Goal: Task Accomplishment & Management: Manage account settings

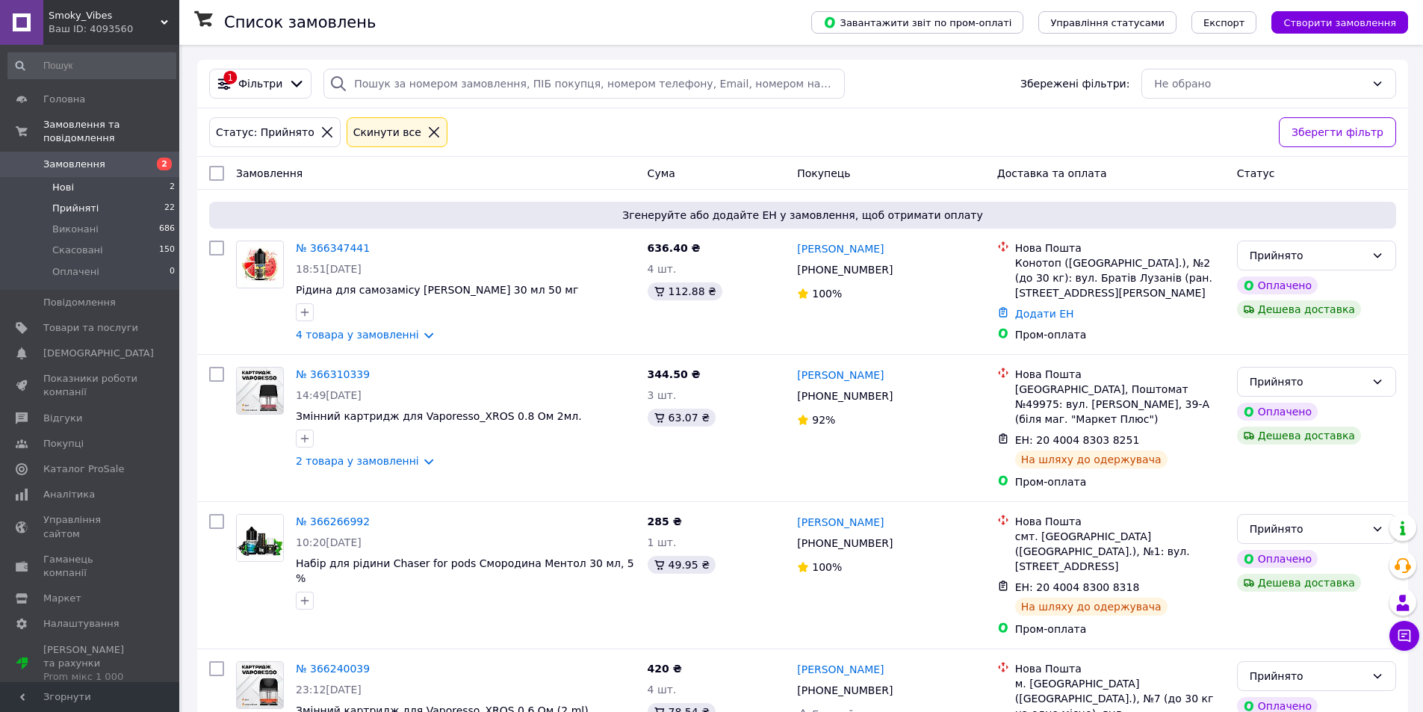
click at [91, 177] on li "Нові 2" at bounding box center [92, 187] width 184 height 21
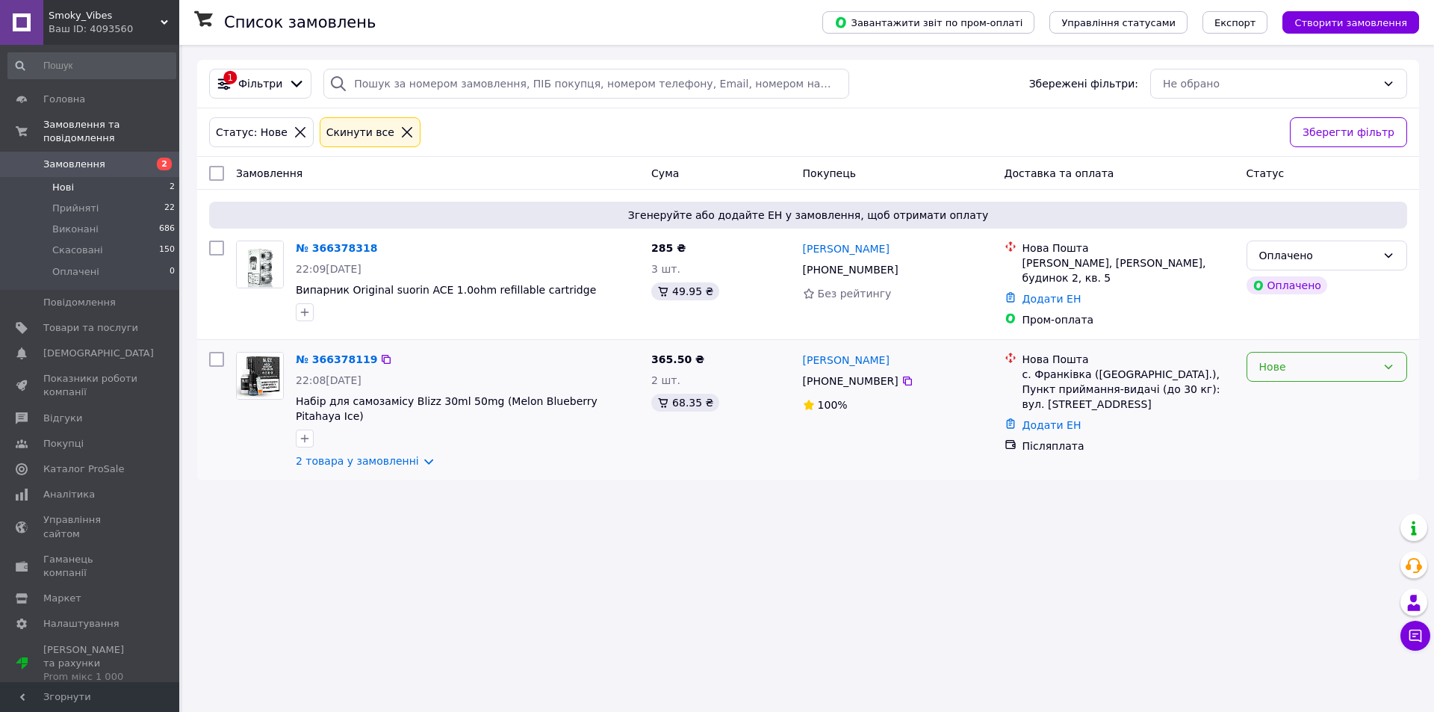
click at [1360, 366] on div "Нове" at bounding box center [1318, 367] width 117 height 16
click at [1315, 395] on li "Прийнято" at bounding box center [1327, 393] width 159 height 27
click at [1373, 261] on div "Оплачено" at bounding box center [1318, 255] width 117 height 16
click at [1322, 289] on li "Прийнято" at bounding box center [1327, 288] width 159 height 27
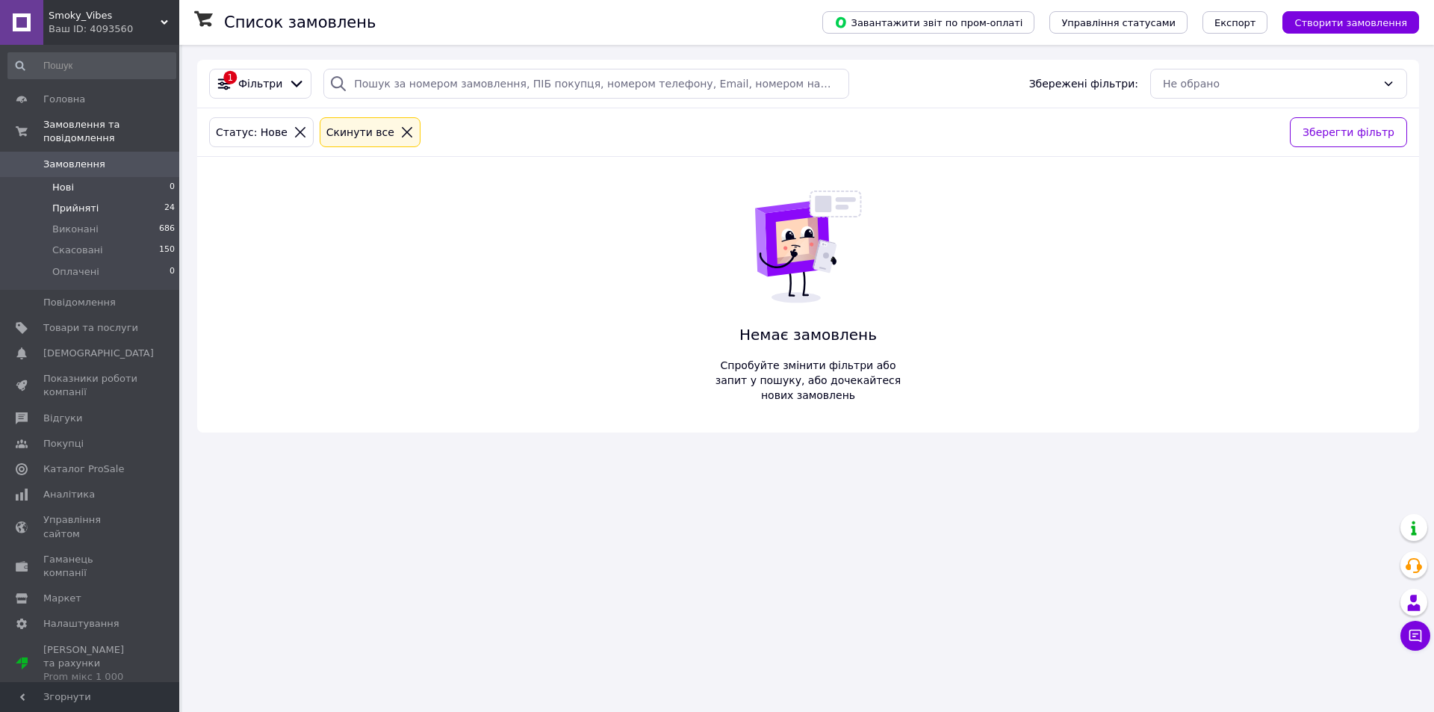
click at [109, 198] on li "Прийняті 24" at bounding box center [92, 208] width 184 height 21
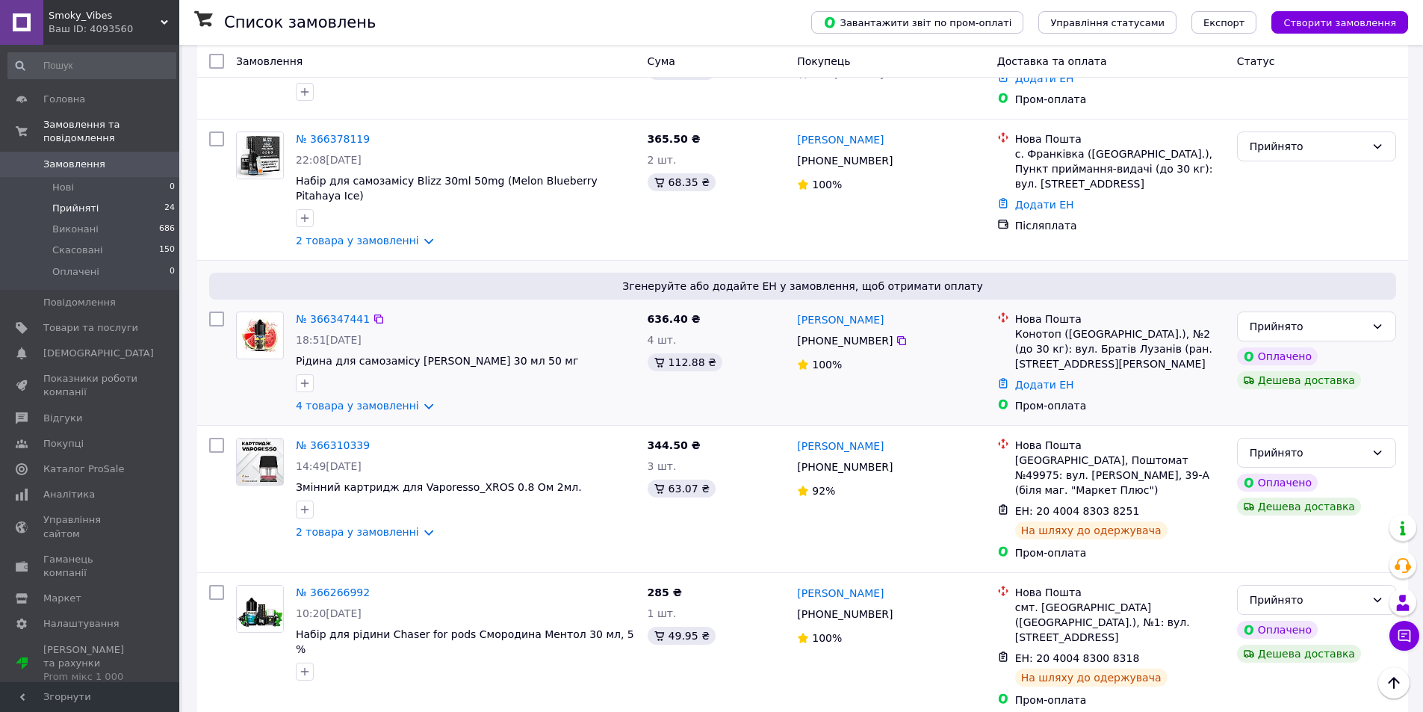
scroll to position [149, 0]
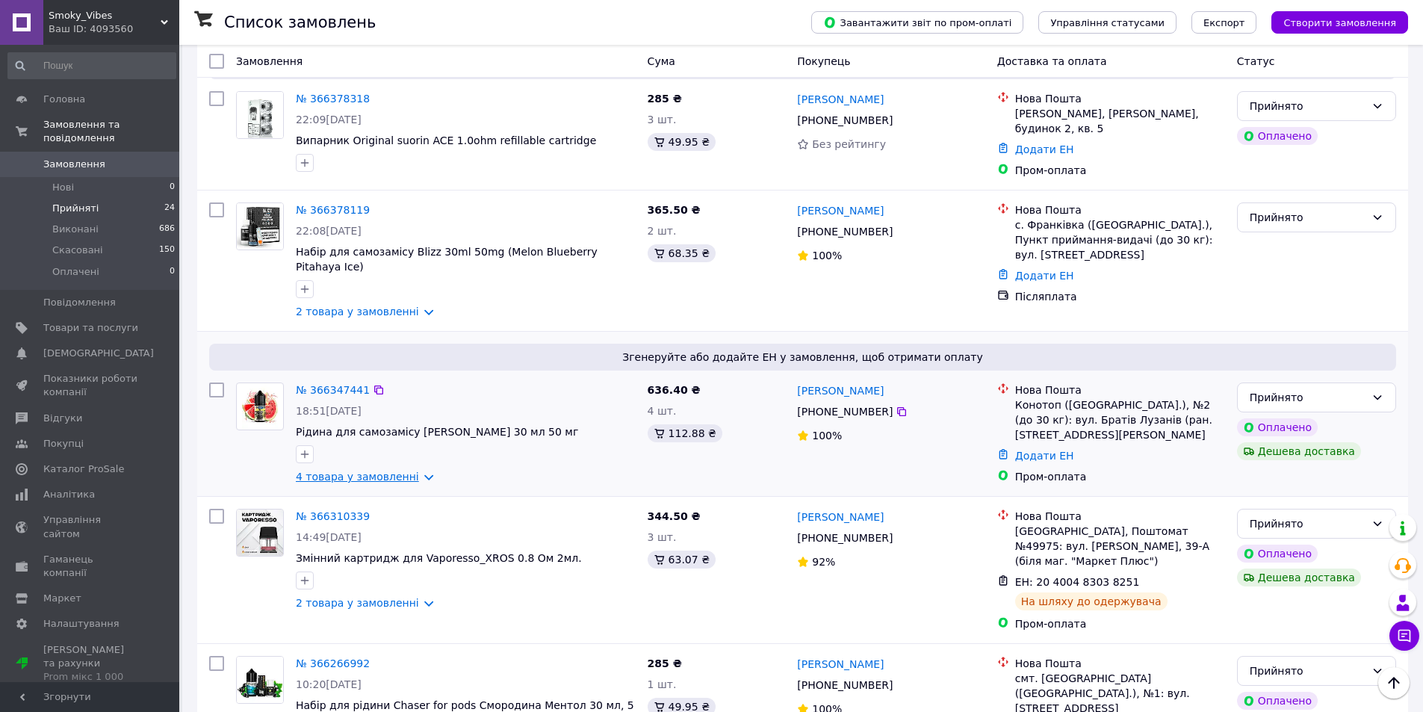
click at [380, 471] on link "4 товара у замовленні" at bounding box center [357, 477] width 123 height 12
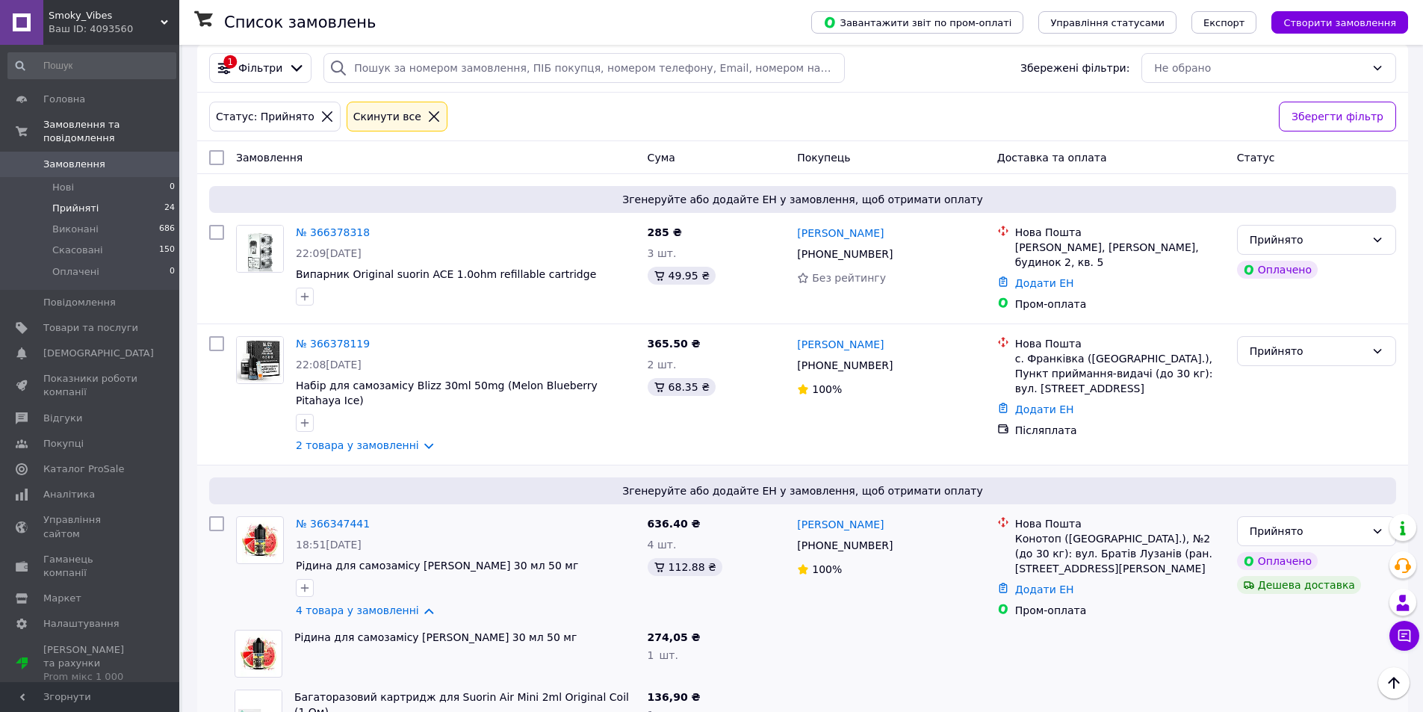
scroll to position [0, 0]
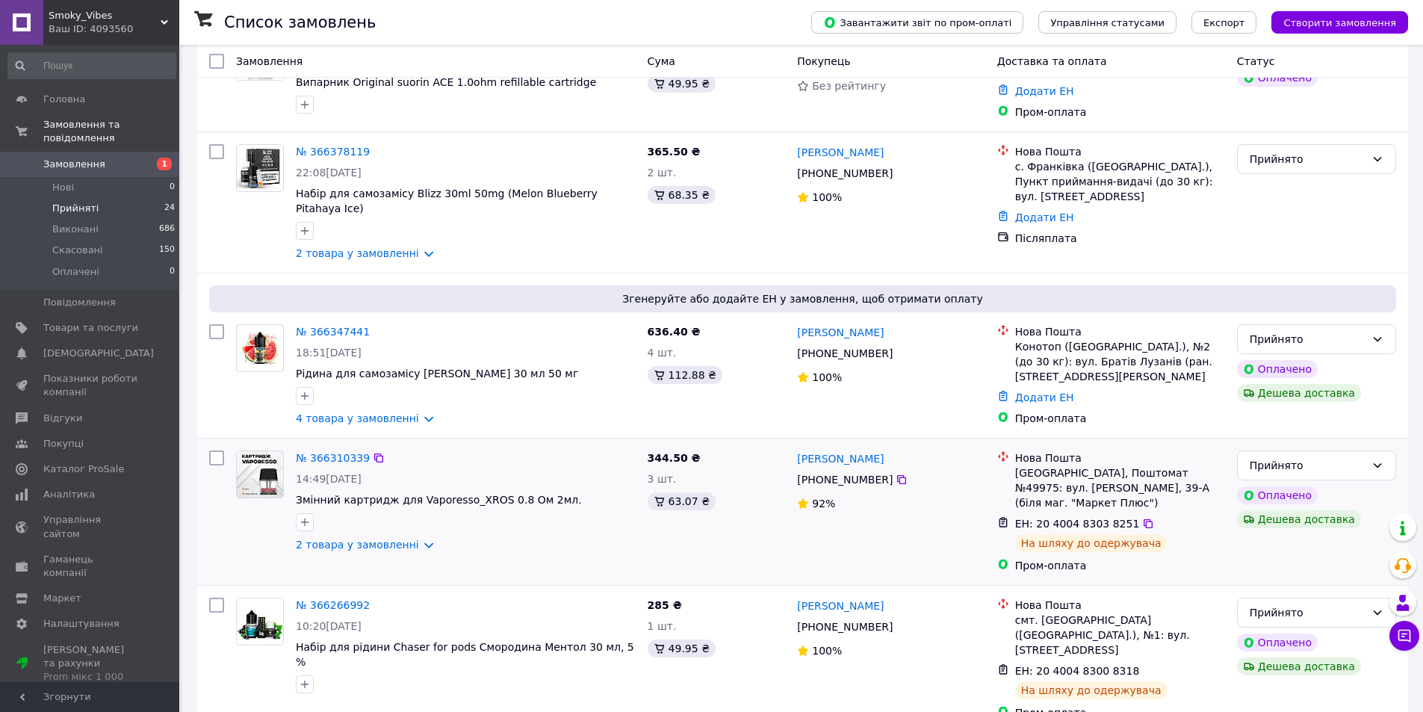
scroll to position [224, 0]
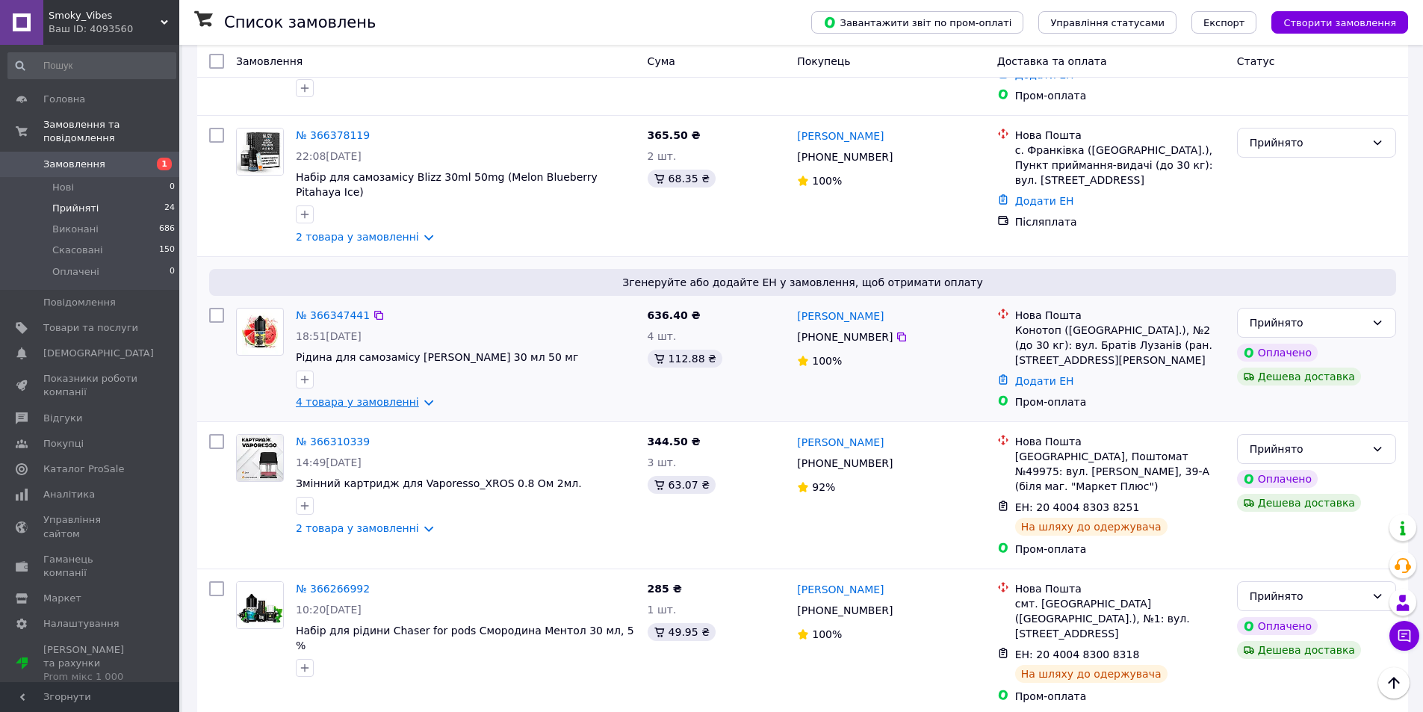
click at [388, 396] on link "4 товара у замовленні" at bounding box center [357, 402] width 123 height 12
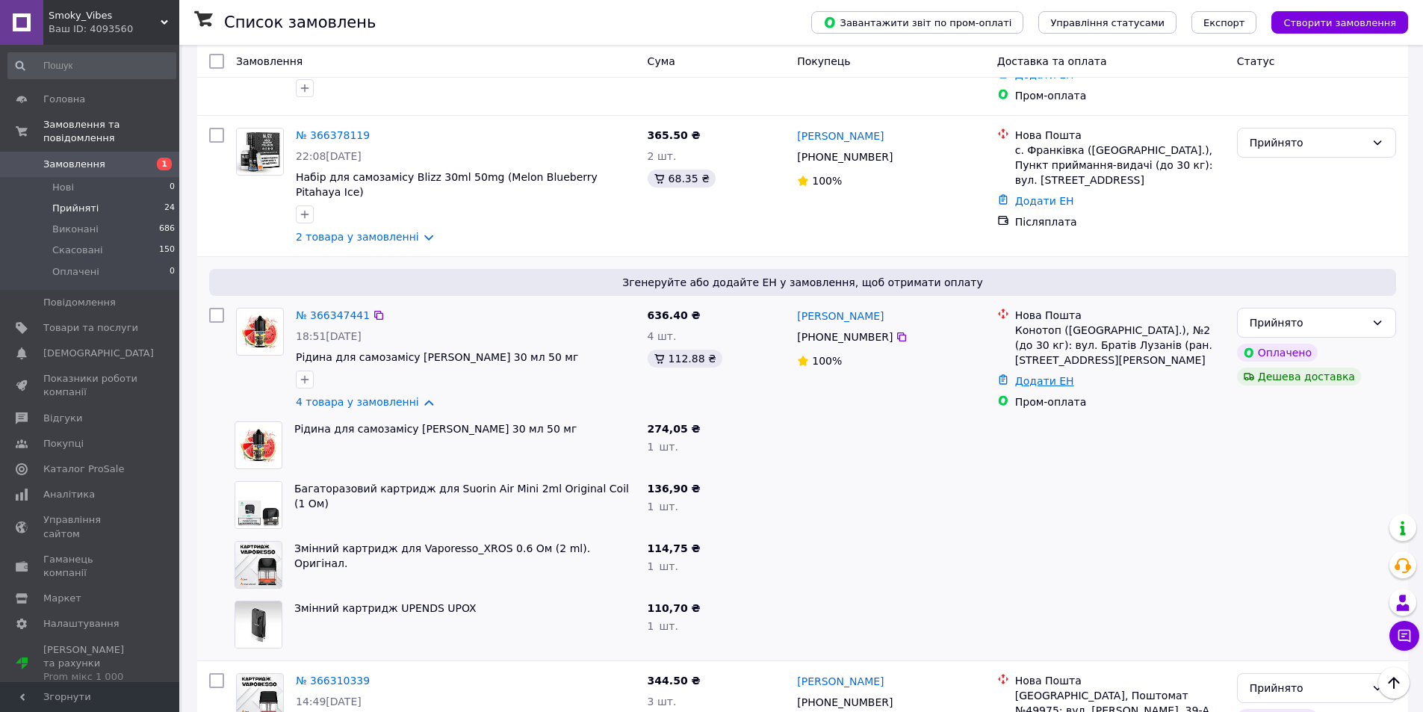
click at [1065, 375] on link "Додати ЕН" at bounding box center [1044, 381] width 59 height 12
click at [875, 450] on button "Скасувати" at bounding box center [901, 448] width 97 height 30
click at [338, 309] on link "№ 366347441" at bounding box center [333, 315] width 74 height 12
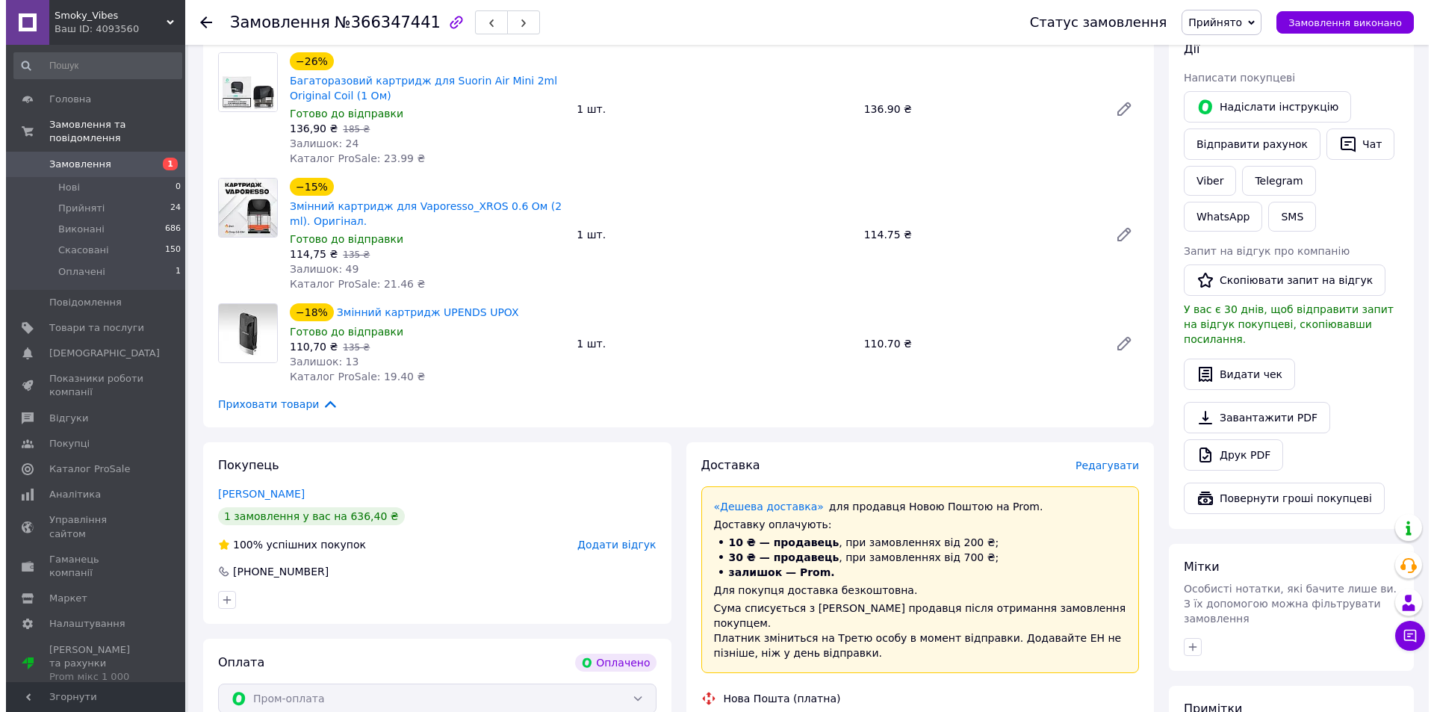
scroll to position [299, 0]
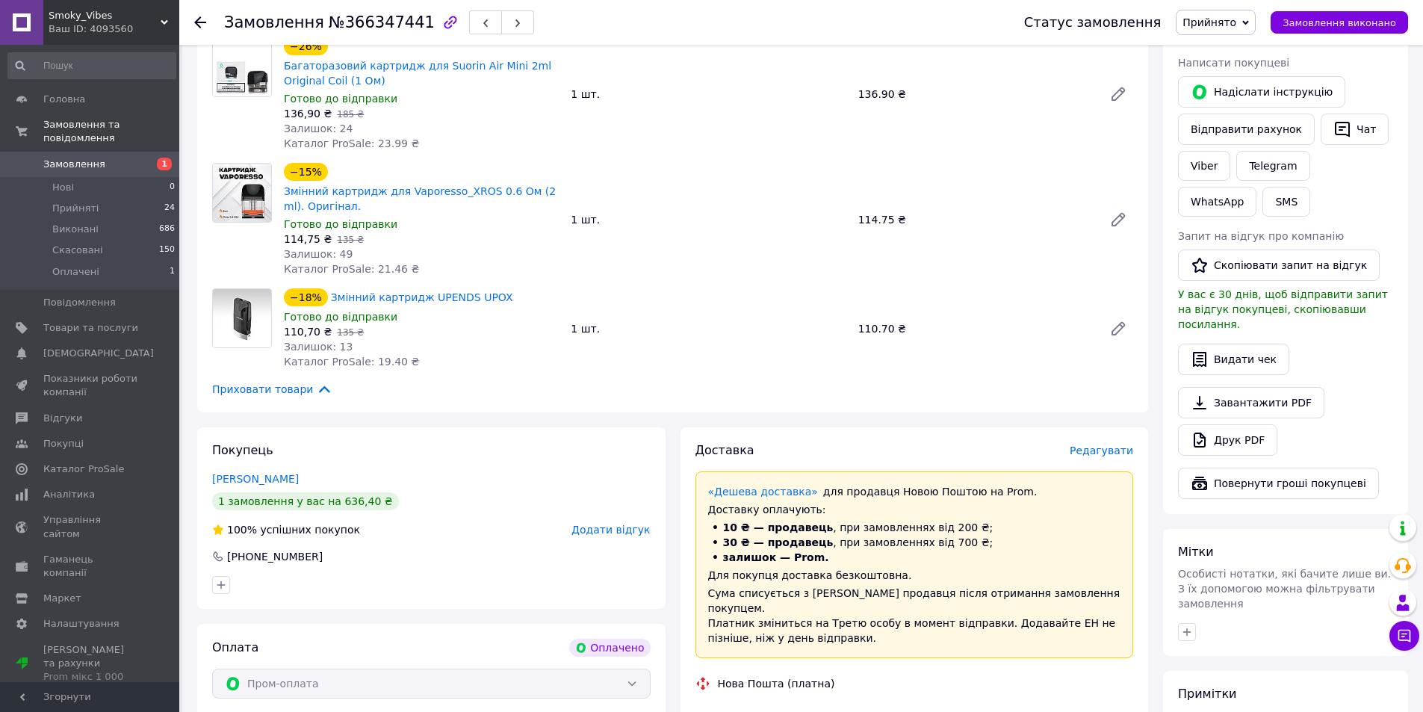
click at [1096, 444] on span "Редагувати" at bounding box center [1101, 450] width 63 height 12
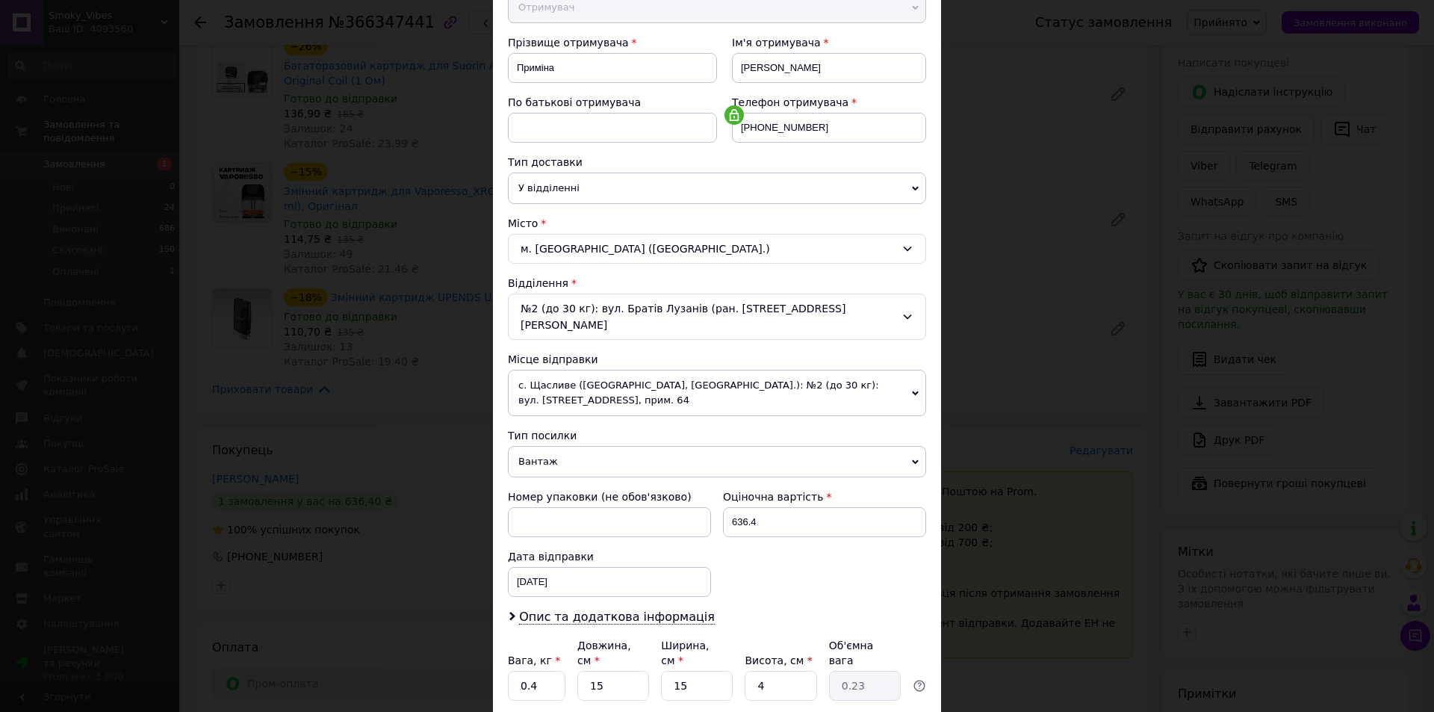
scroll to position [295, 0]
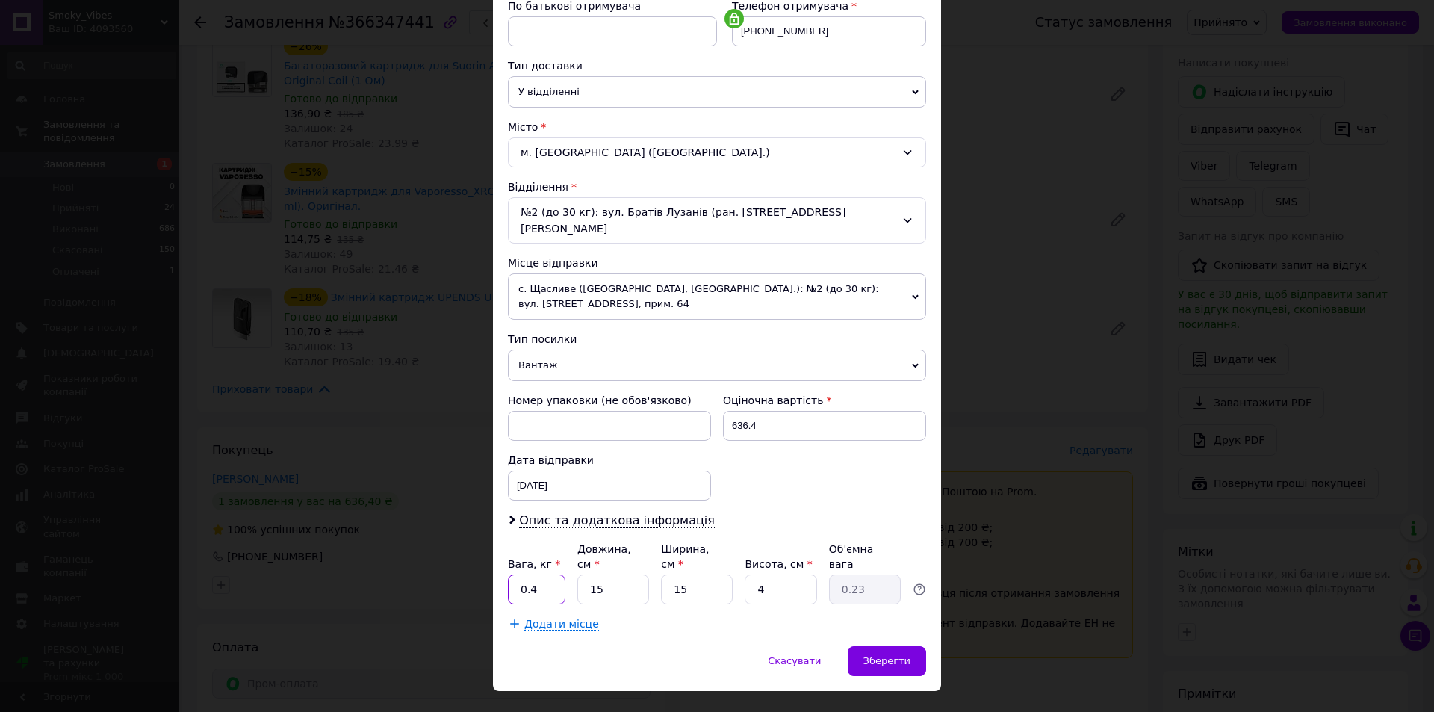
click at [539, 574] on input "0.4" at bounding box center [537, 589] width 58 height 30
type input "0.2"
drag, startPoint x: 604, startPoint y: 564, endPoint x: 569, endPoint y: 568, distance: 34.6
click at [569, 568] on div "Вага, кг * 0.2 Довжина, см * 15 Ширина, см * 15 Висота, см * 4 Об'ємна вага 0.23" at bounding box center [717, 573] width 418 height 63
type input "2"
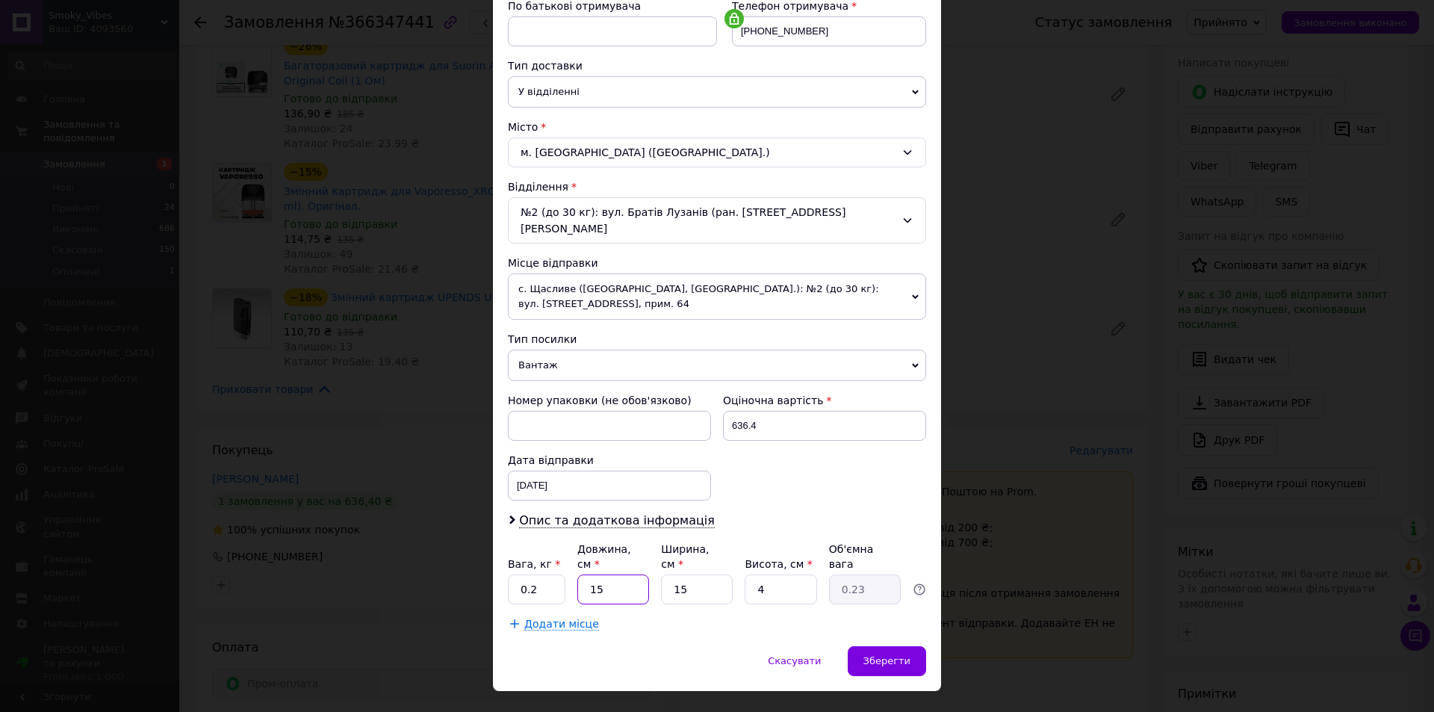
type input "0.1"
type input "20"
type input "0.3"
type input "20"
click at [681, 574] on input "15" at bounding box center [697, 589] width 72 height 30
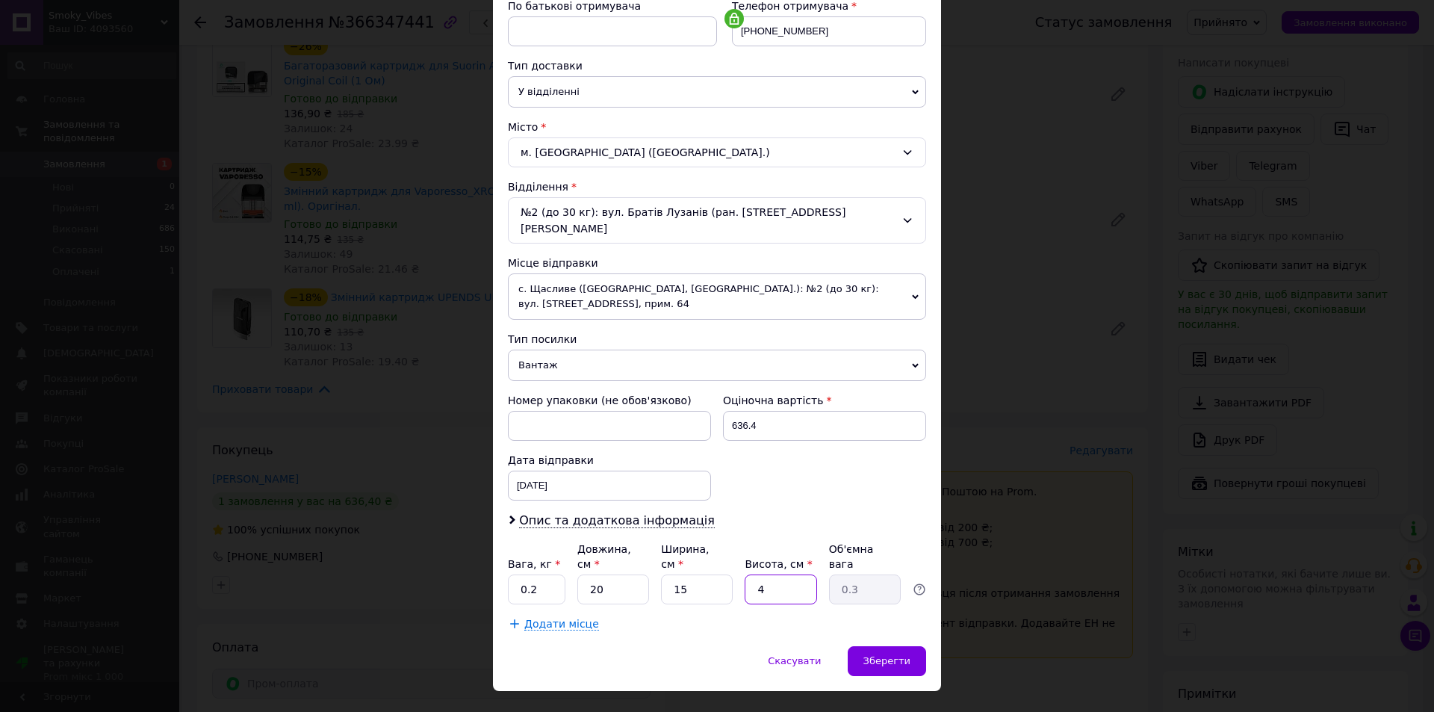
click at [768, 574] on input "4" at bounding box center [781, 589] width 72 height 30
drag, startPoint x: 767, startPoint y: 557, endPoint x: 755, endPoint y: 557, distance: 12.0
click at [755, 574] on input "4" at bounding box center [781, 589] width 72 height 30
type input "2"
type input "0.15"
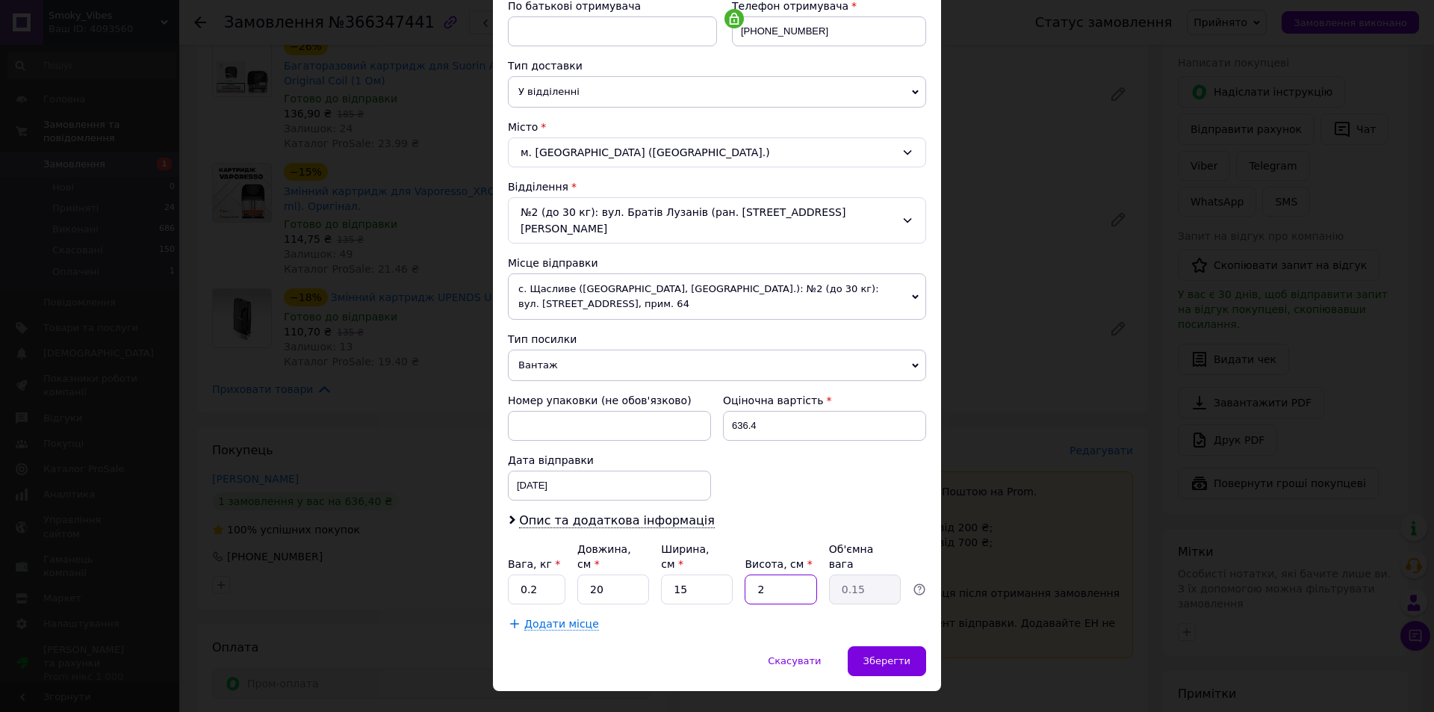
type input "2"
click at [581, 472] on div "12.10.2025 < 2025 > < Октябрь > Пн Вт Ср Чт Пт Сб Вс 29 30 1 2 3 4 5 6 7 8 9 10…" at bounding box center [609, 486] width 203 height 30
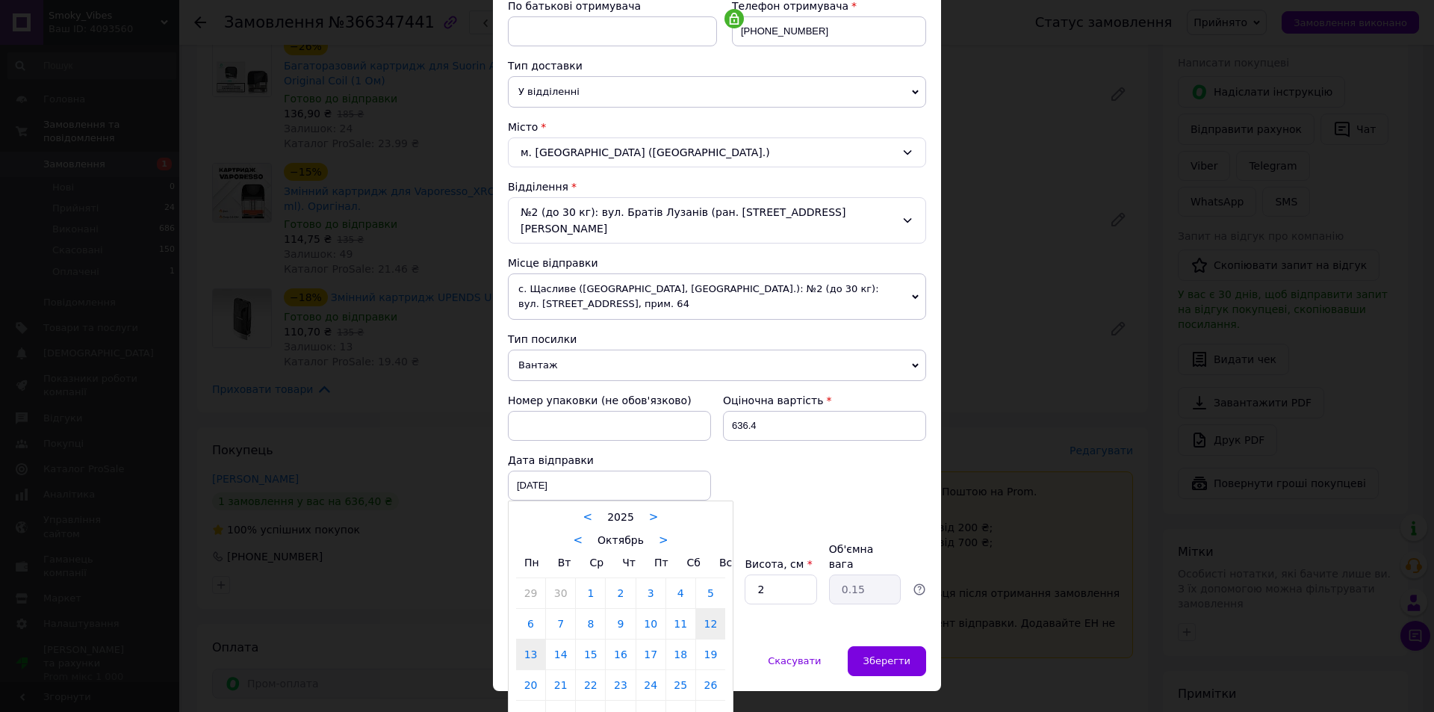
click at [530, 641] on link "13" at bounding box center [530, 654] width 29 height 30
type input "13.10.2025"
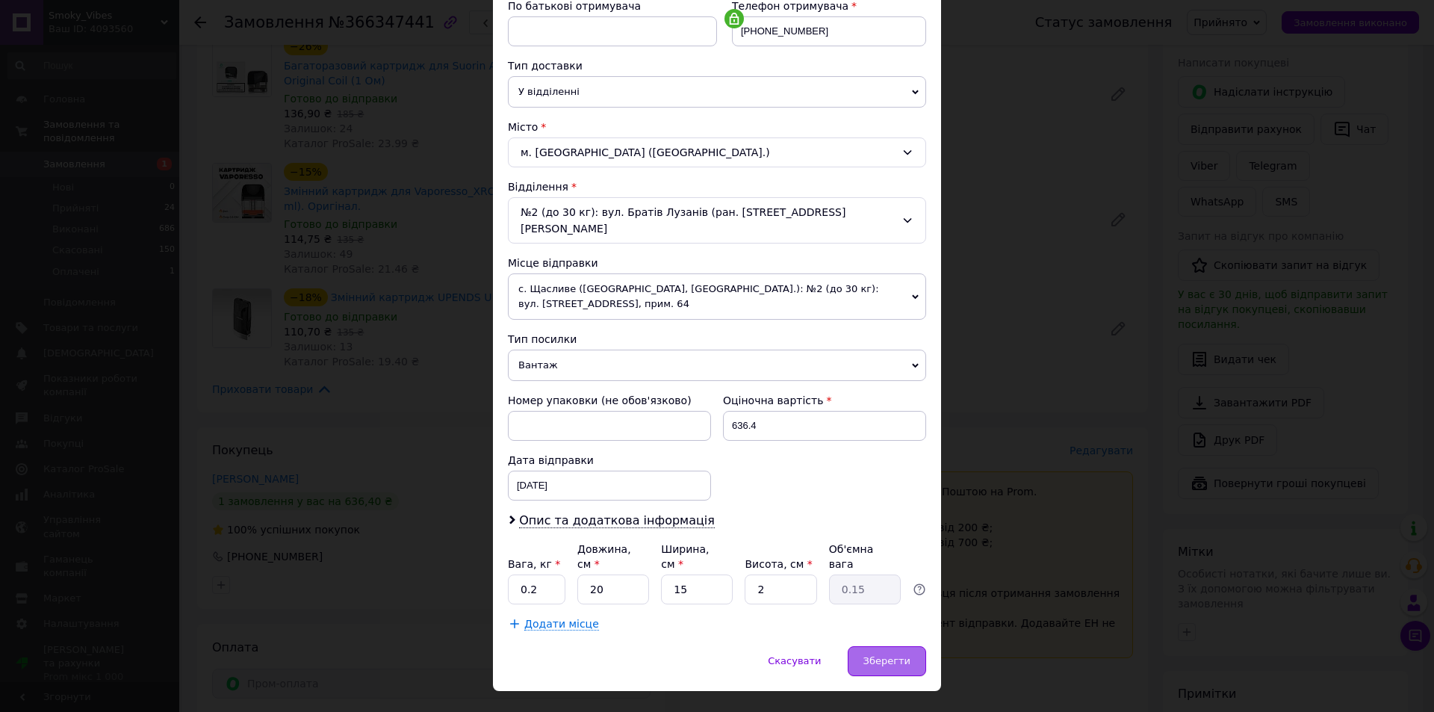
click at [893, 655] on span "Зберегти" at bounding box center [887, 660] width 47 height 11
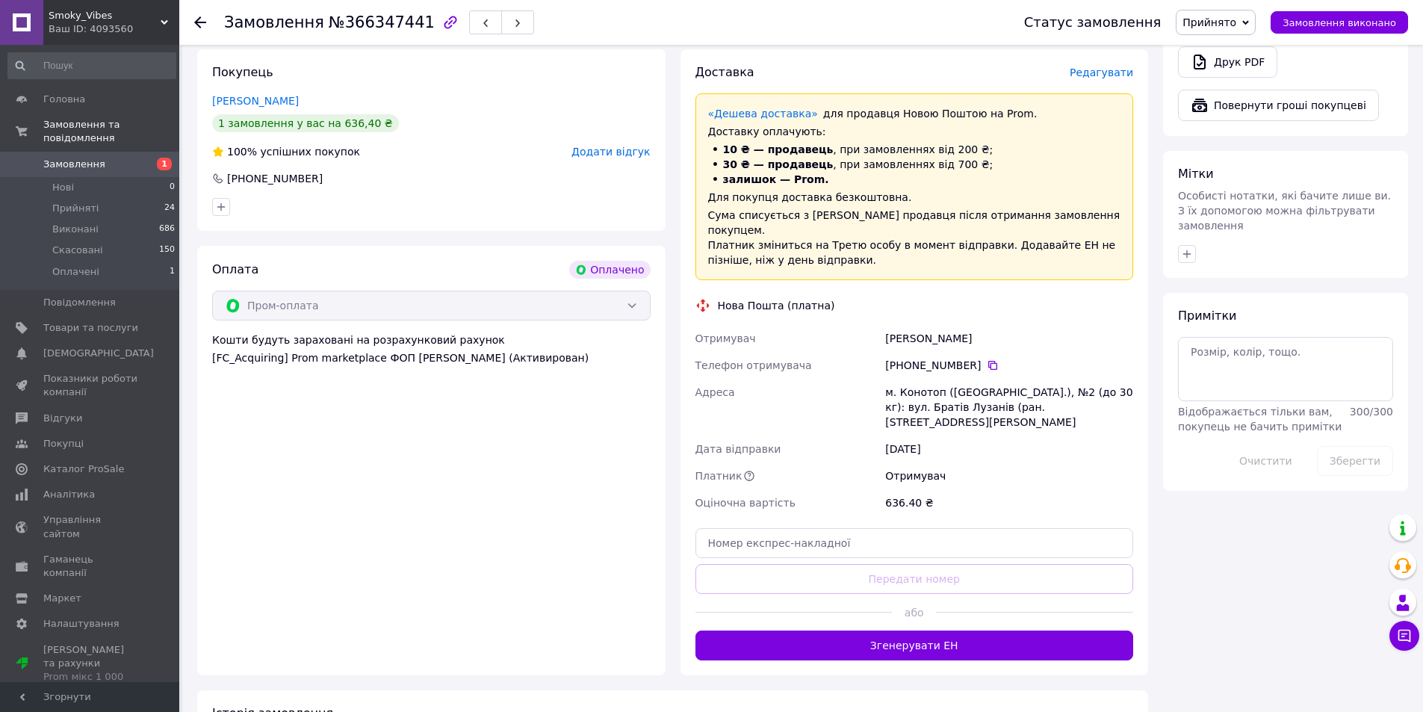
scroll to position [747, 0]
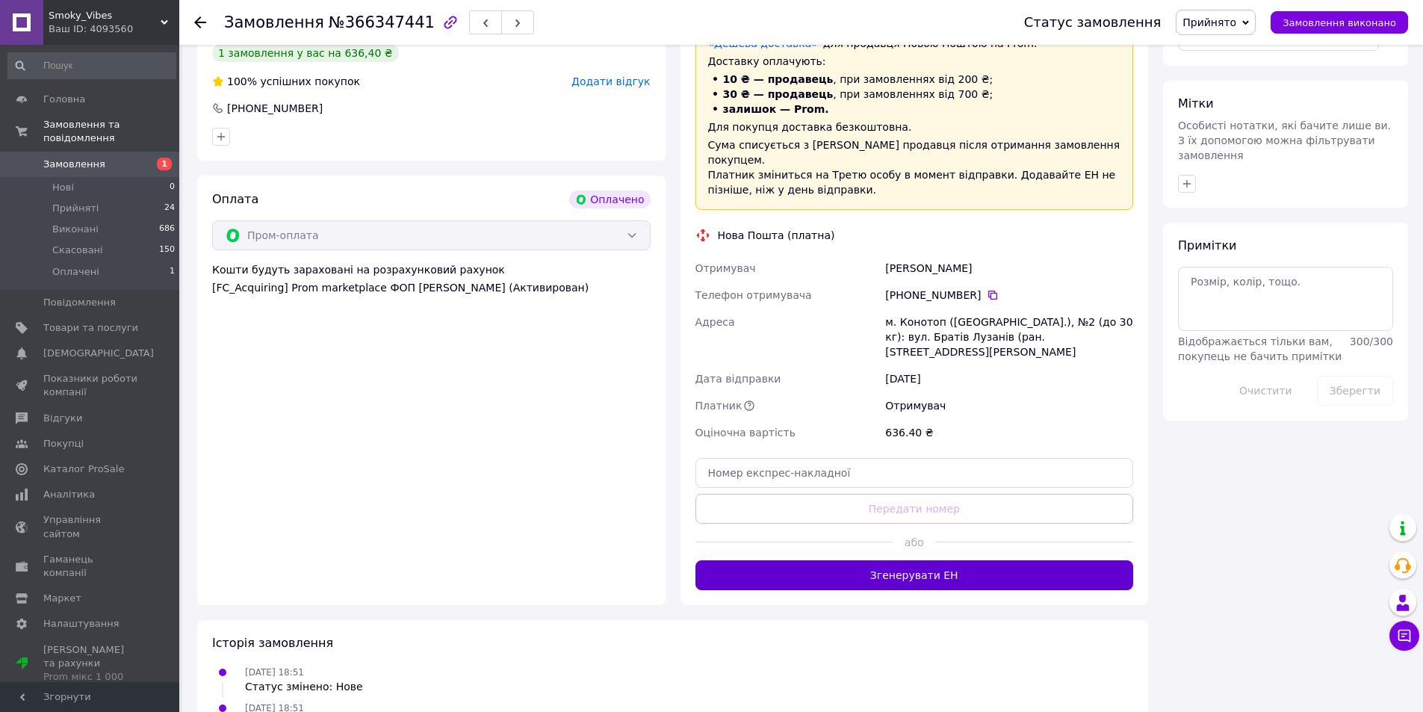
click at [933, 560] on button "Згенерувати ЕН" at bounding box center [914, 575] width 439 height 30
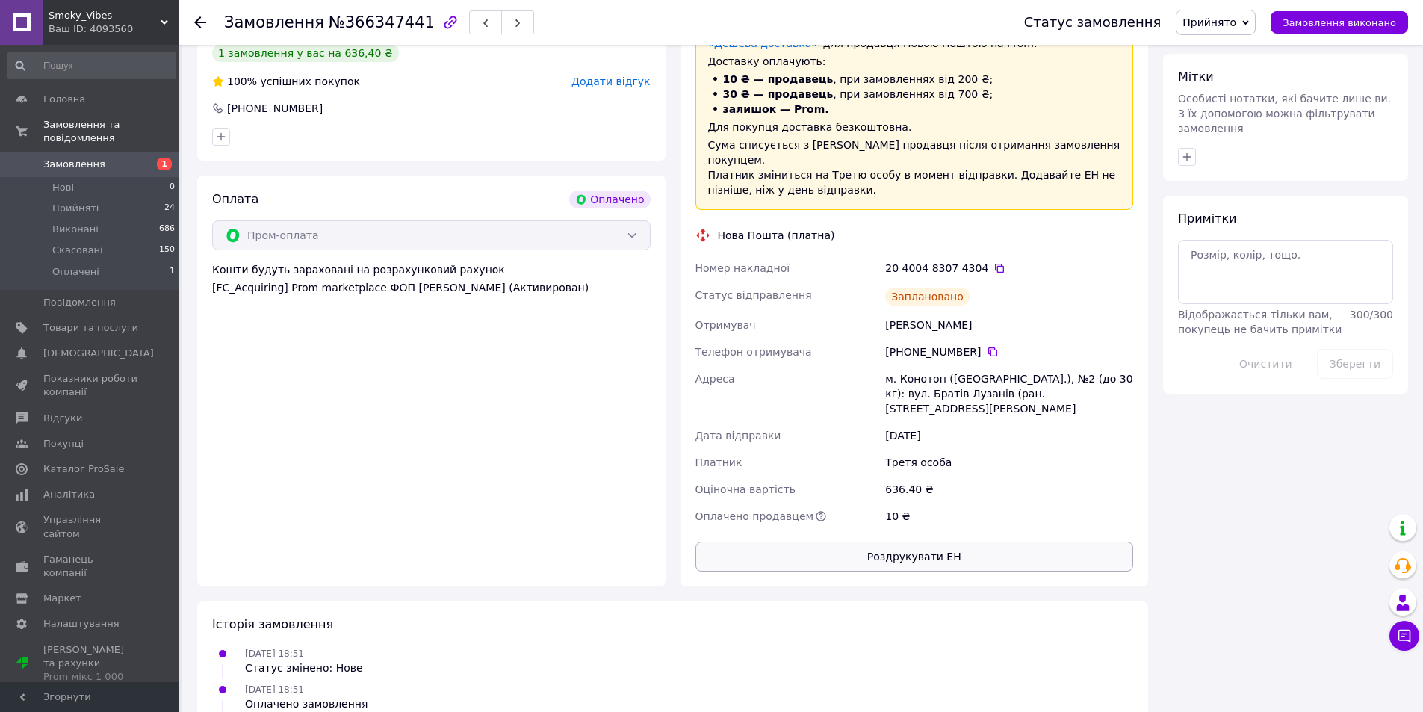
click at [918, 542] on button "Роздрукувати ЕН" at bounding box center [914, 557] width 439 height 30
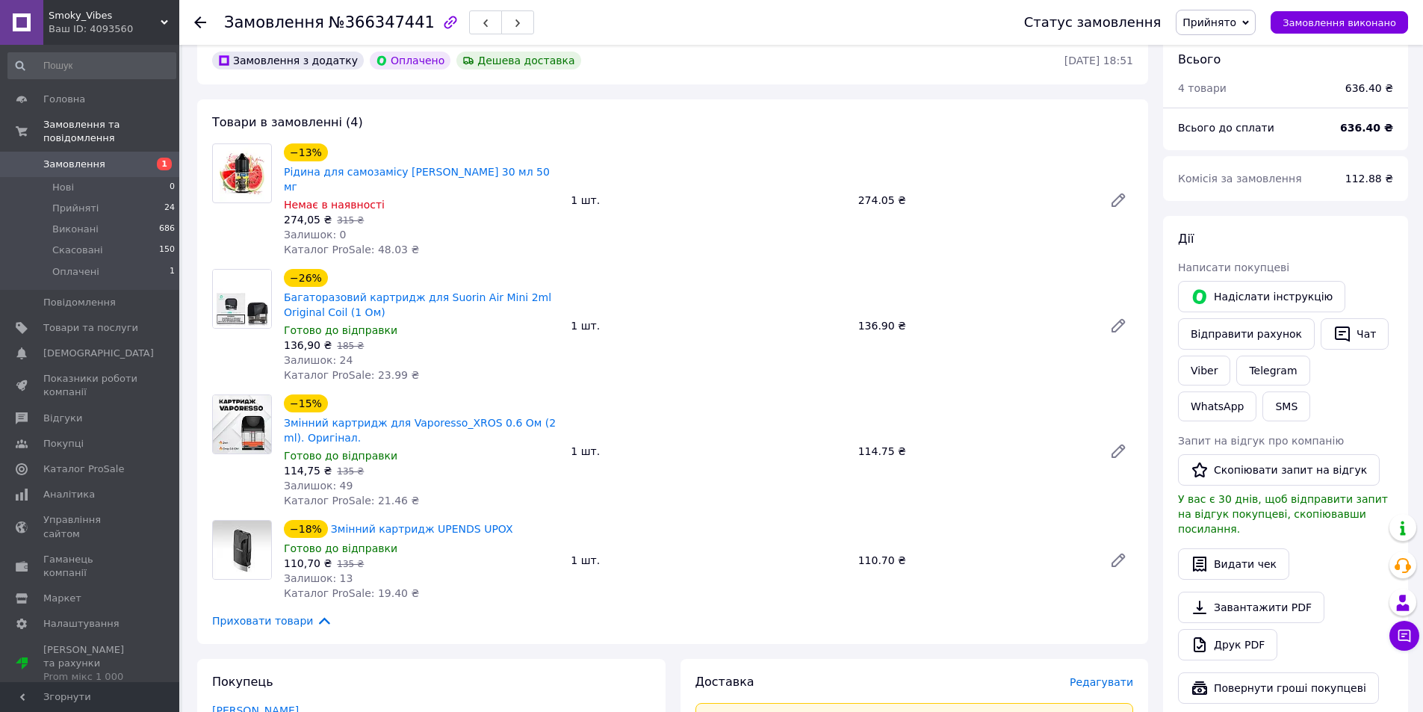
scroll to position [0, 0]
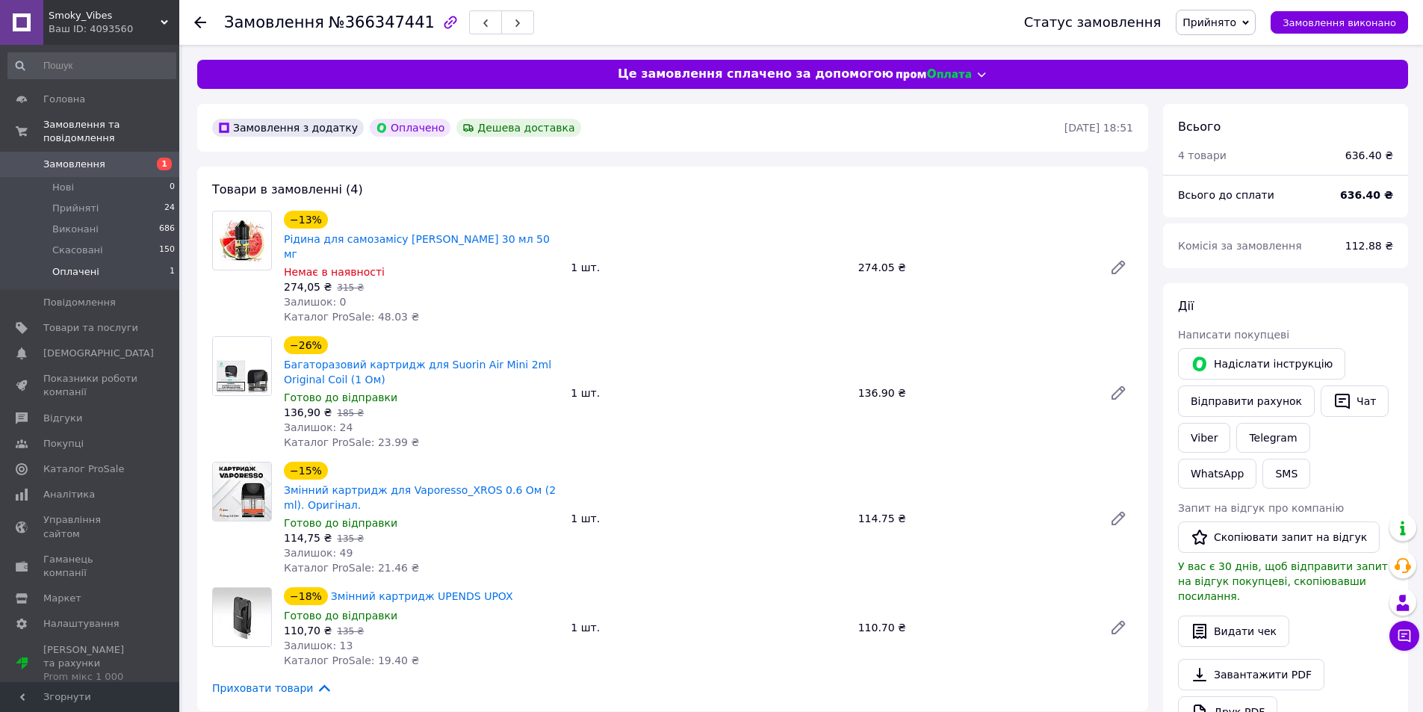
click at [93, 265] on span "Оплачені" at bounding box center [75, 271] width 47 height 13
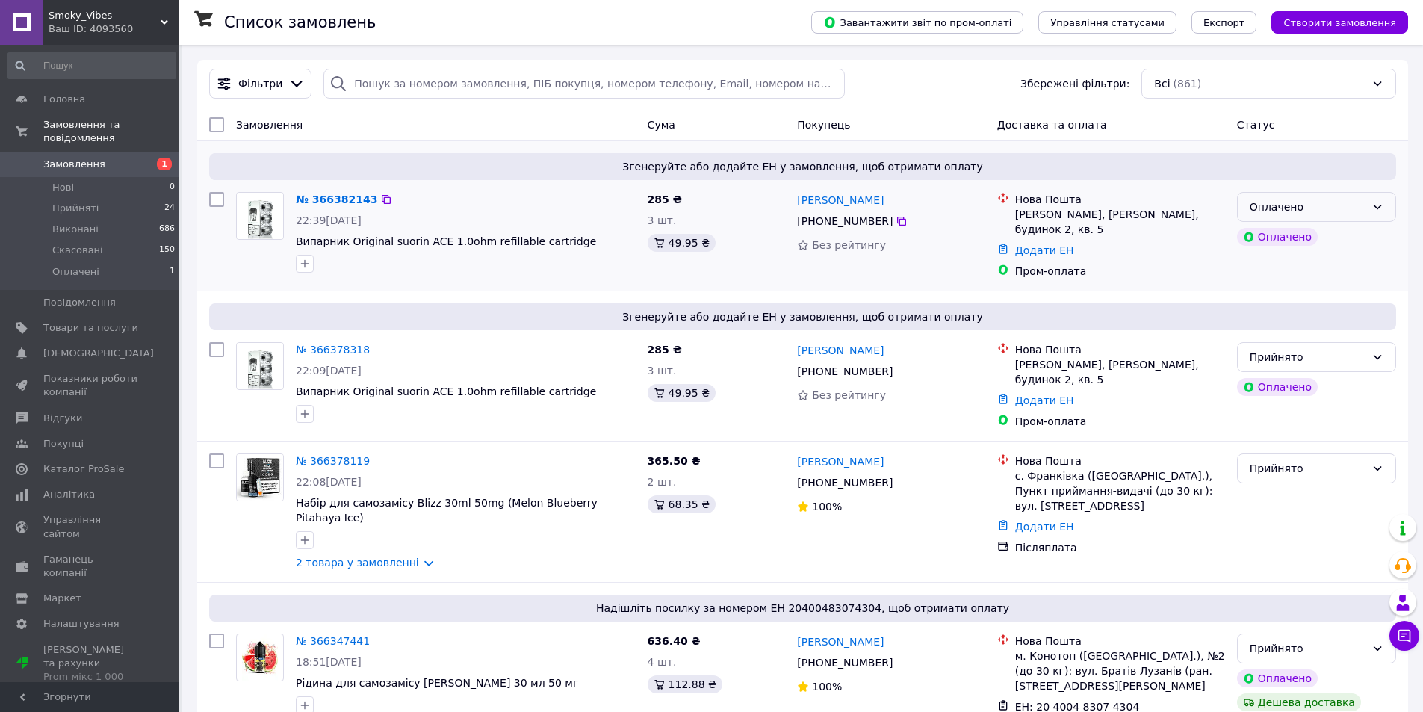
click at [1351, 210] on div "Оплачено" at bounding box center [1308, 207] width 116 height 16
click at [1275, 235] on li "Прийнято" at bounding box center [1317, 239] width 158 height 27
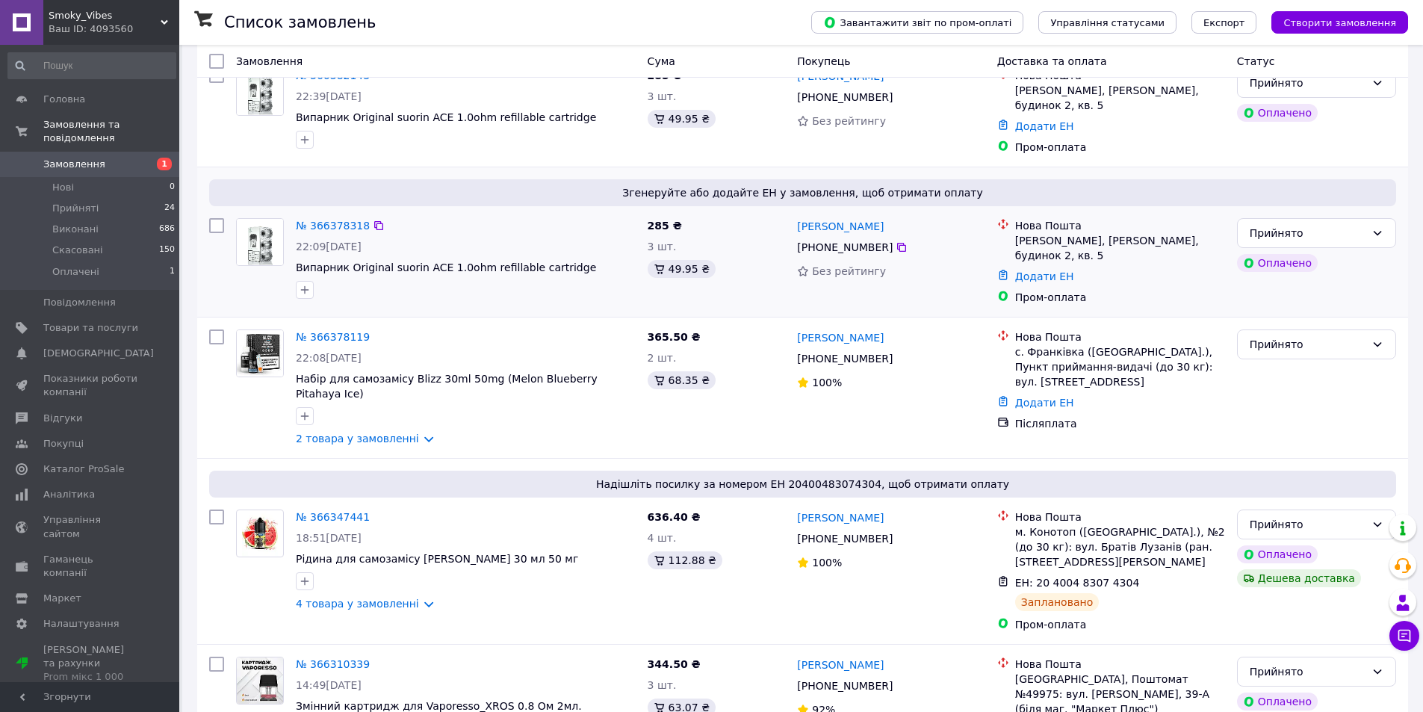
scroll to position [149, 0]
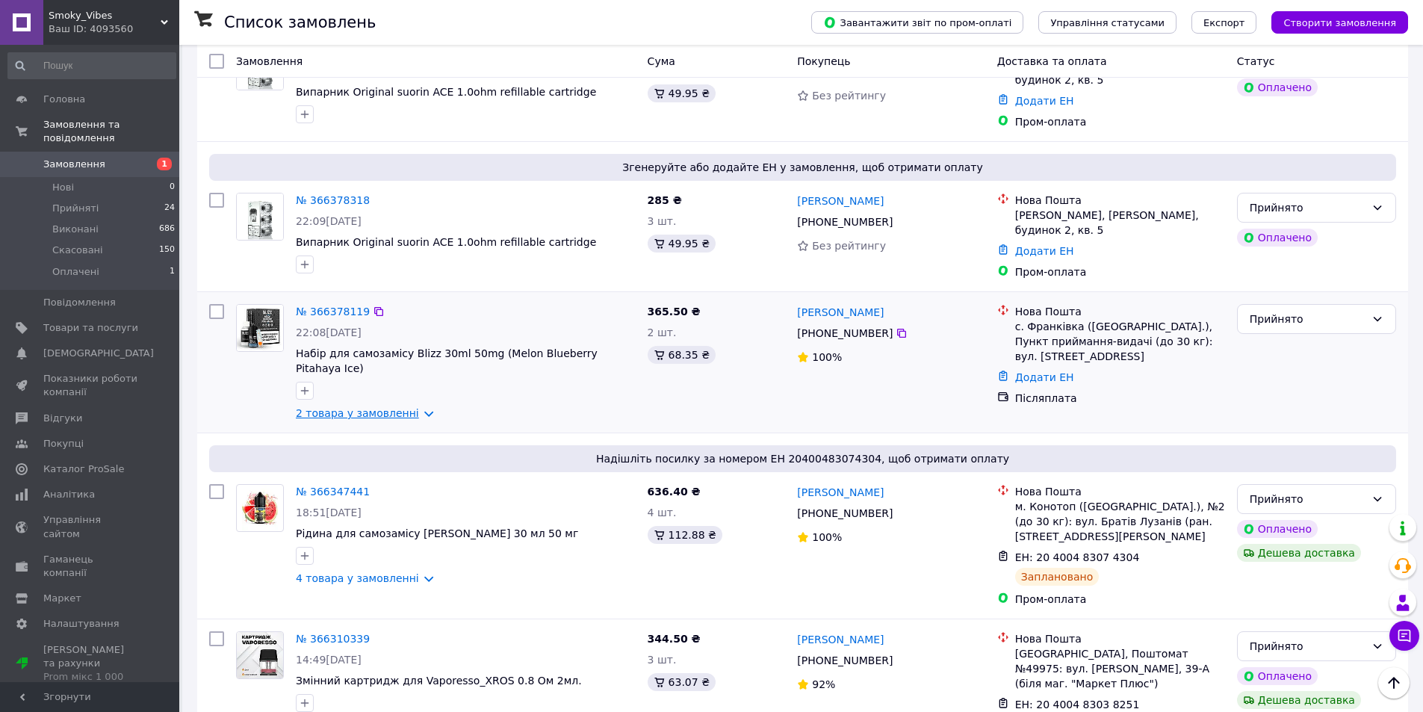
click at [368, 407] on link "2 товара у замовленні" at bounding box center [357, 413] width 123 height 12
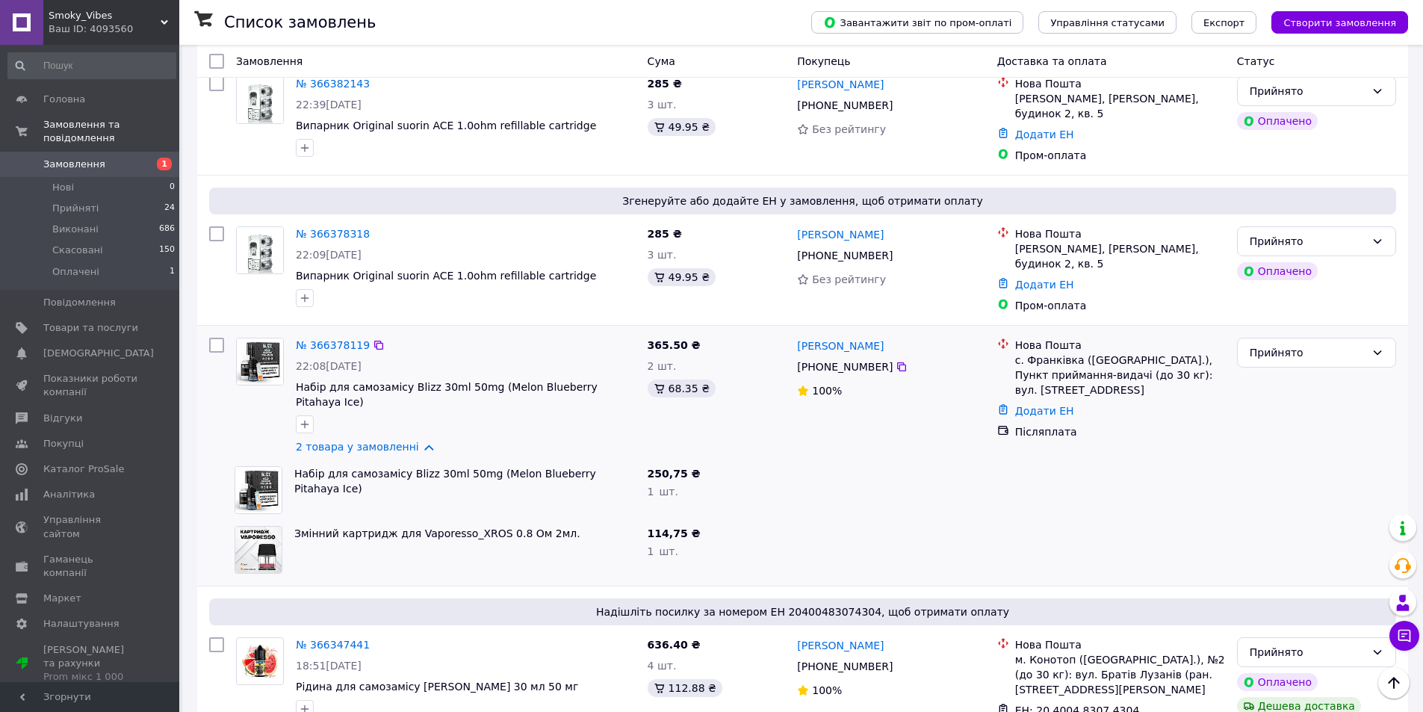
scroll to position [0, 0]
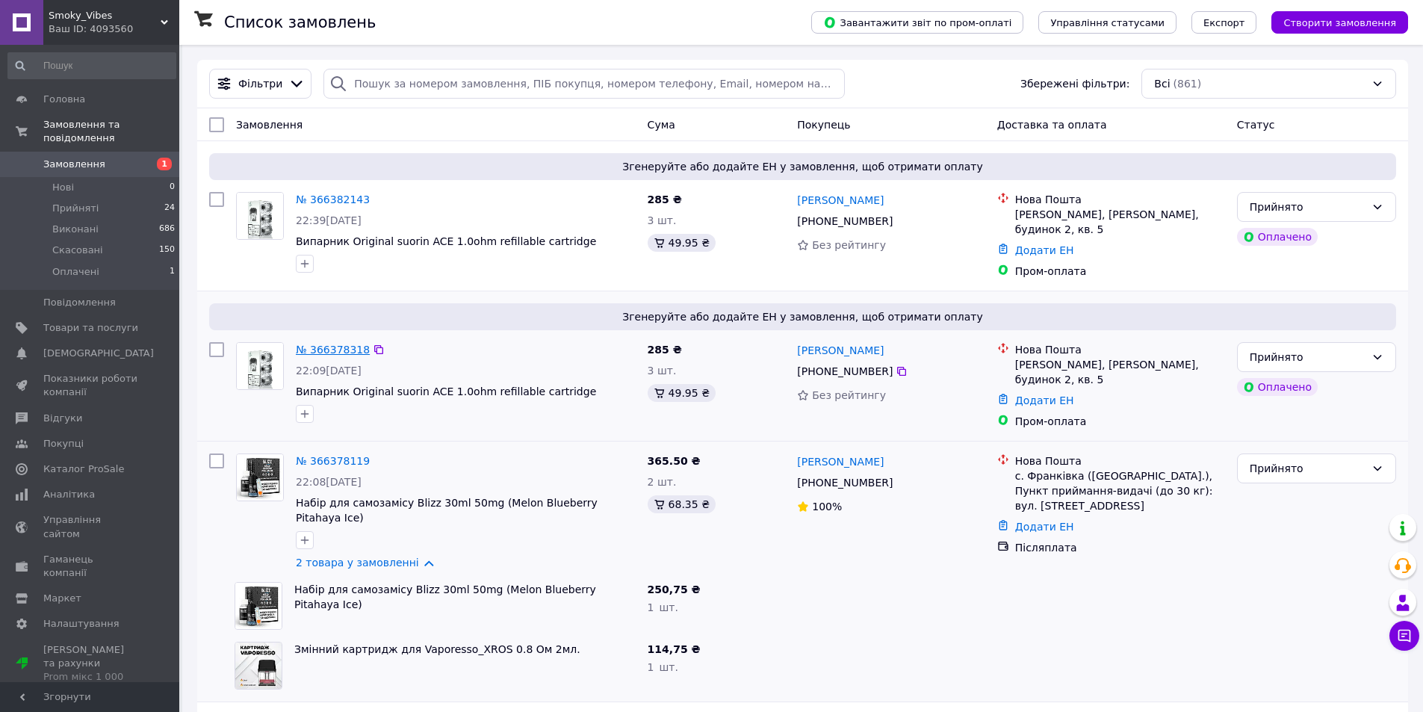
click at [333, 349] on link "№ 366378318" at bounding box center [333, 350] width 74 height 12
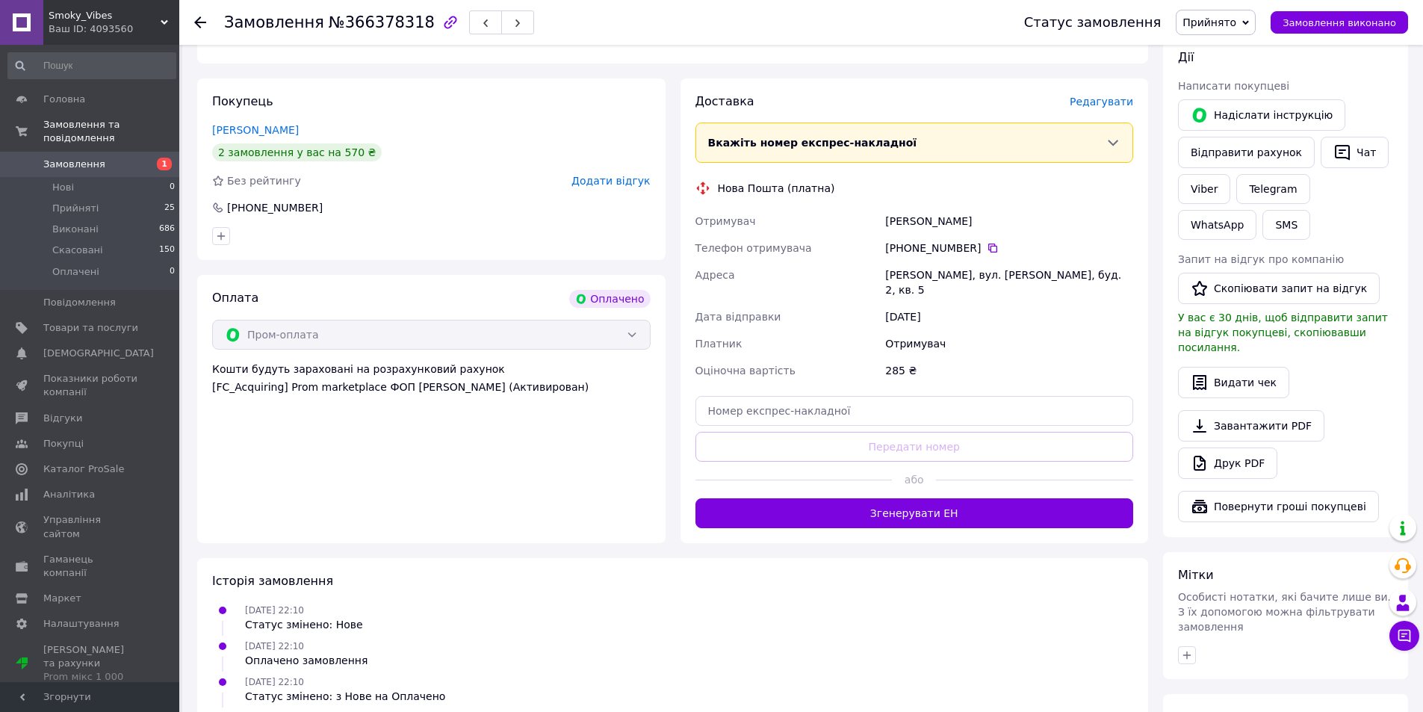
scroll to position [67, 0]
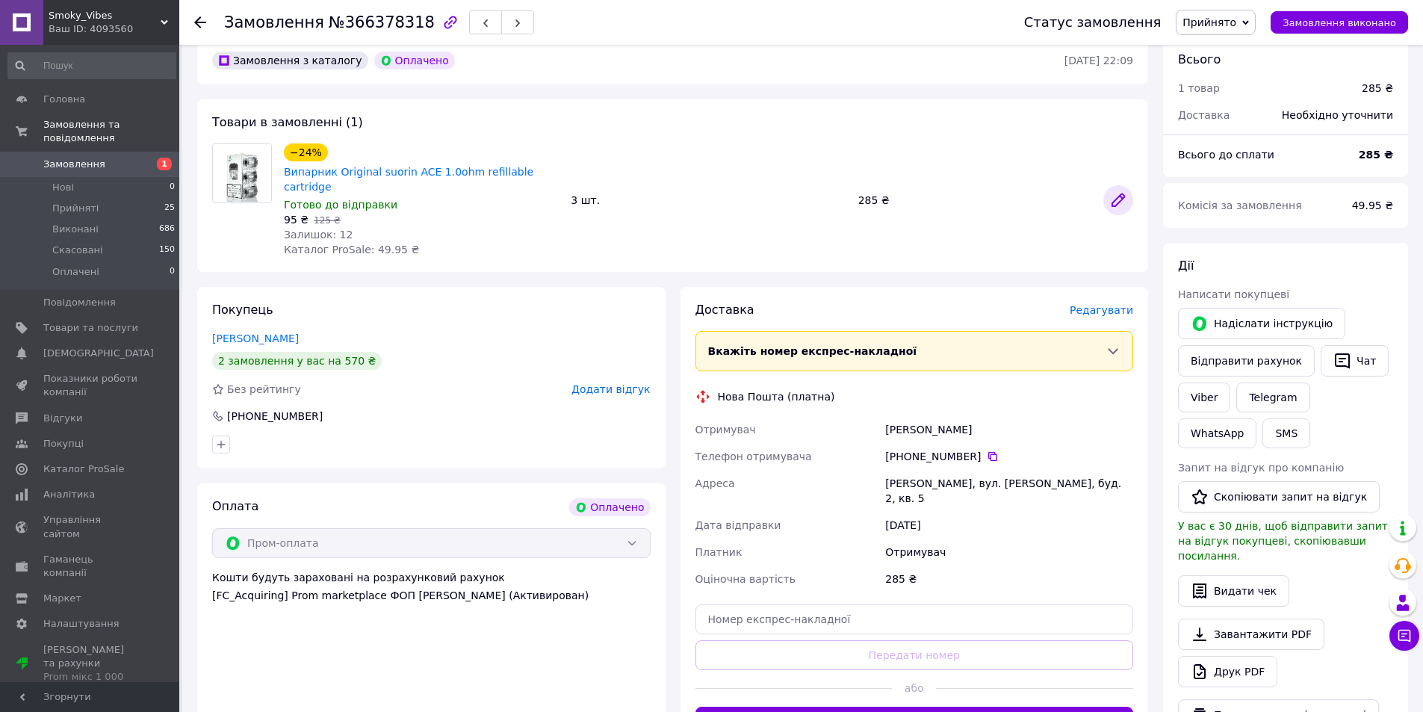
click at [1116, 194] on icon at bounding box center [1118, 200] width 12 height 12
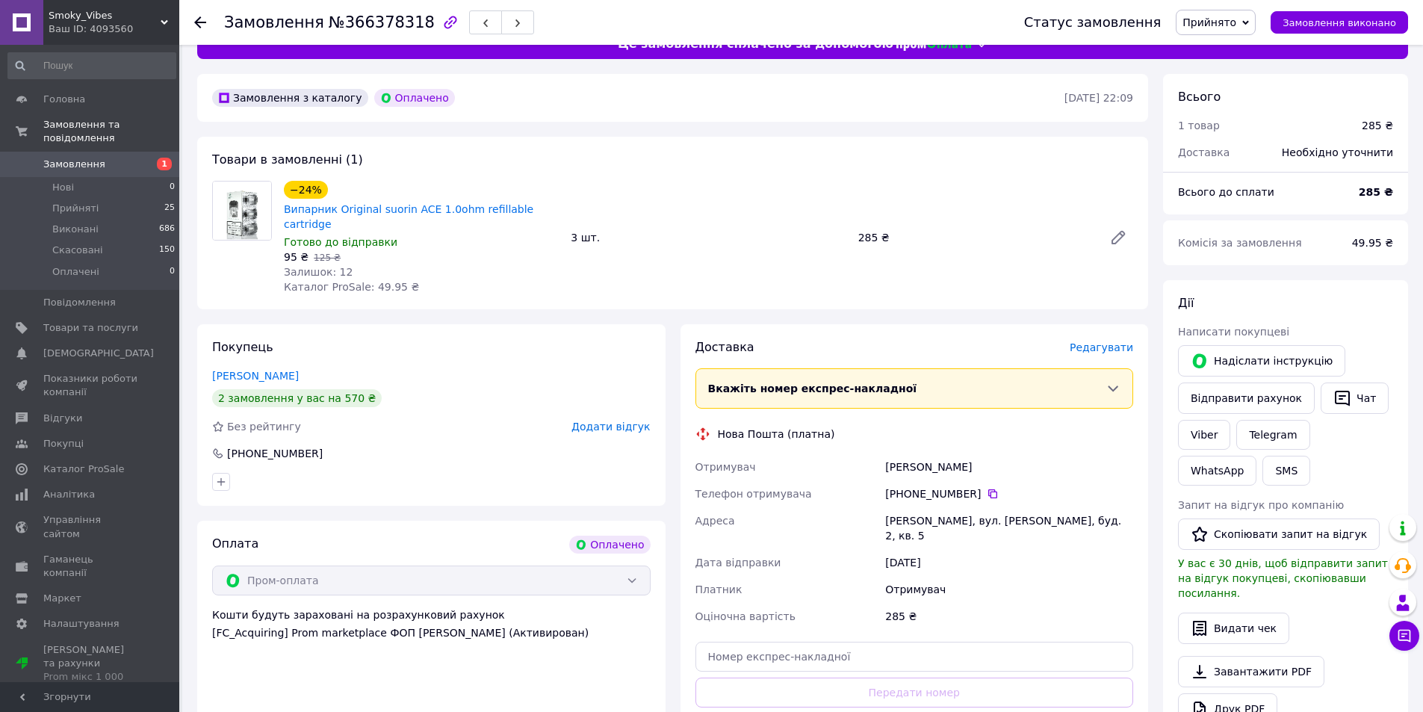
scroll to position [0, 0]
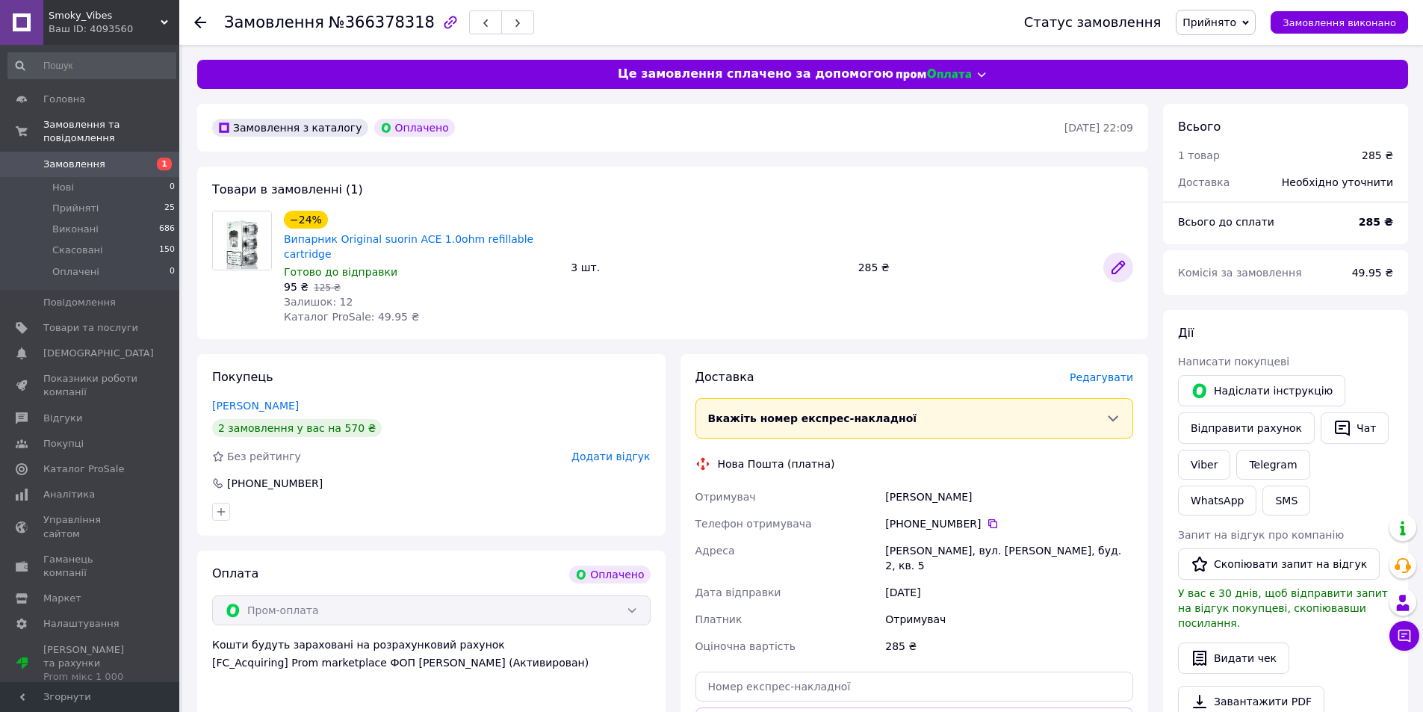
click at [1118, 258] on icon at bounding box center [1118, 267] width 18 height 18
click at [81, 202] on span "Прийняті" at bounding box center [75, 208] width 46 height 13
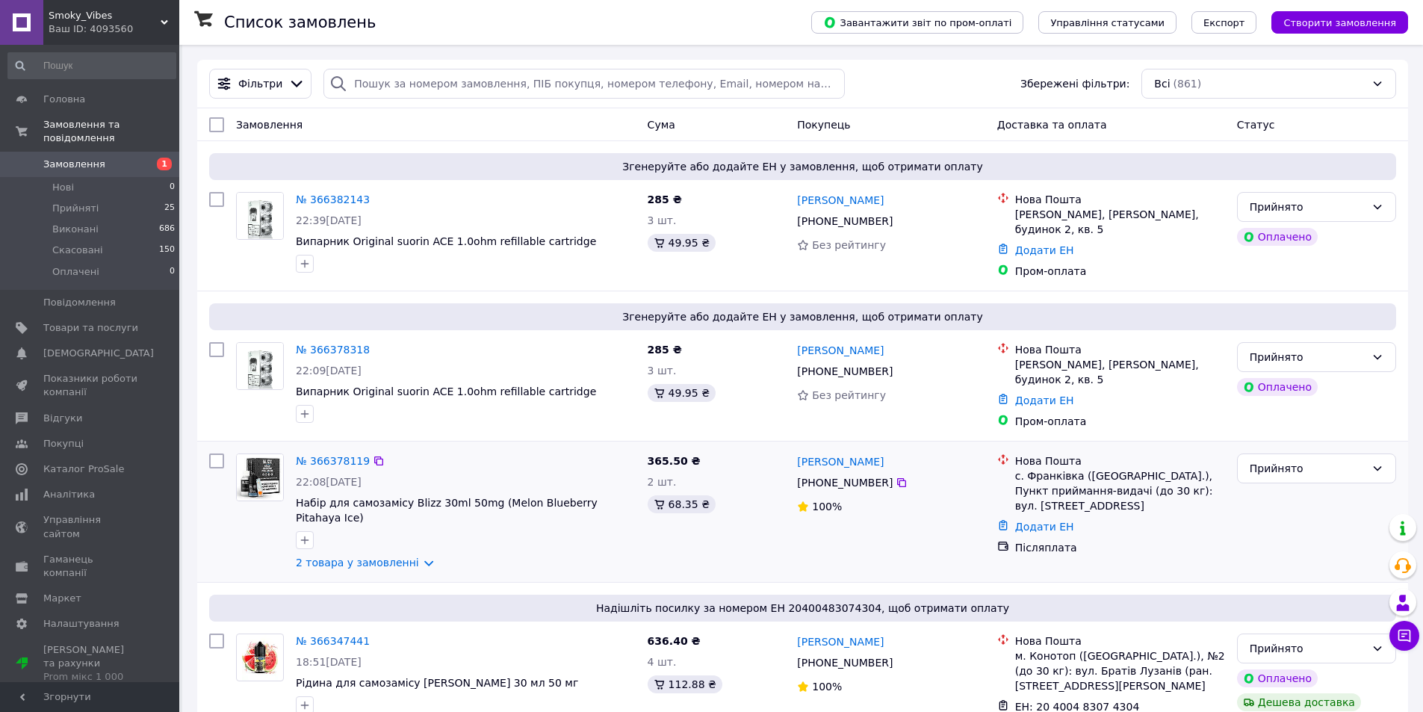
click at [364, 557] on link "2 товара у замовленні" at bounding box center [357, 563] width 123 height 12
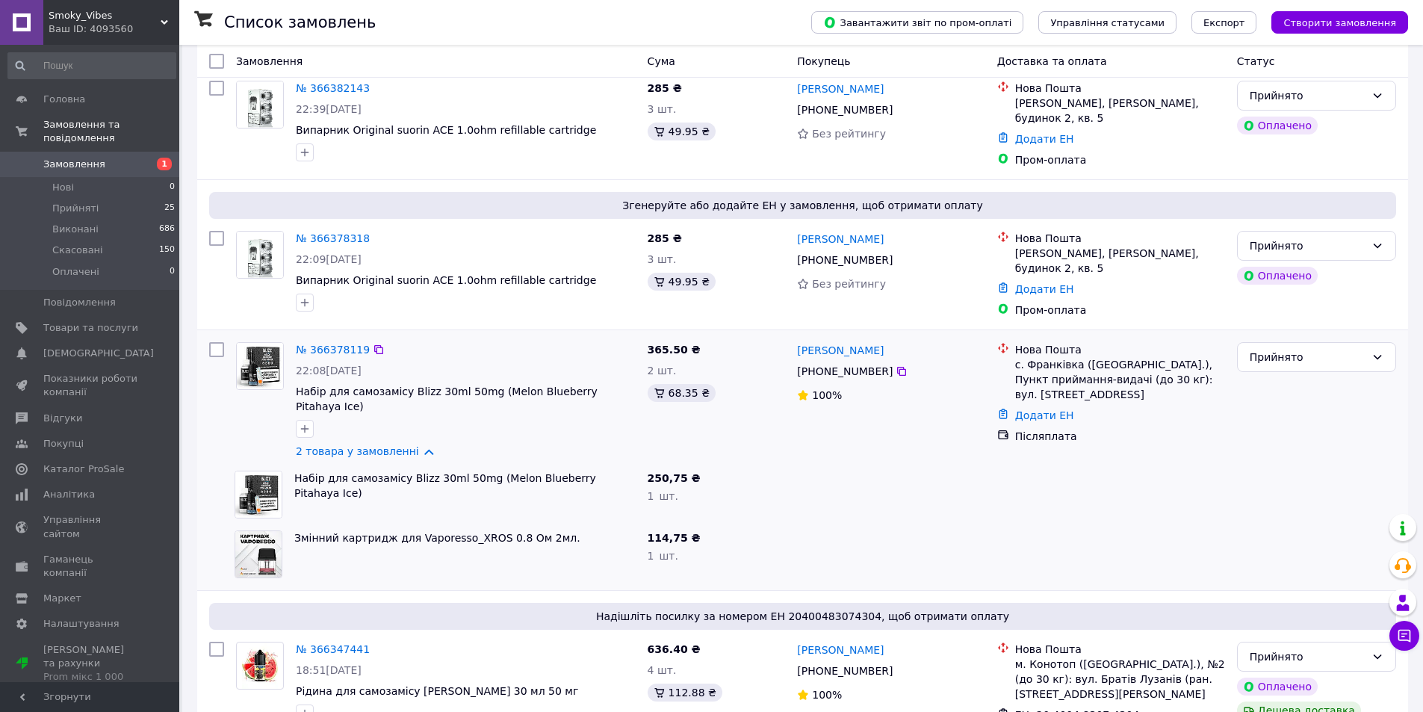
scroll to position [224, 0]
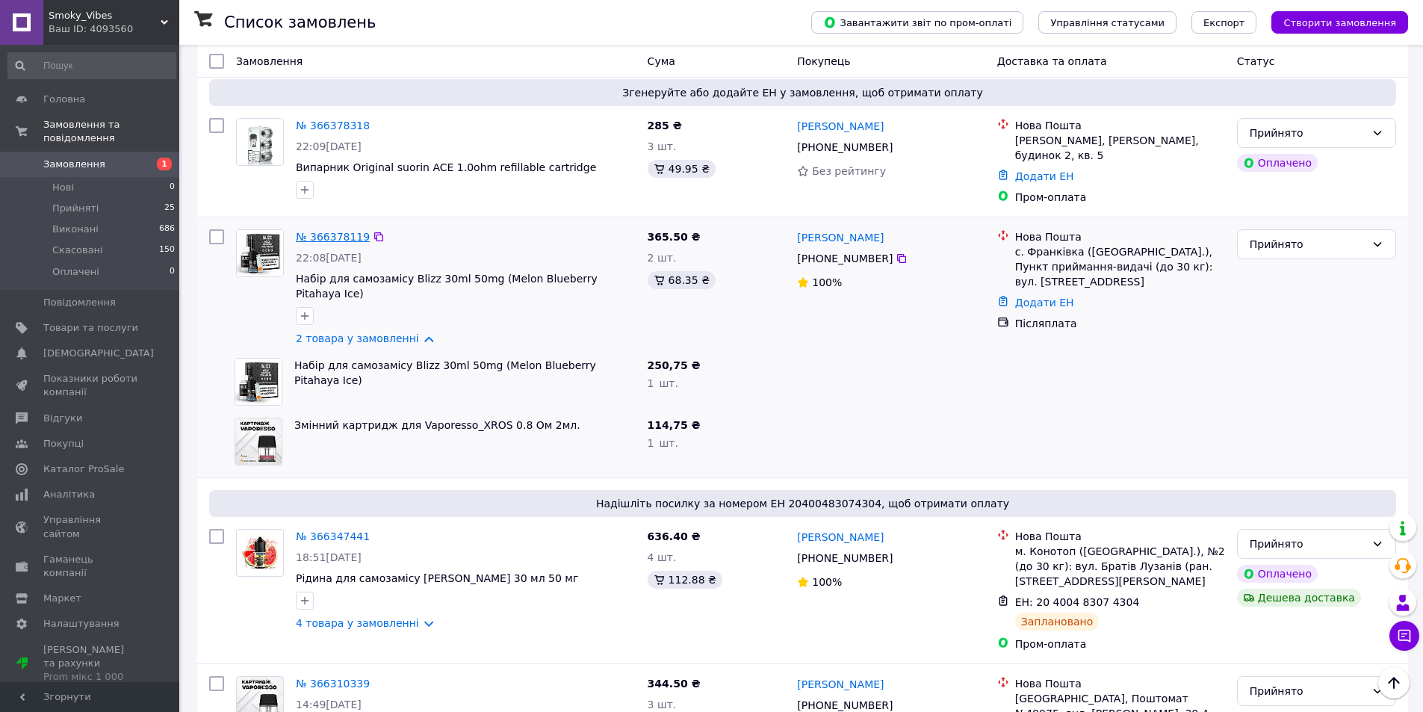
click at [332, 231] on link "№ 366378119" at bounding box center [333, 237] width 74 height 12
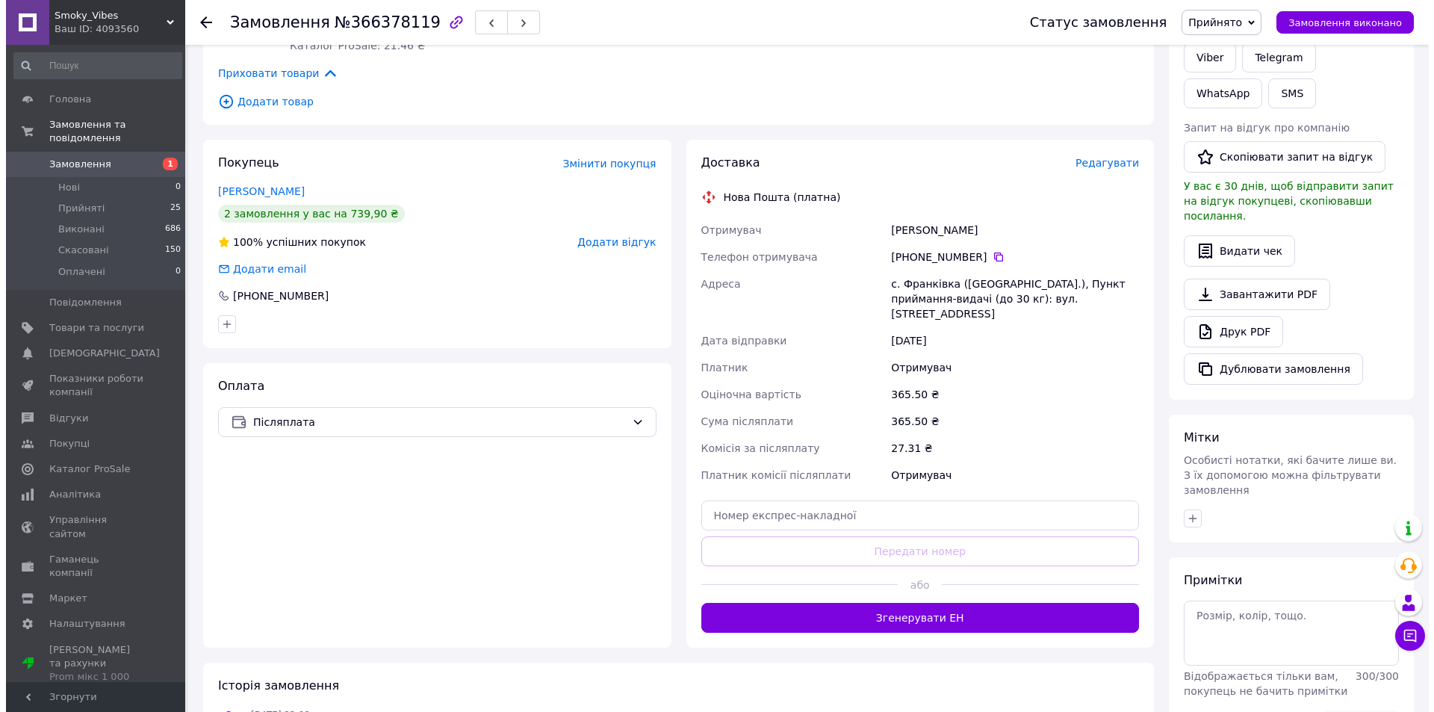
scroll to position [413, 0]
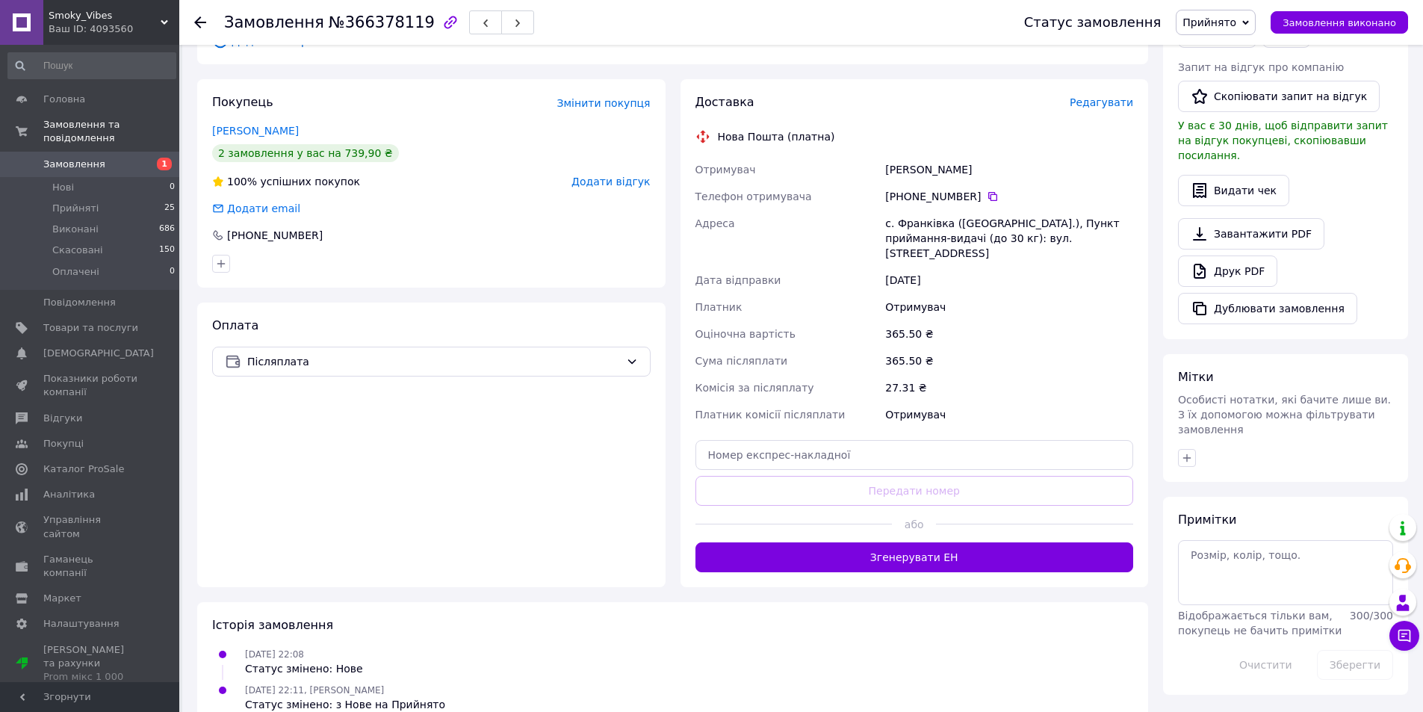
click at [1113, 96] on span "Редагувати" at bounding box center [1101, 102] width 63 height 12
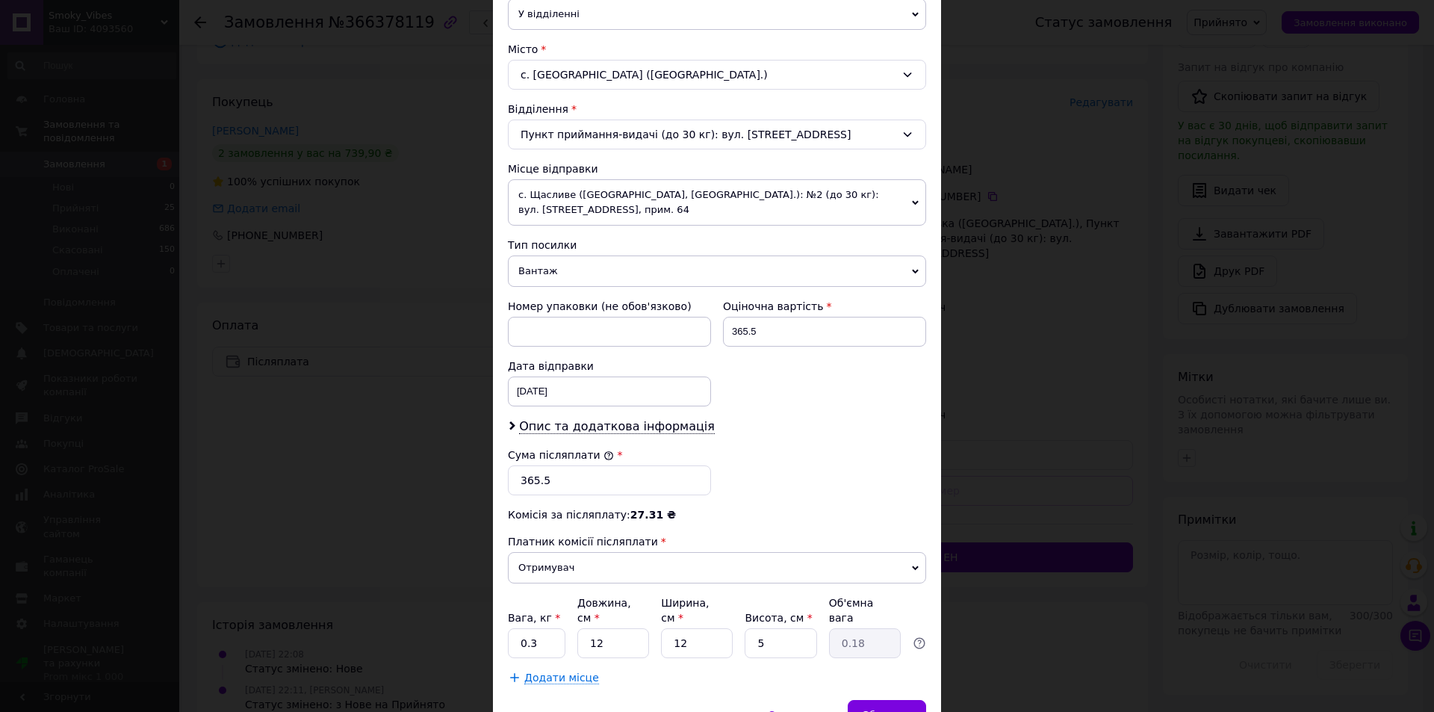
scroll to position [374, 0]
click at [600, 399] on div "12.10.2025 < 2025 > < Октябрь > Пн Вт Ср Чт Пт Сб Вс 29 30 1 2 3 4 5 6 7 8 9 10…" at bounding box center [609, 391] width 203 height 30
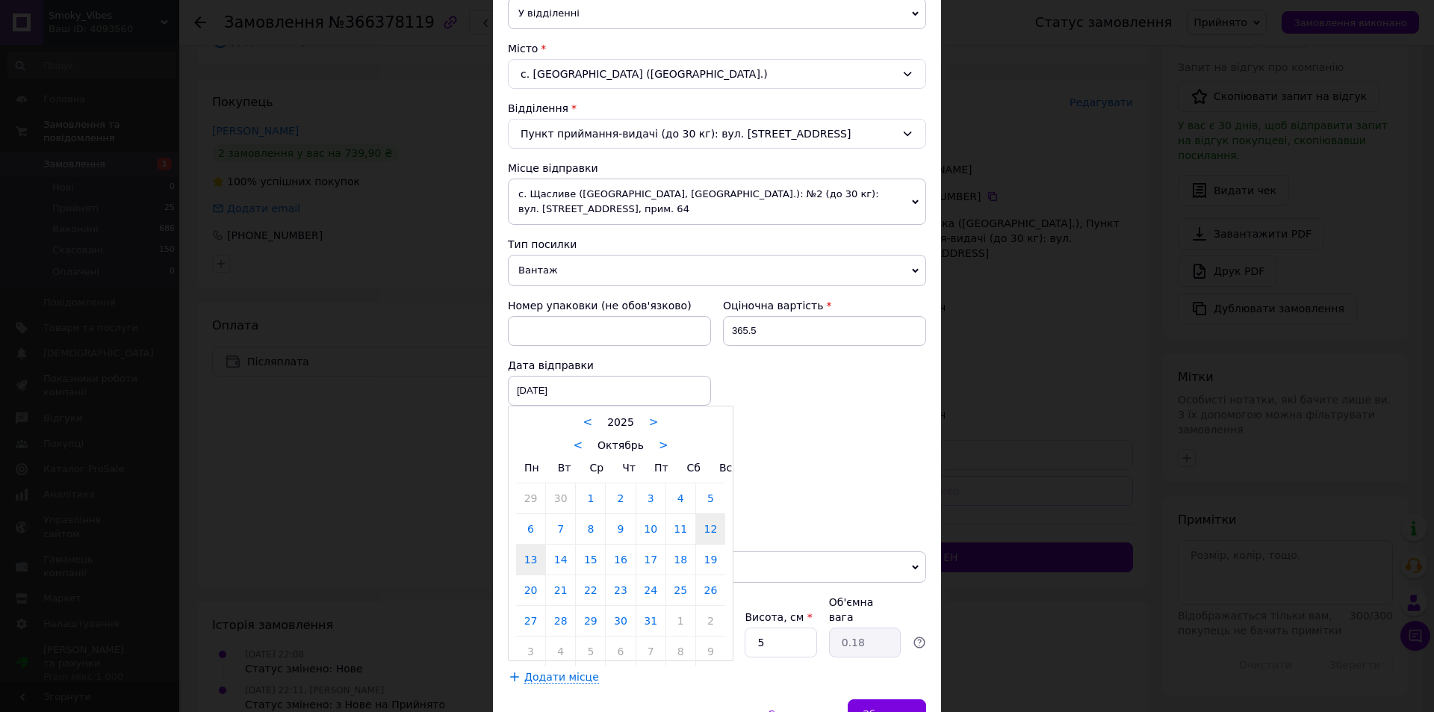
click at [527, 563] on link "13" at bounding box center [530, 560] width 29 height 30
type input "13.10.2025"
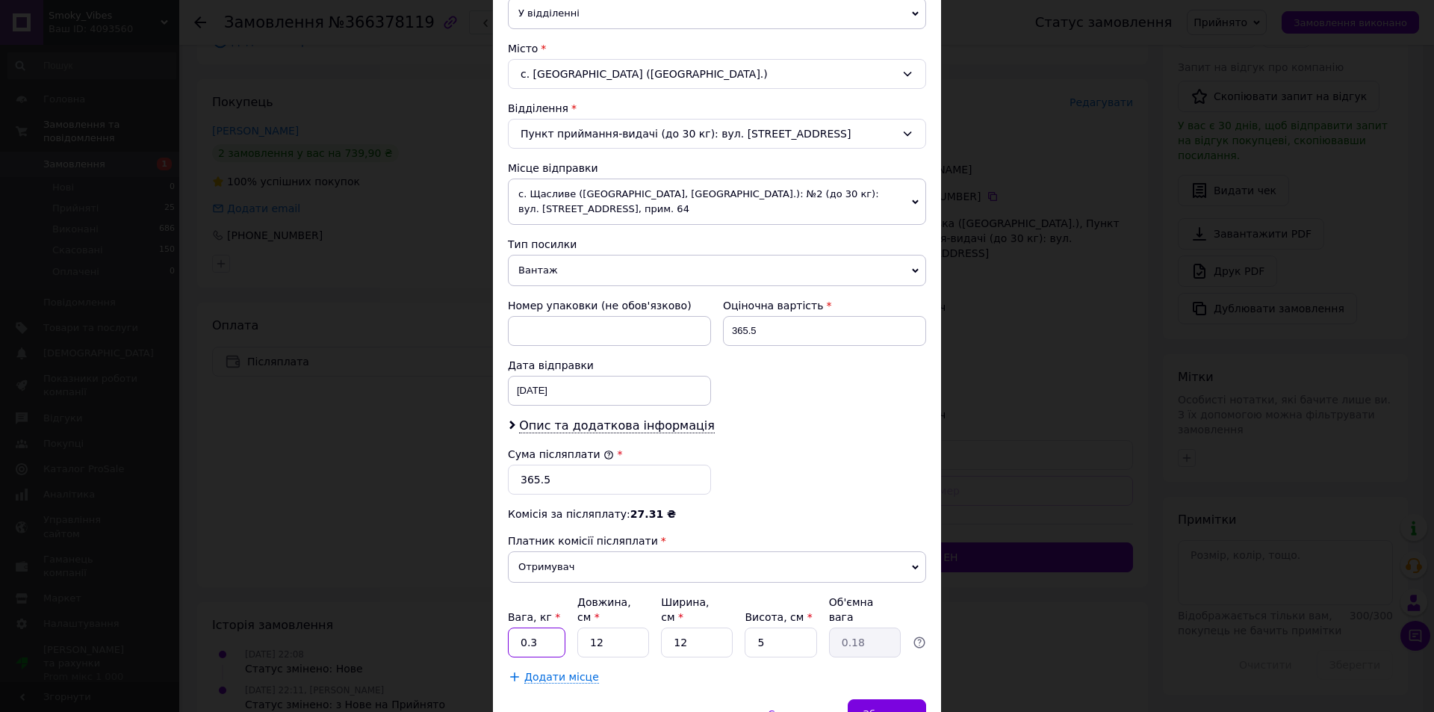
click at [536, 631] on input "0.3" at bounding box center [537, 643] width 58 height 30
type input "0.1"
drag, startPoint x: 602, startPoint y: 625, endPoint x: 588, endPoint y: 634, distance: 16.8
click at [577, 634] on input "12" at bounding box center [613, 643] width 72 height 30
type input "2"
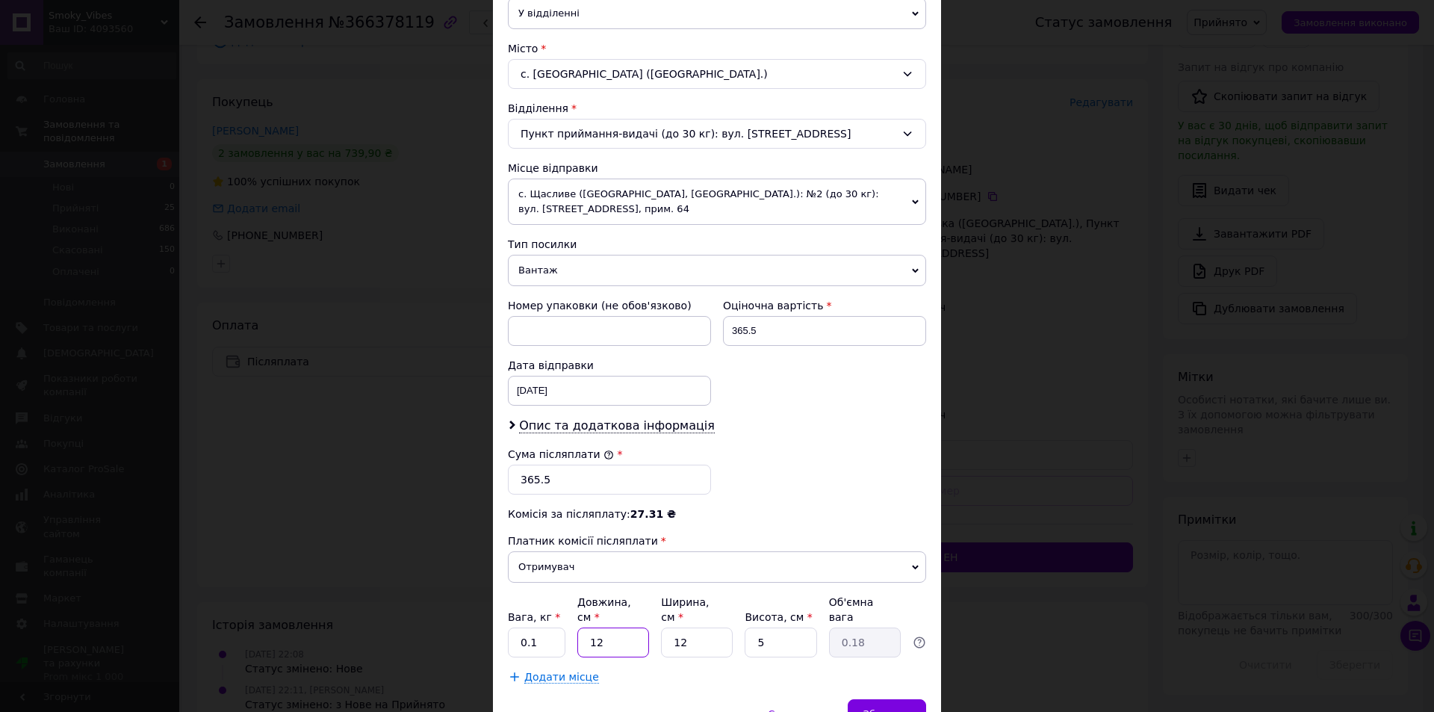
type input "0.1"
type input "20"
type input "0.3"
type input "20"
drag, startPoint x: 680, startPoint y: 633, endPoint x: 658, endPoint y: 633, distance: 21.7
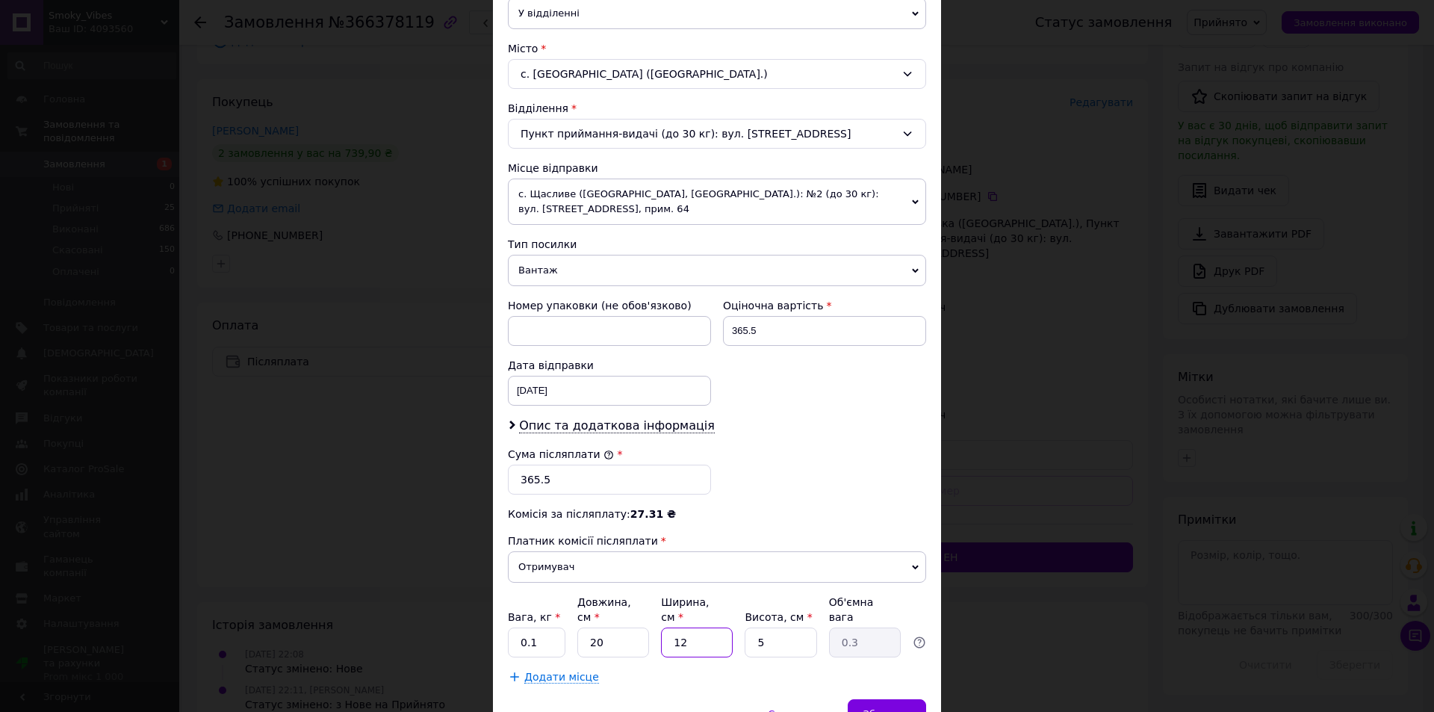
click at [658, 633] on div "Вага, кг * 0.1 Довжина, см * 20 Ширина, см * 12 Висота, см * 5 Об'ємна вага 0.3" at bounding box center [717, 626] width 418 height 63
click at [684, 633] on input "12" at bounding box center [697, 643] width 72 height 30
drag, startPoint x: 691, startPoint y: 627, endPoint x: 665, endPoint y: 630, distance: 26.3
click at [665, 630] on input "12" at bounding box center [697, 643] width 72 height 30
type input "1"
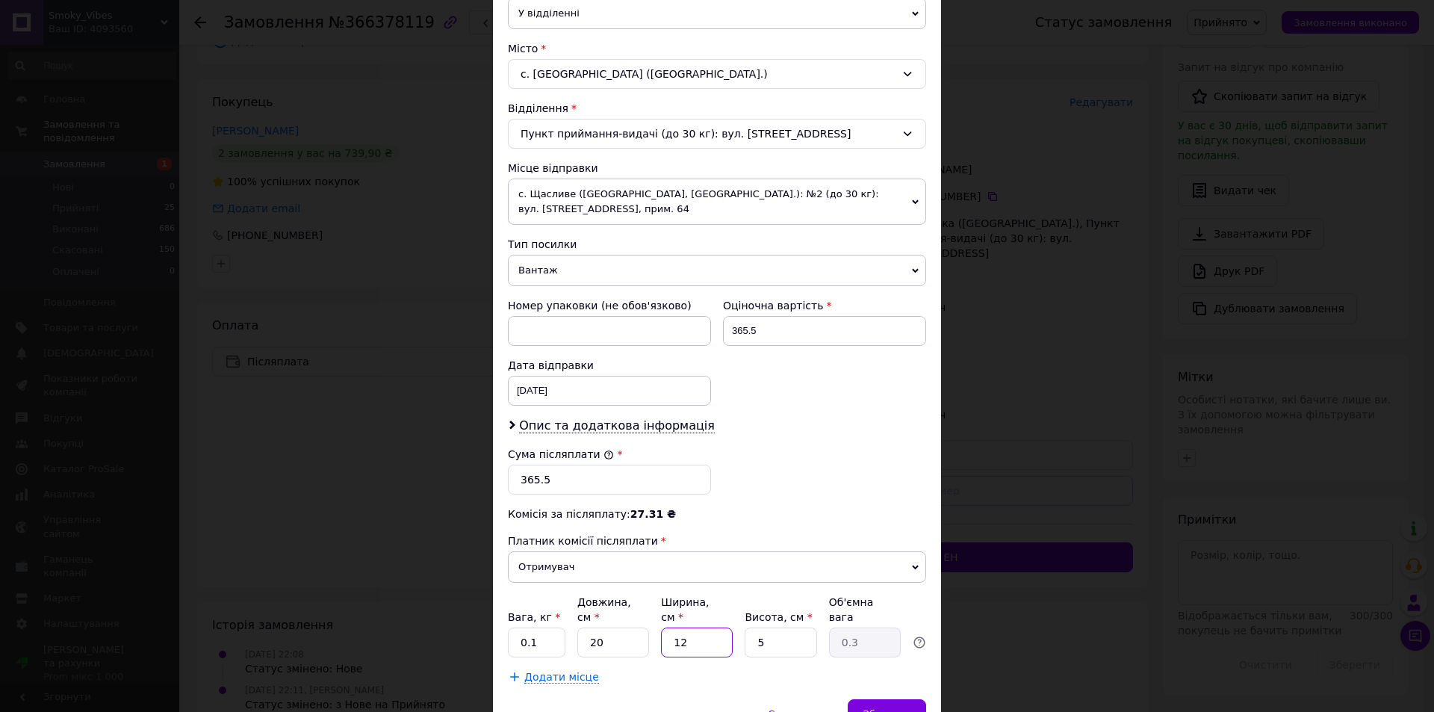
type input "0.1"
type input "15"
type input "0.38"
type input "15"
drag, startPoint x: 760, startPoint y: 629, endPoint x: 738, endPoint y: 629, distance: 22.4
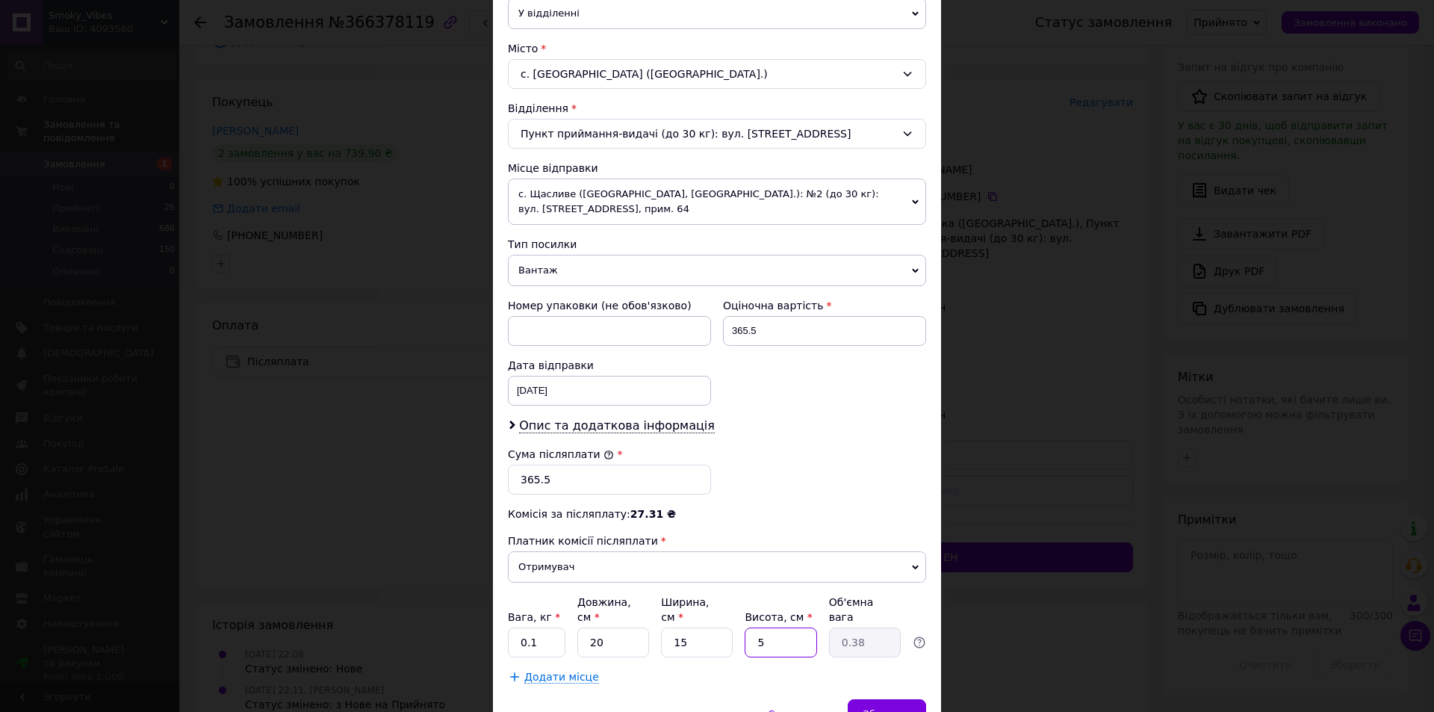
click at [738, 629] on div "Вага, кг * 0.1 Довжина, см * 20 Ширина, см * 15 Висота, см * 5 Об'ємна вага 0.38" at bounding box center [717, 626] width 418 height 63
type input "2"
type input "0.15"
type input "2"
click at [737, 699] on div "Скасувати   Зберегти" at bounding box center [717, 721] width 448 height 45
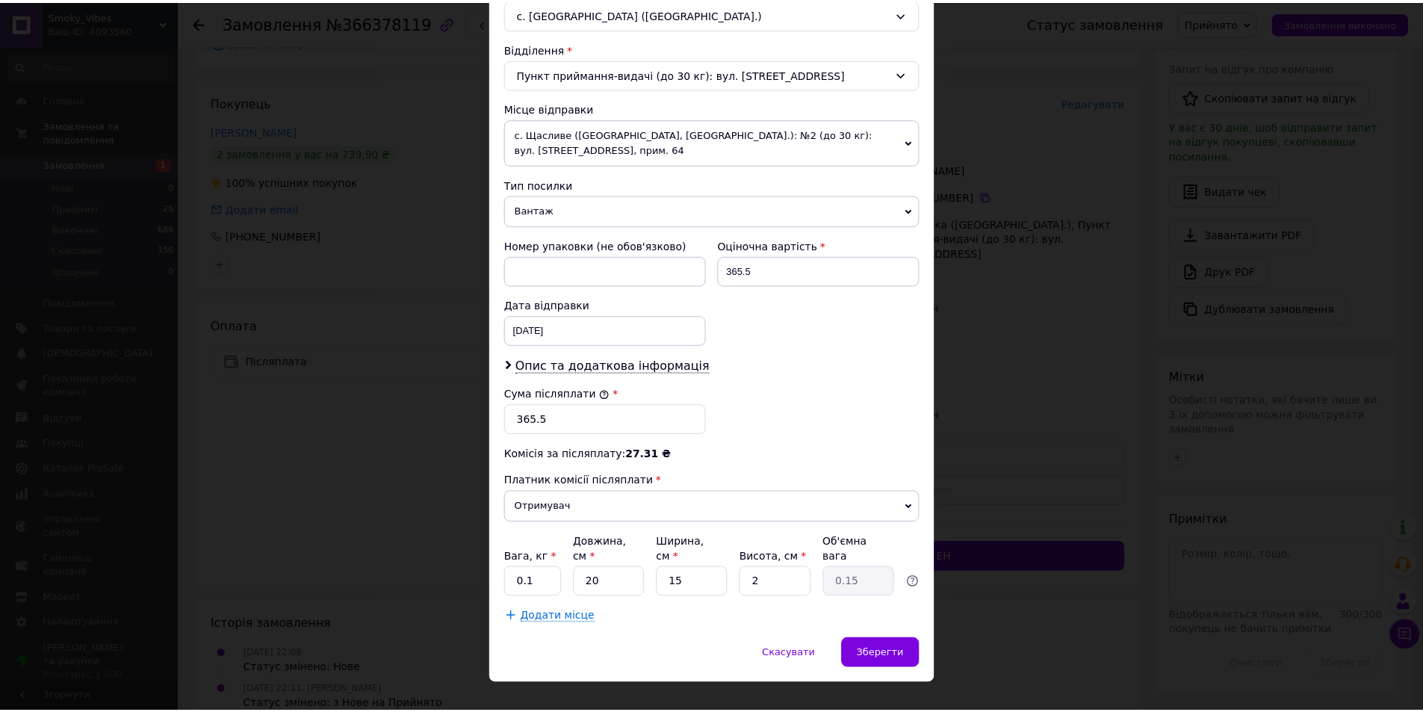
scroll to position [443, 0]
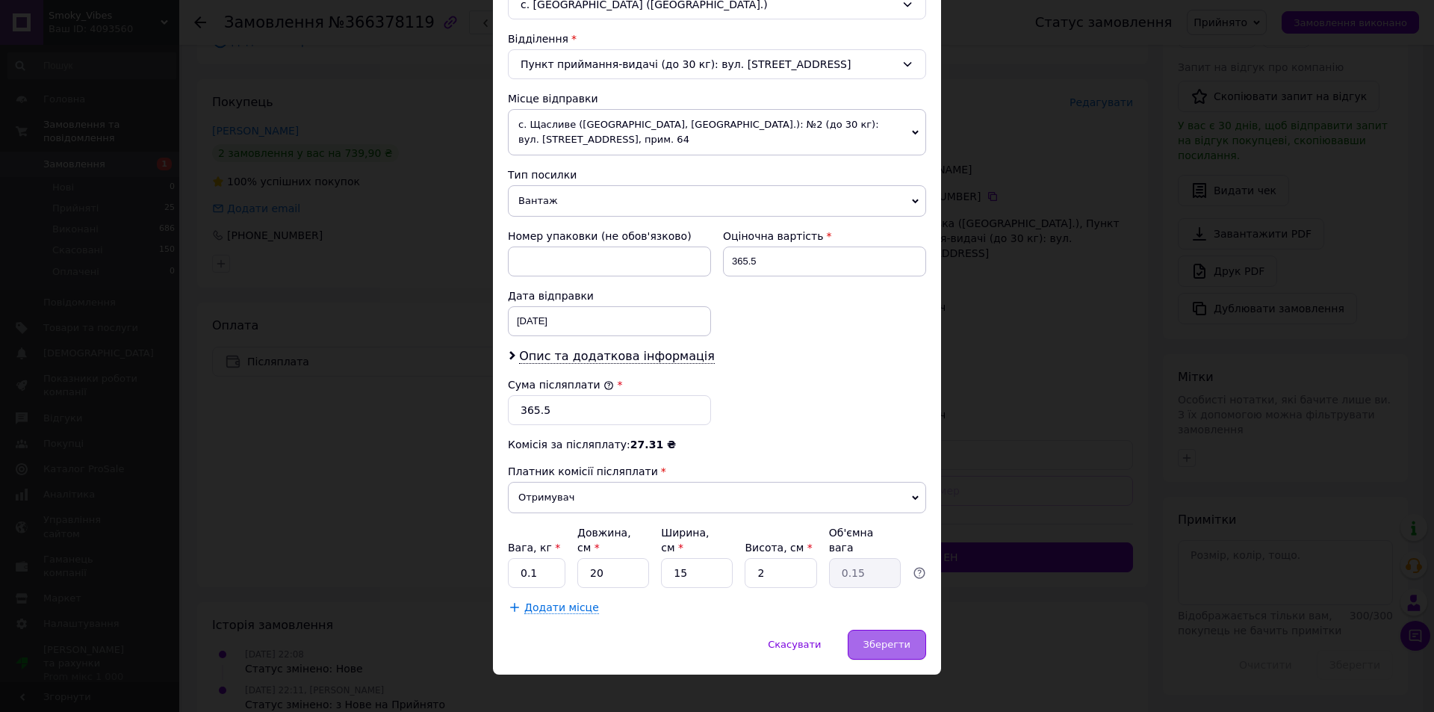
click at [887, 639] on span "Зберегти" at bounding box center [887, 644] width 47 height 11
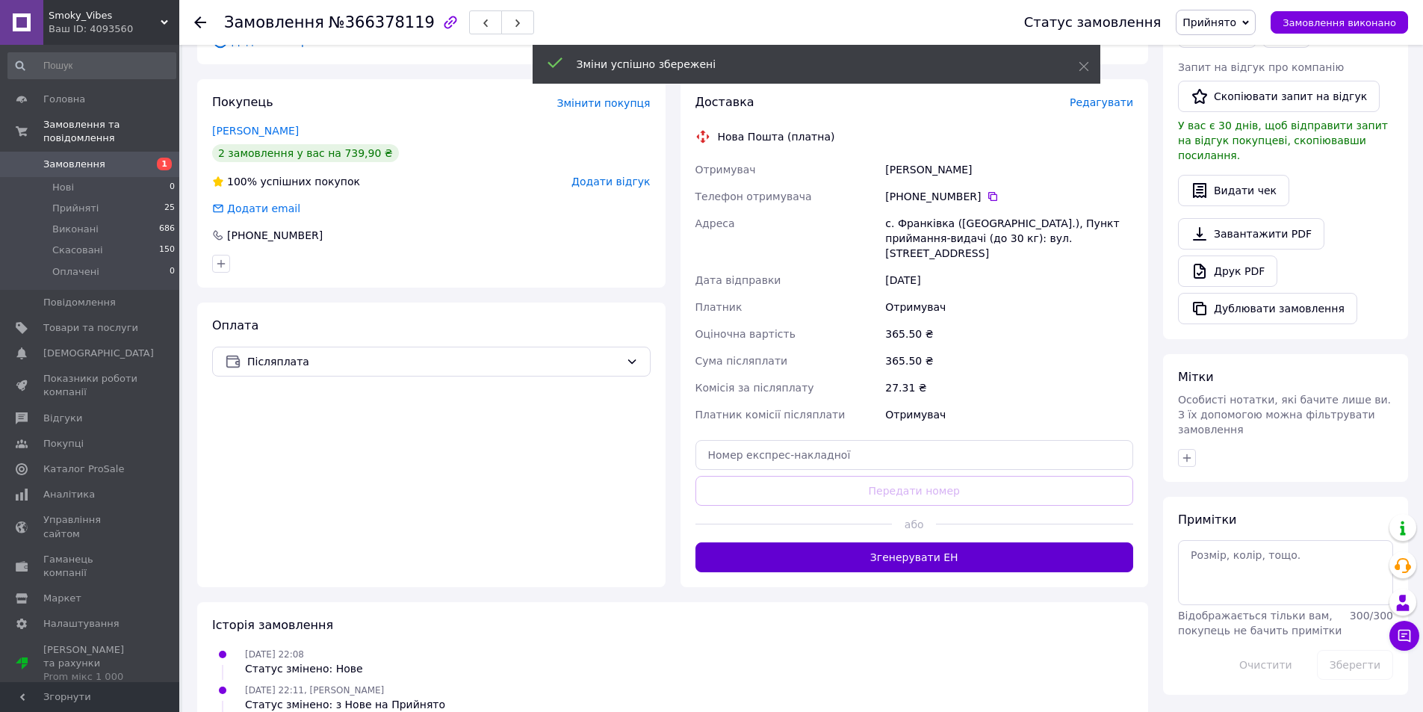
click at [932, 542] on button "Згенерувати ЕН" at bounding box center [914, 557] width 439 height 30
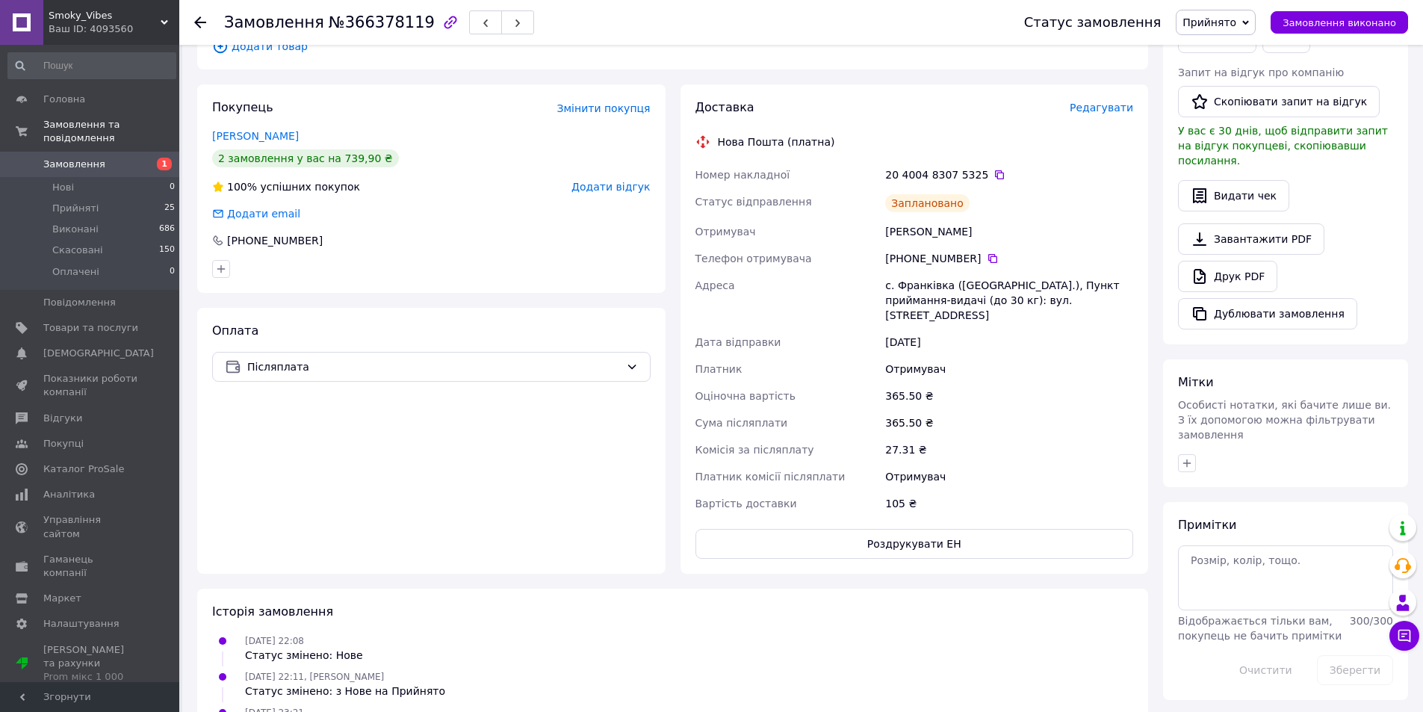
scroll to position [532, 0]
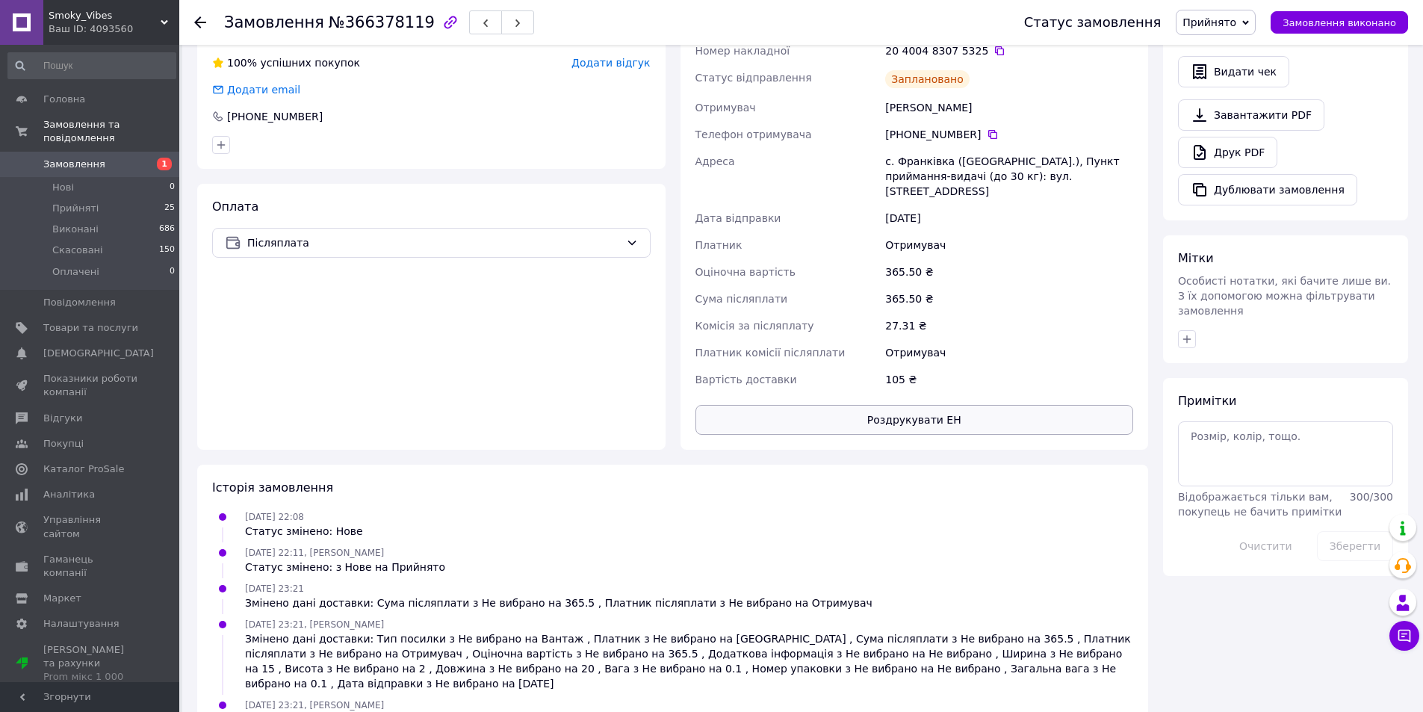
click at [934, 405] on button "Роздрукувати ЕН" at bounding box center [914, 420] width 439 height 30
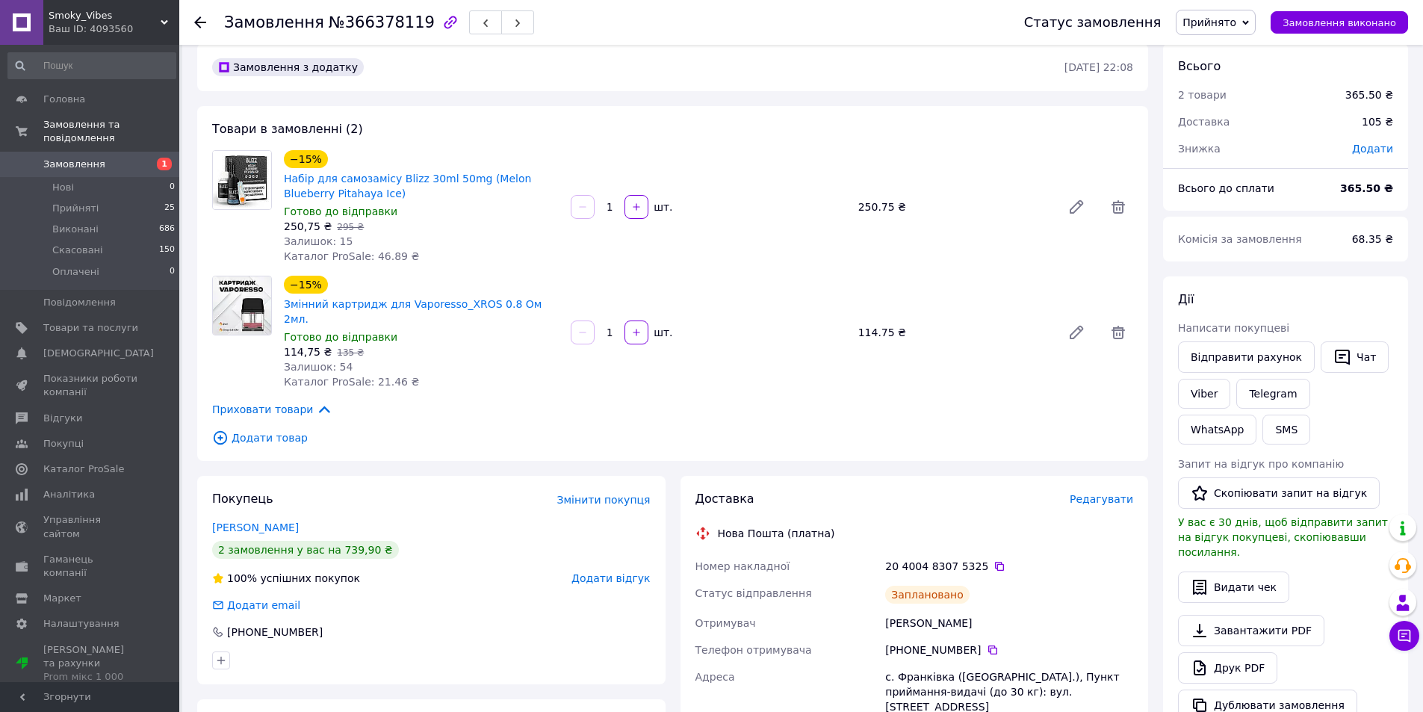
scroll to position [0, 0]
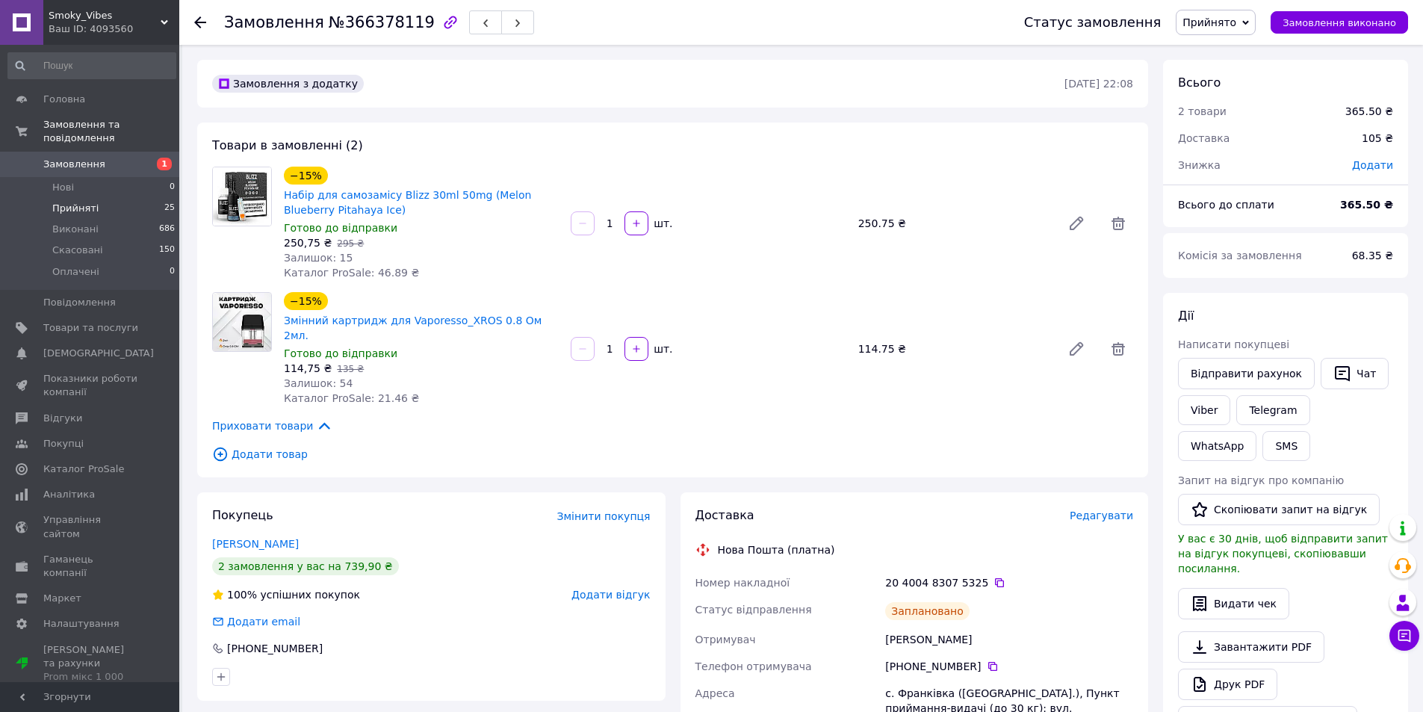
click at [103, 198] on li "Прийняті 25" at bounding box center [92, 208] width 184 height 21
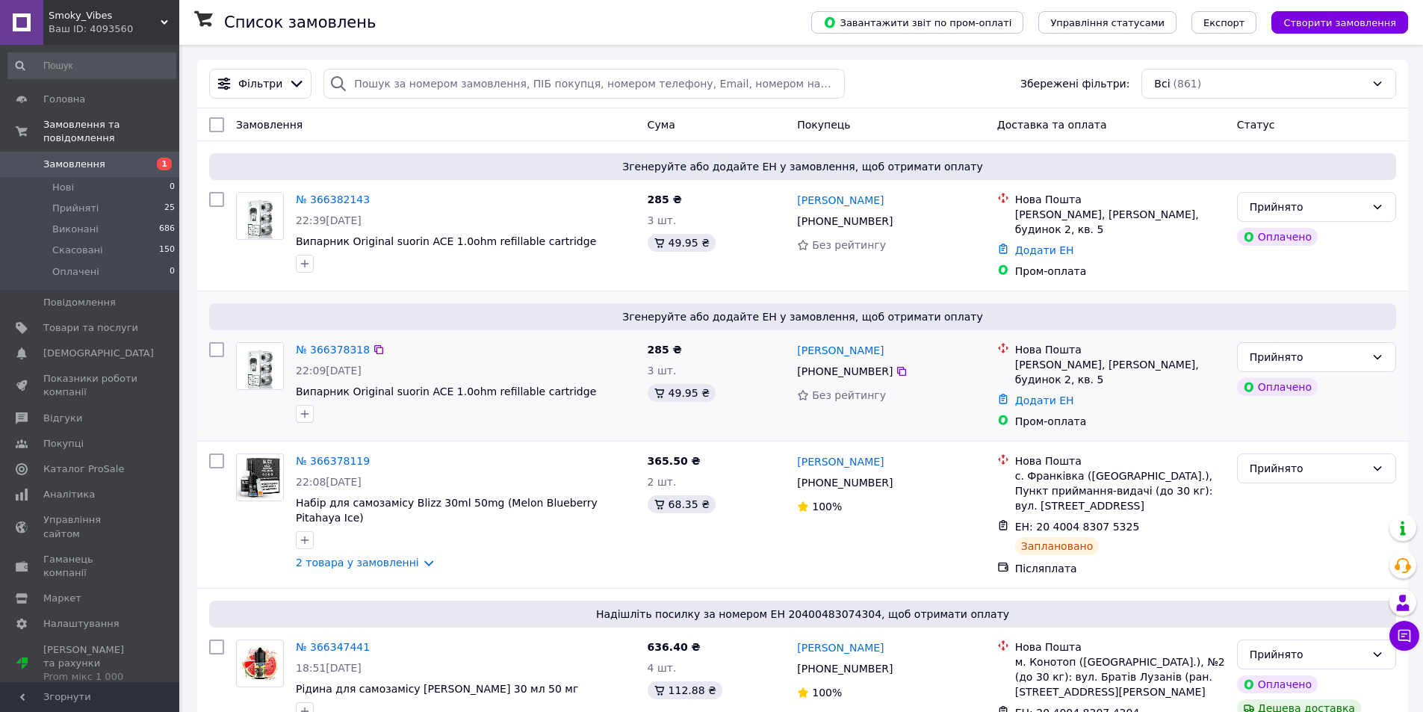
click at [338, 341] on div "№ 366378318" at bounding box center [332, 350] width 77 height 18
click at [340, 344] on link "№ 366378318" at bounding box center [333, 350] width 74 height 12
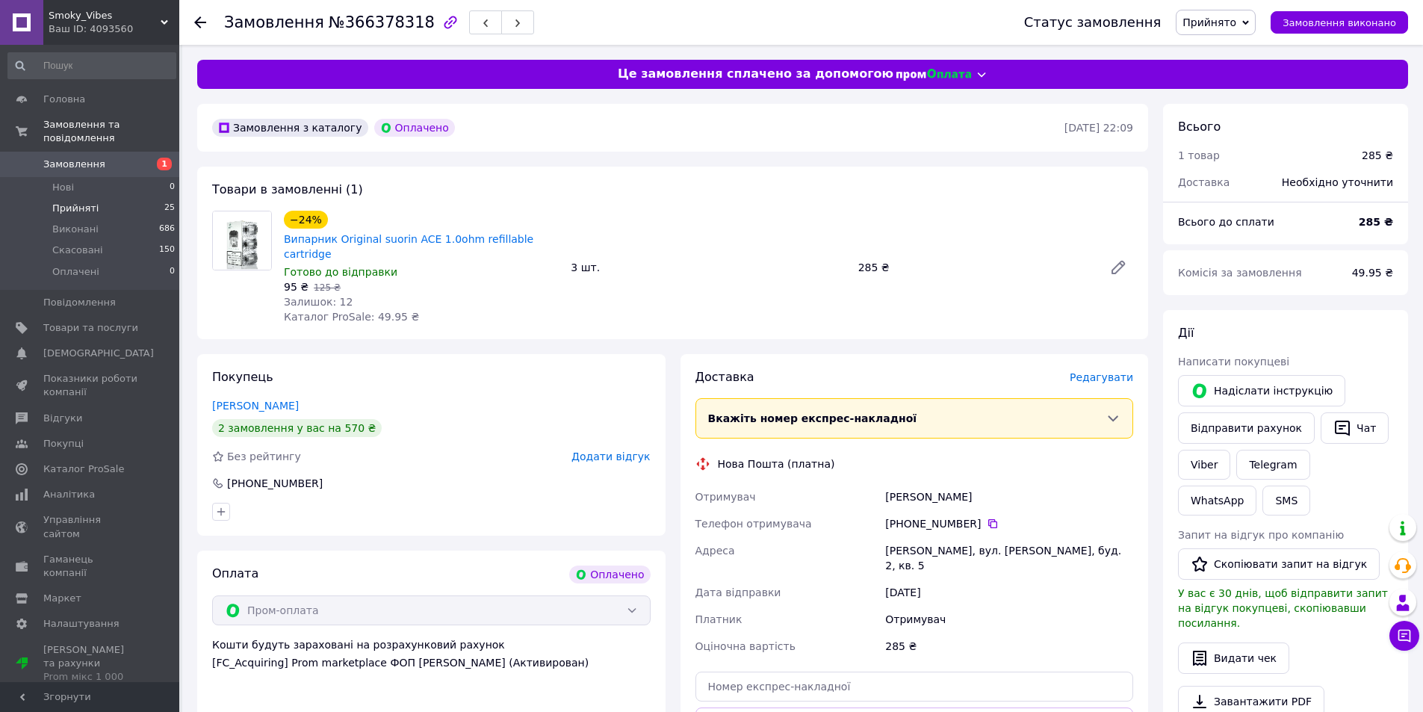
click at [96, 198] on li "Прийняті 25" at bounding box center [92, 208] width 184 height 21
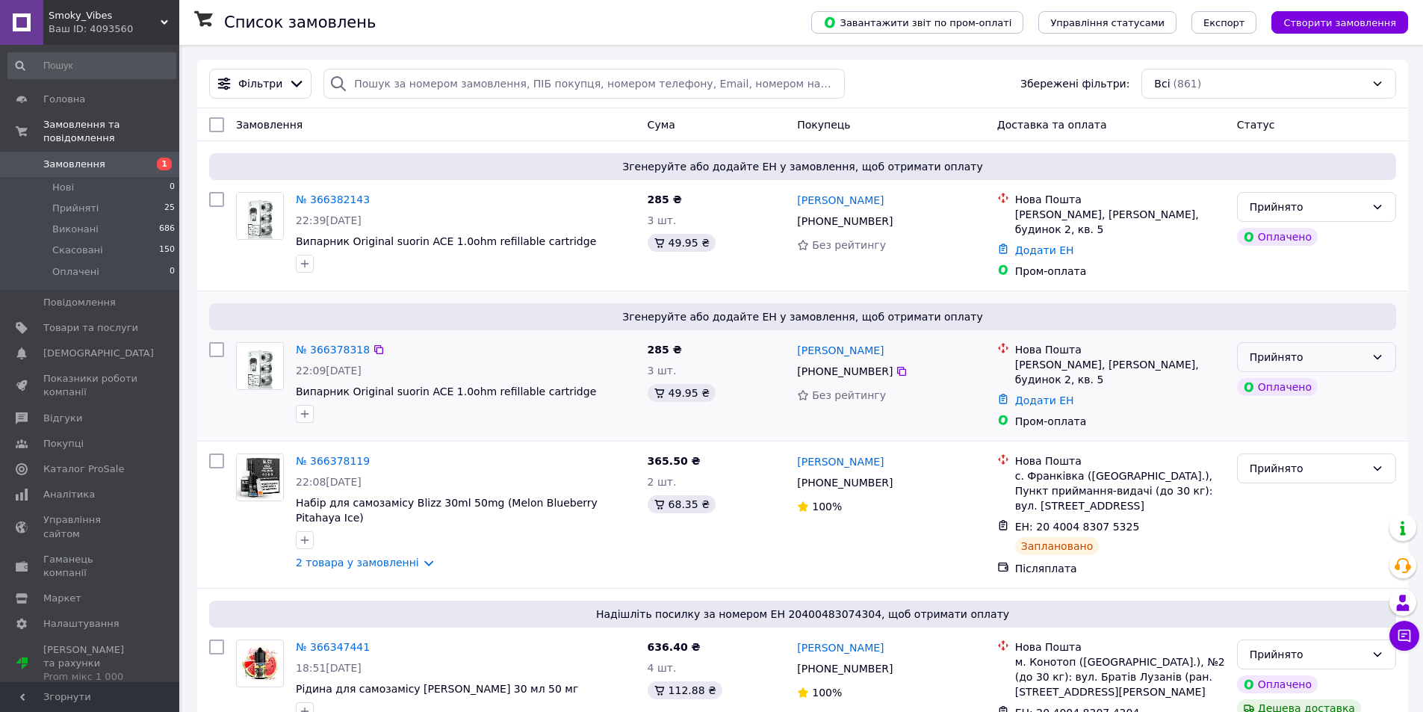
click at [1323, 355] on div "Прийнято" at bounding box center [1308, 357] width 116 height 16
click at [1286, 415] on li "Скасовано" at bounding box center [1317, 410] width 158 height 27
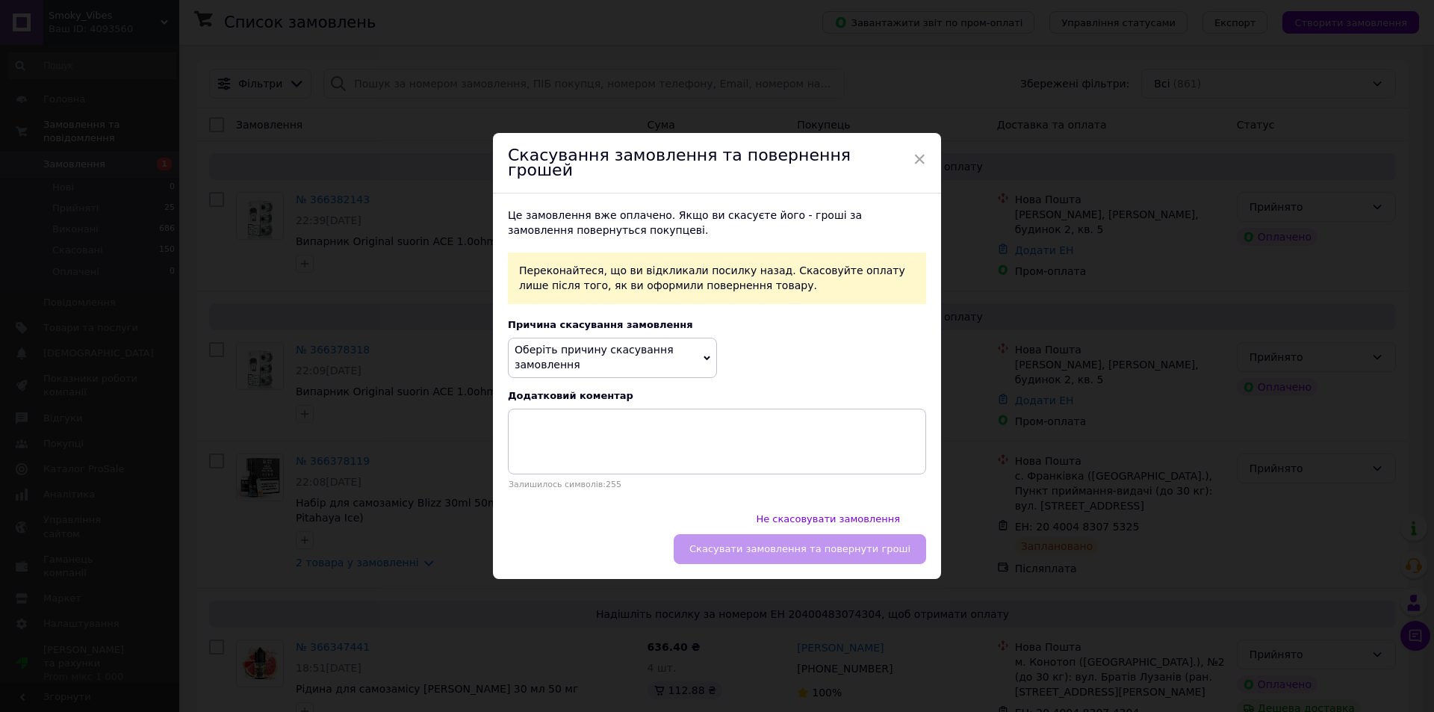
click at [684, 373] on span "Оберіть причину скасування замовлення" at bounding box center [612, 358] width 209 height 40
click at [578, 462] on li "Замовлення-дублікат" at bounding box center [613, 457] width 208 height 21
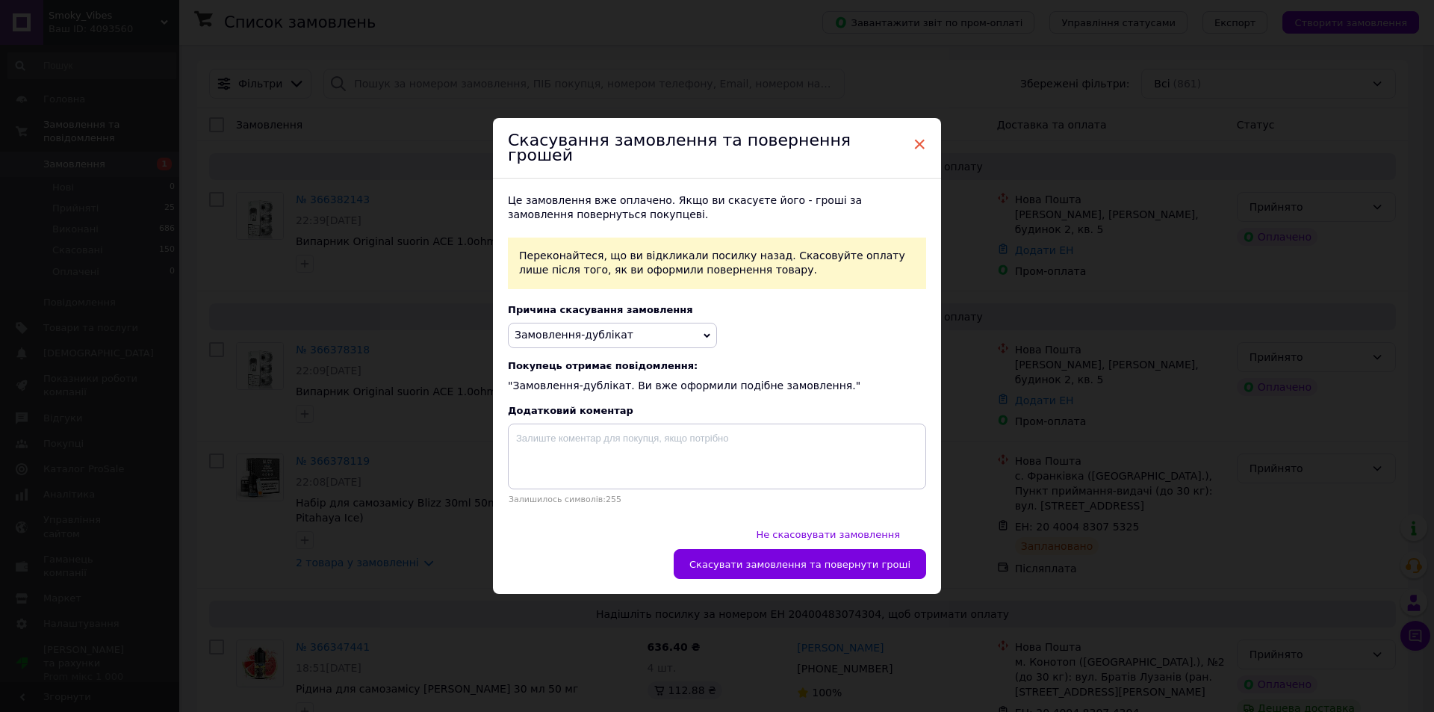
click at [917, 157] on span "×" at bounding box center [919, 143] width 13 height 25
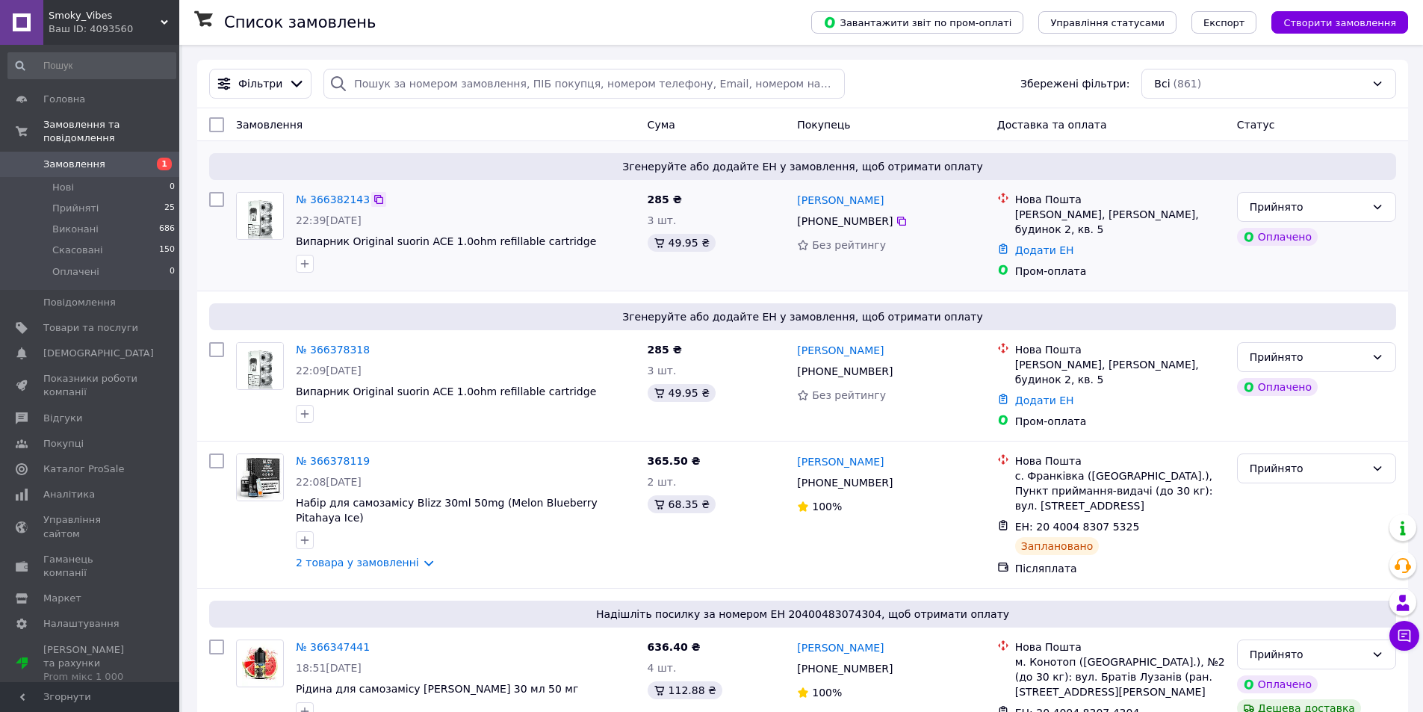
click at [374, 202] on icon at bounding box center [379, 199] width 12 height 12
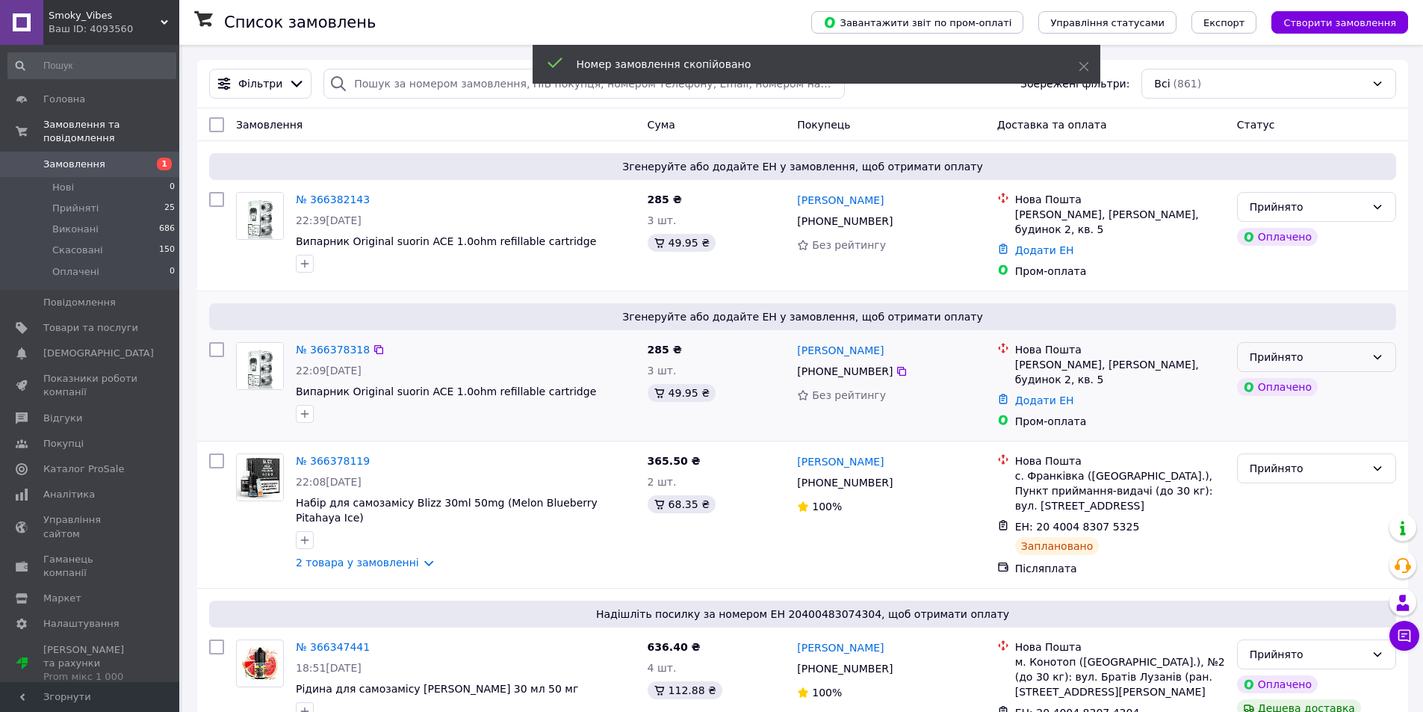
click at [1333, 349] on div "Прийнято" at bounding box center [1308, 357] width 116 height 16
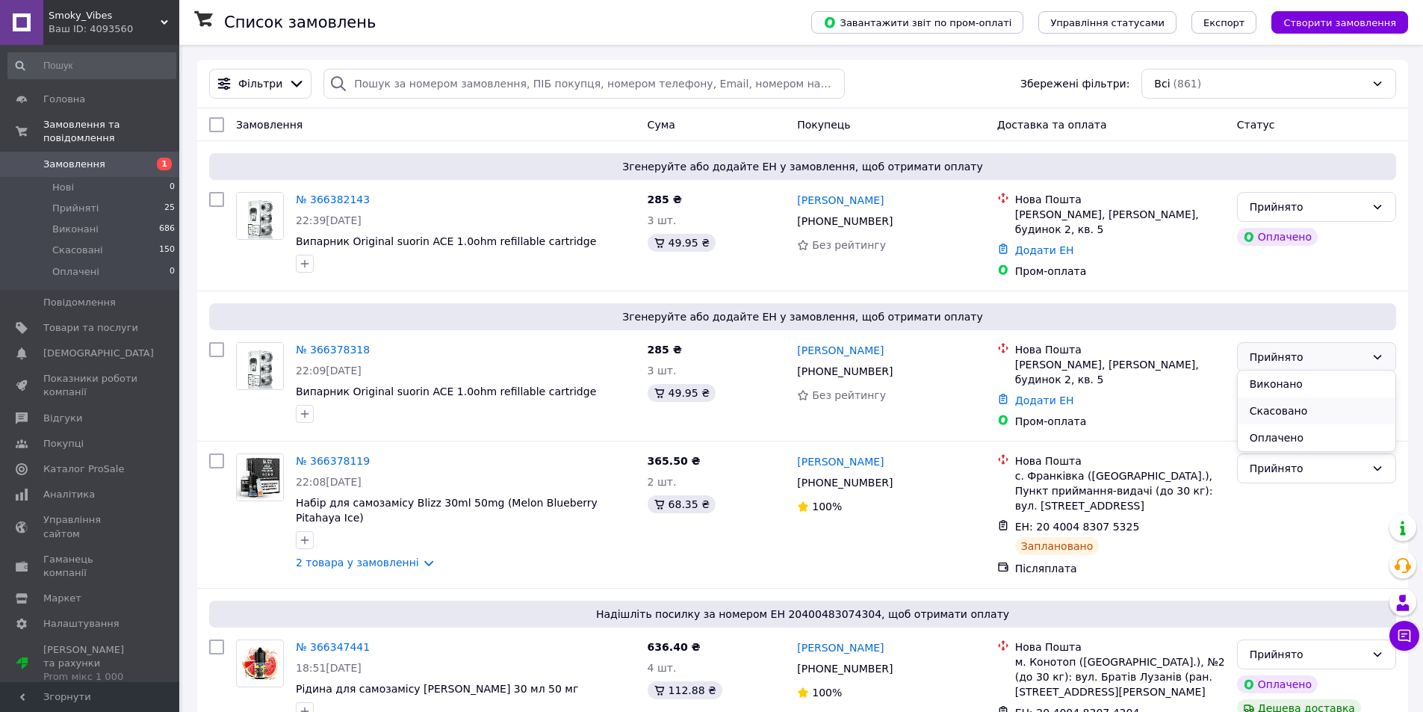
click at [1291, 408] on li "Скасовано" at bounding box center [1317, 410] width 158 height 27
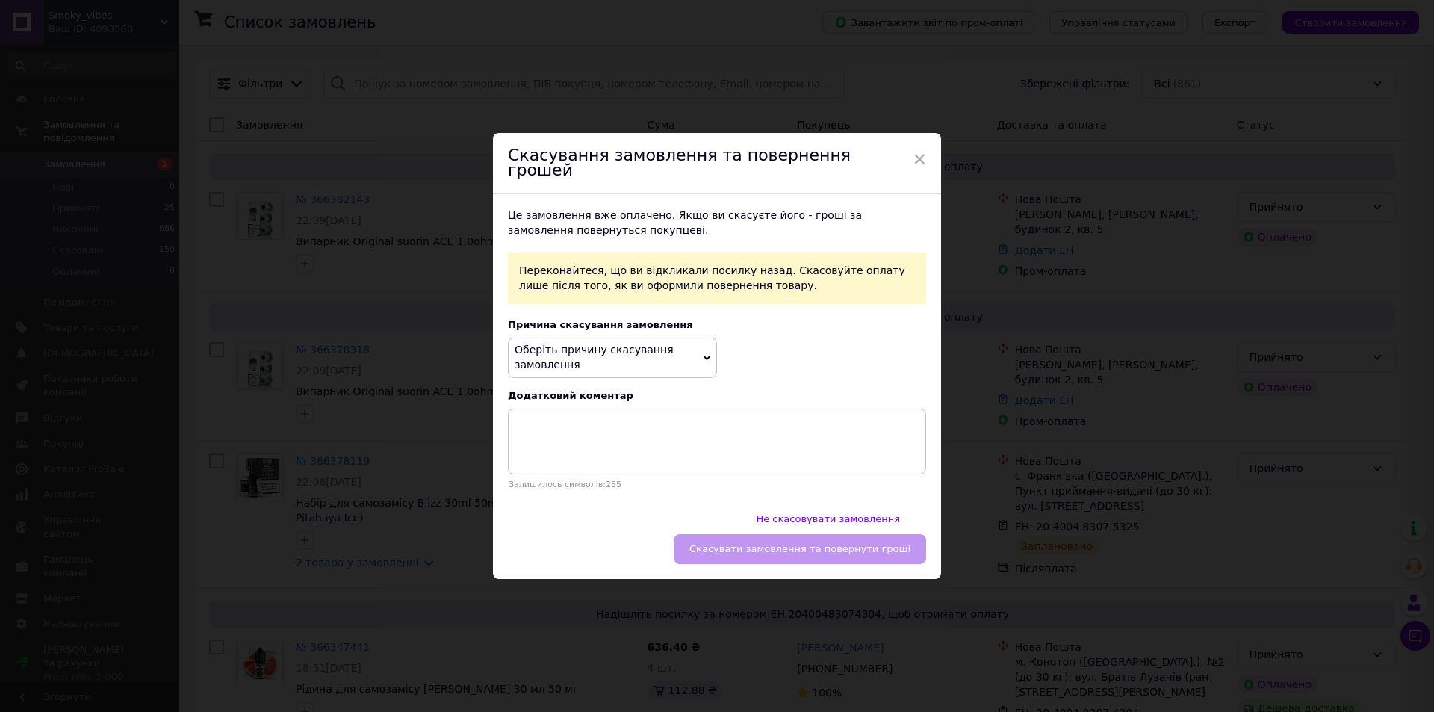
click at [683, 369] on span "Оберіть причину скасування замовлення" at bounding box center [612, 358] width 209 height 40
click at [604, 465] on li "Замовлення-дублікат" at bounding box center [613, 457] width 208 height 21
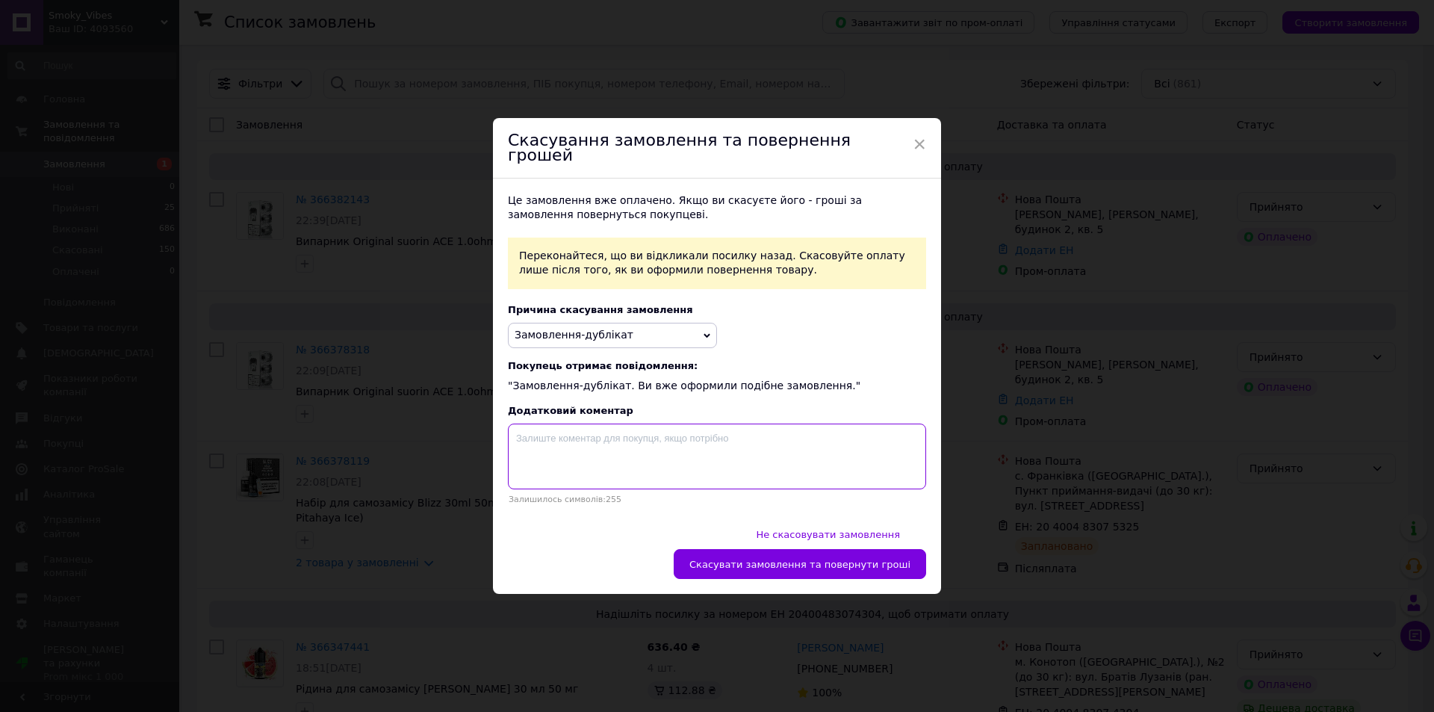
click at [622, 453] on textarea at bounding box center [717, 457] width 418 height 66
paste textarea "366382143"
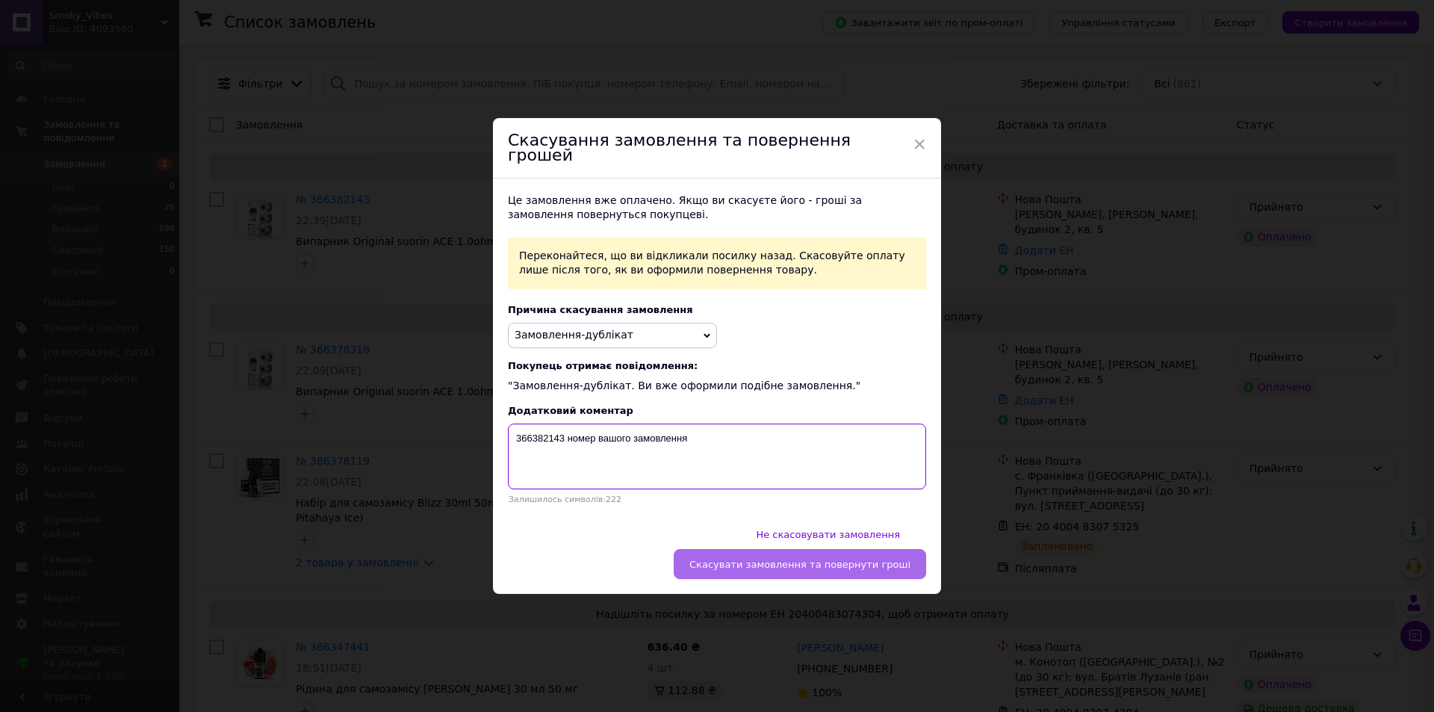
type textarea "366382143 номер вашого замовлення"
click at [790, 559] on span "Скасувати замовлення та повернути гроші" at bounding box center [800, 564] width 221 height 11
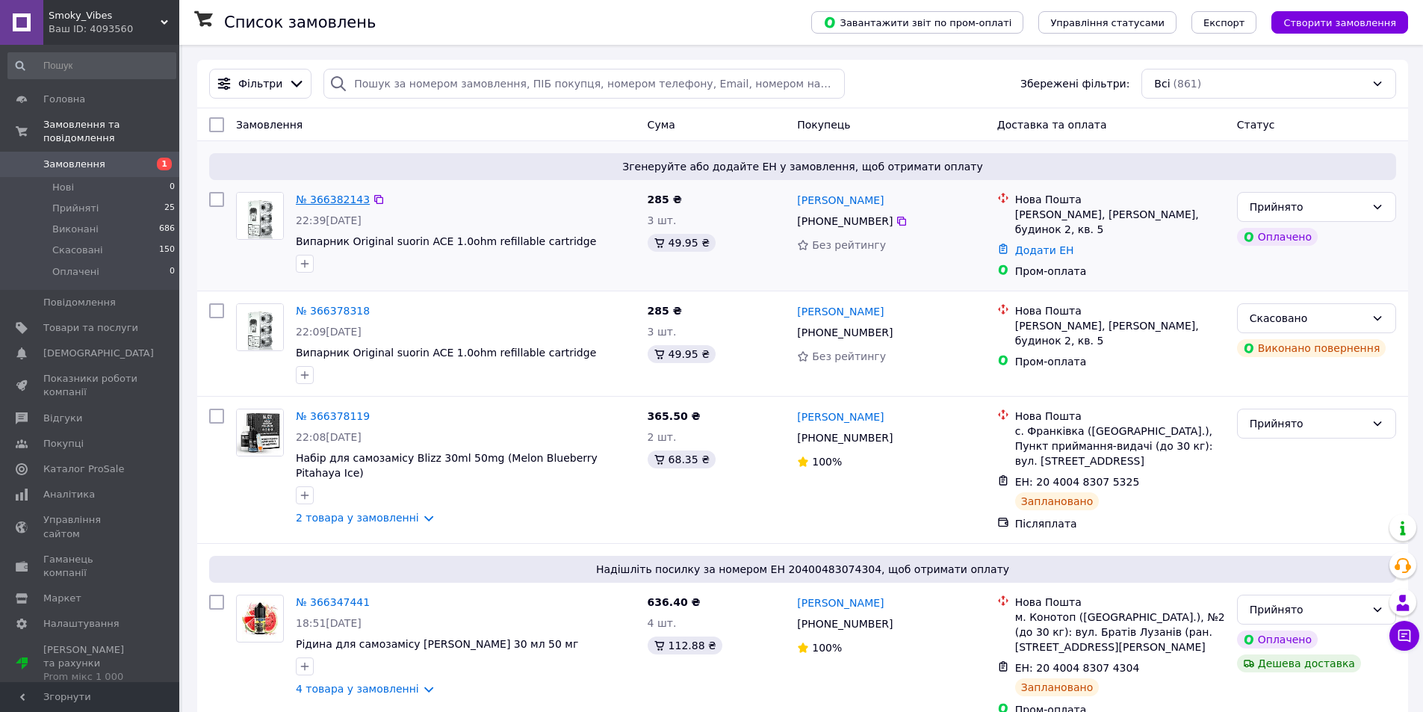
click at [341, 198] on link "№ 366382143" at bounding box center [333, 199] width 74 height 12
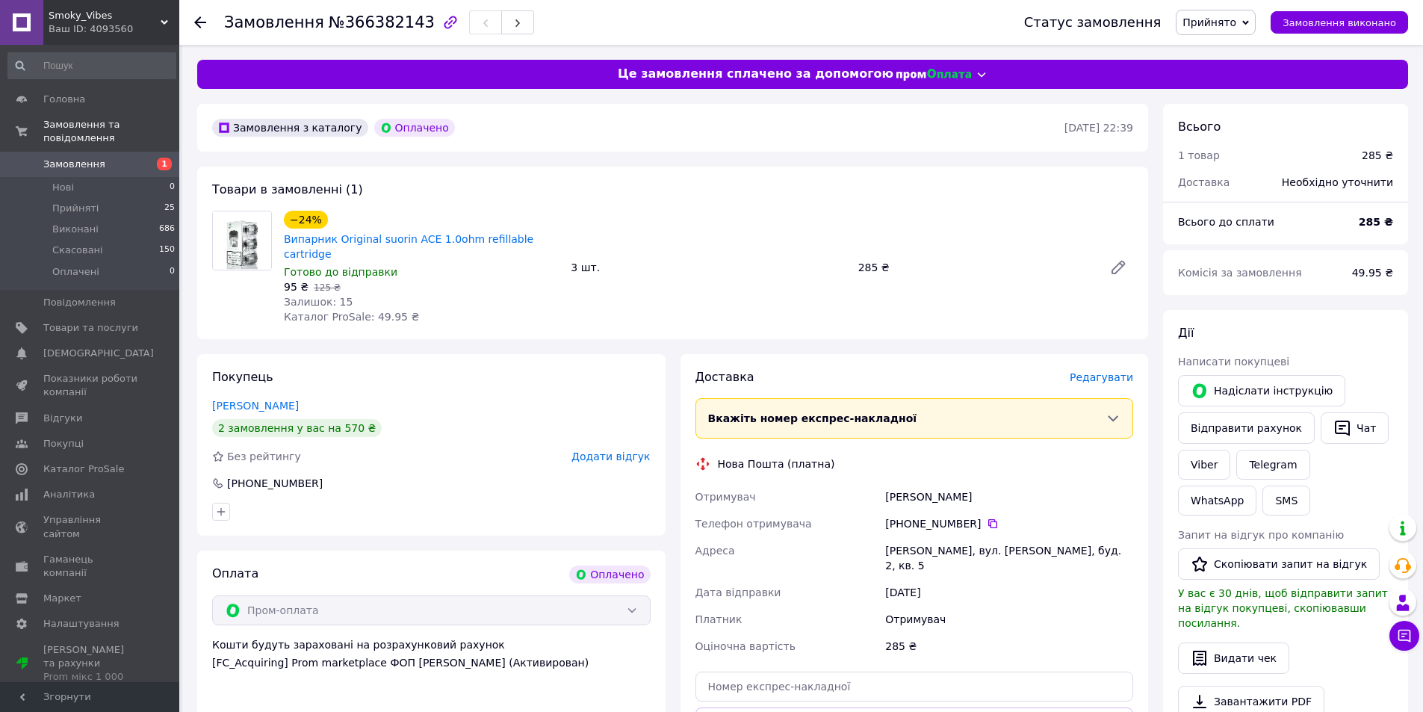
click at [1119, 371] on span "Редагувати" at bounding box center [1101, 377] width 63 height 12
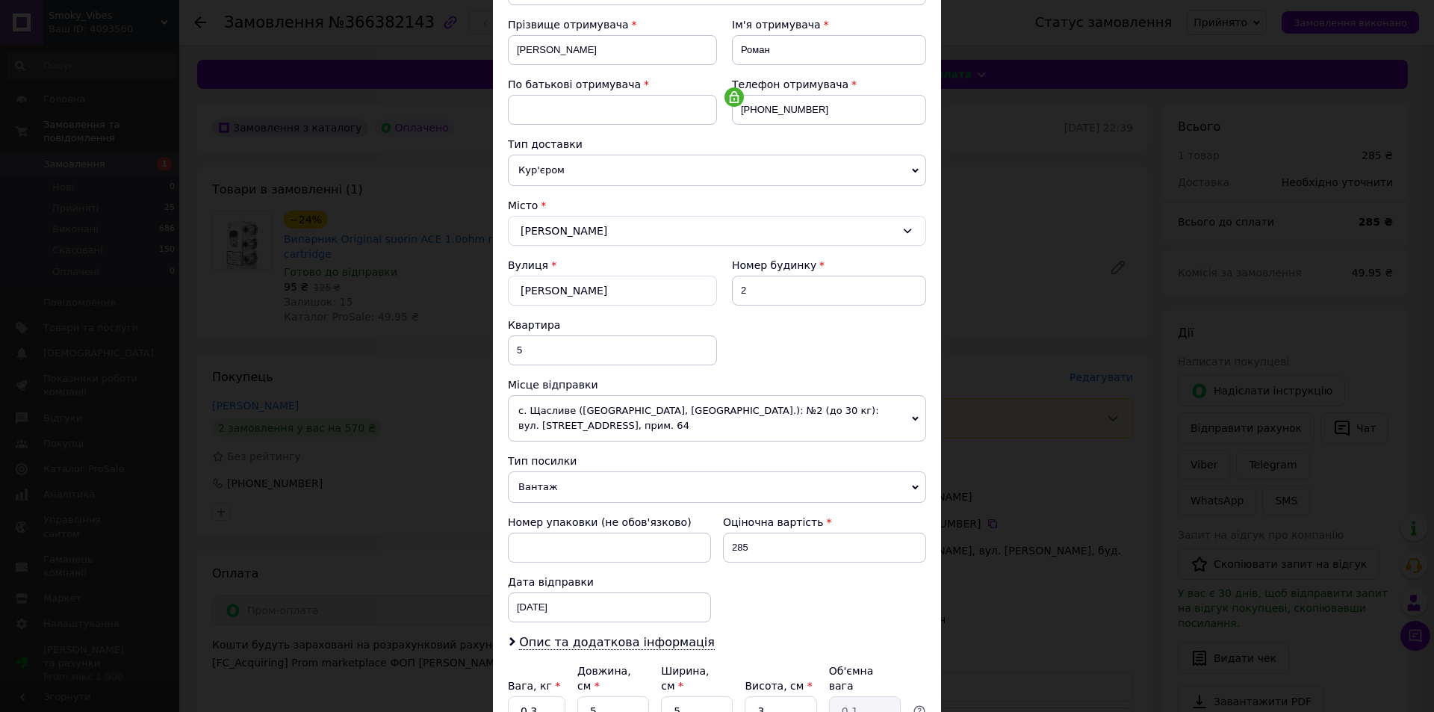
scroll to position [355, 0]
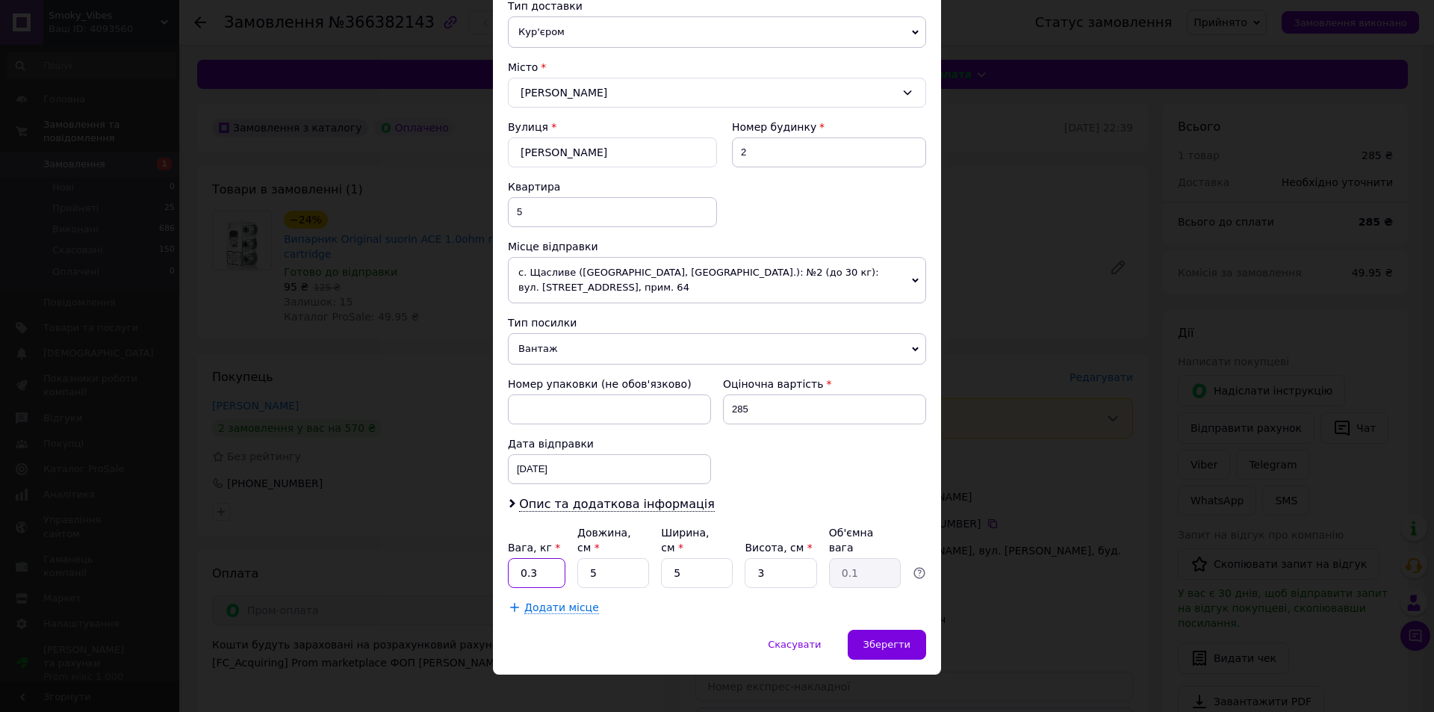
click at [539, 560] on input "0.3" at bounding box center [537, 573] width 58 height 30
type input "0."
drag, startPoint x: 618, startPoint y: 560, endPoint x: 586, endPoint y: 559, distance: 31.4
click at [586, 559] on input "5" at bounding box center [613, 573] width 72 height 30
type input "20"
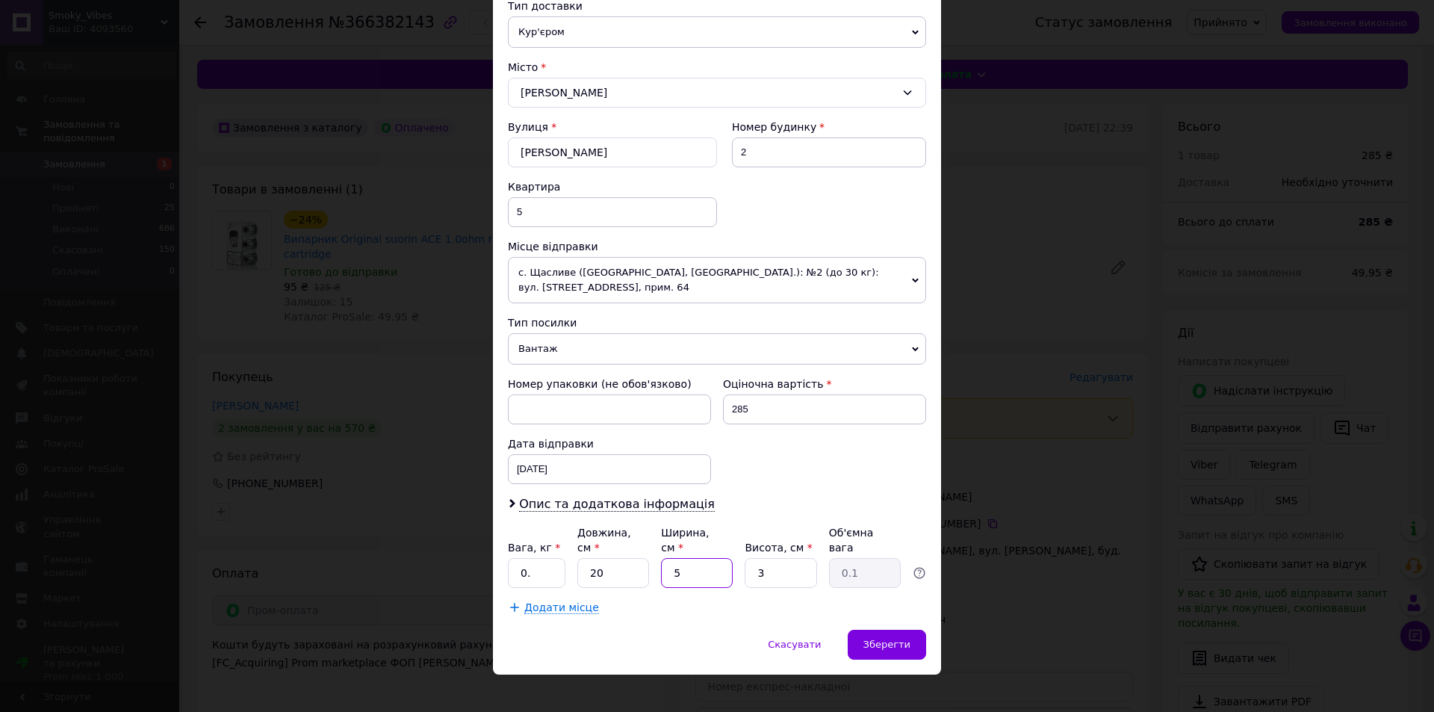
drag, startPoint x: 695, startPoint y: 559, endPoint x: 655, endPoint y: 560, distance: 40.3
click at [654, 560] on div "Вага, кг * 0. Довжина, см * 20 Ширина, см * 5 Висота, см * 3 Об'ємна вага 0.1" at bounding box center [717, 556] width 418 height 63
type input "15"
type input "0.23"
type input "15"
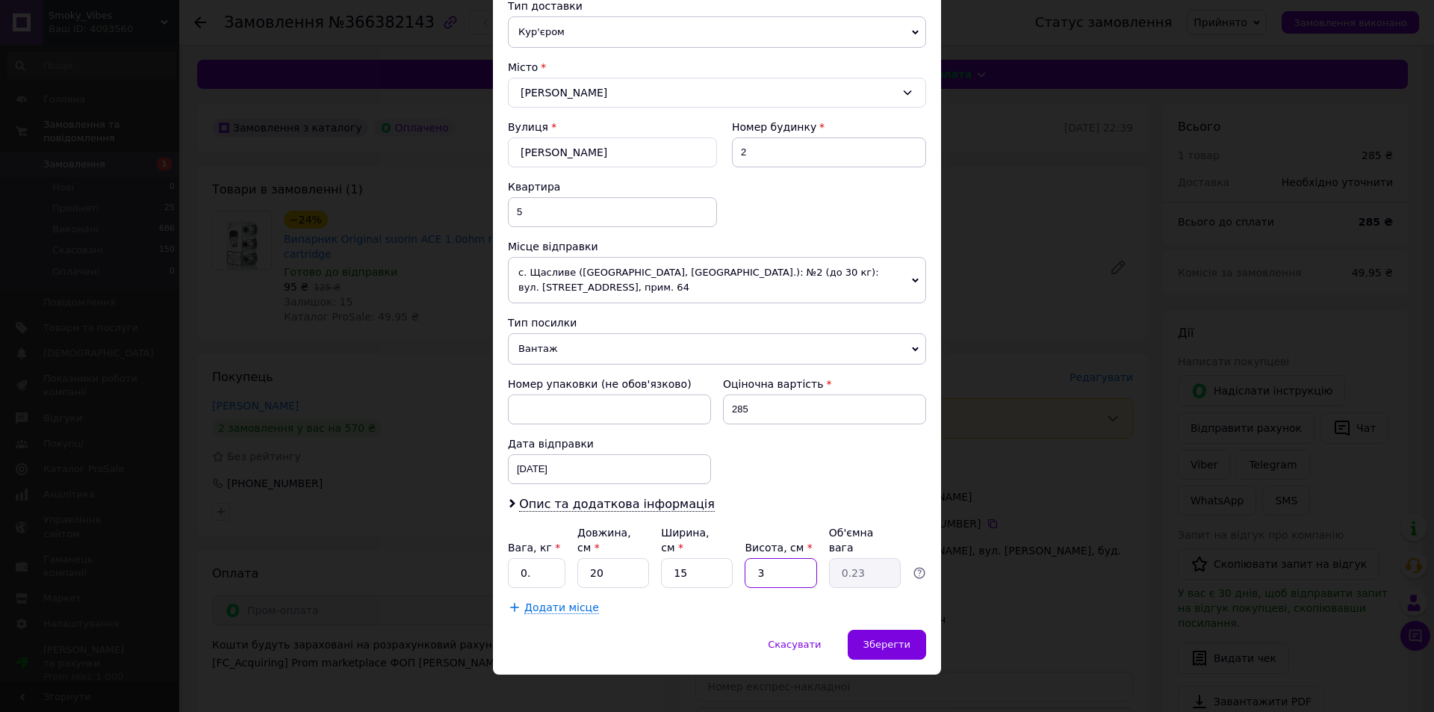
click at [752, 561] on input "3" at bounding box center [781, 573] width 72 height 30
type input "2"
type input "0.15"
type input "2"
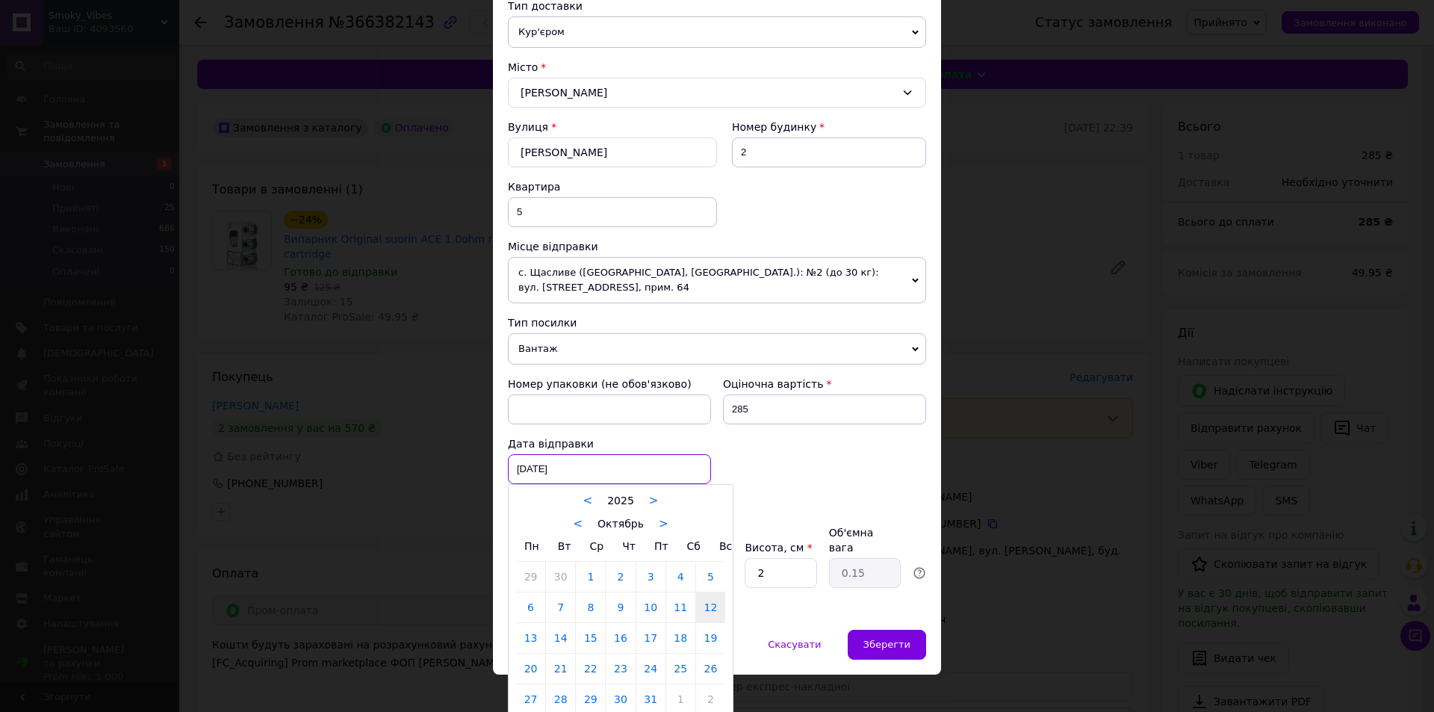
click at [580, 468] on div "12.10.2025 < 2025 > < Октябрь > Пн Вт Ср Чт Пт Сб Вс 29 30 1 2 3 4 5 6 7 8 9 10…" at bounding box center [609, 469] width 203 height 30
click at [535, 640] on link "13" at bounding box center [530, 638] width 29 height 30
type input "13.10.2025"
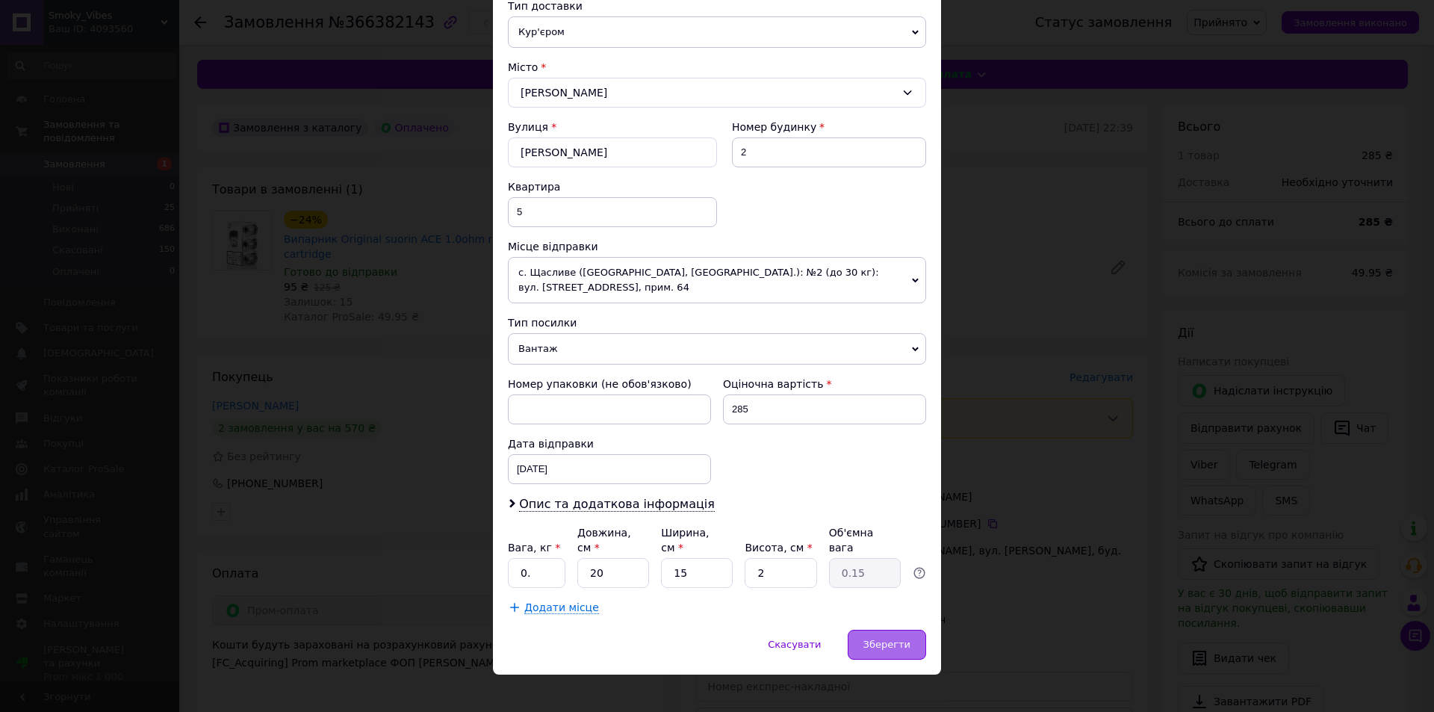
click at [893, 630] on div "Зберегти" at bounding box center [887, 645] width 78 height 30
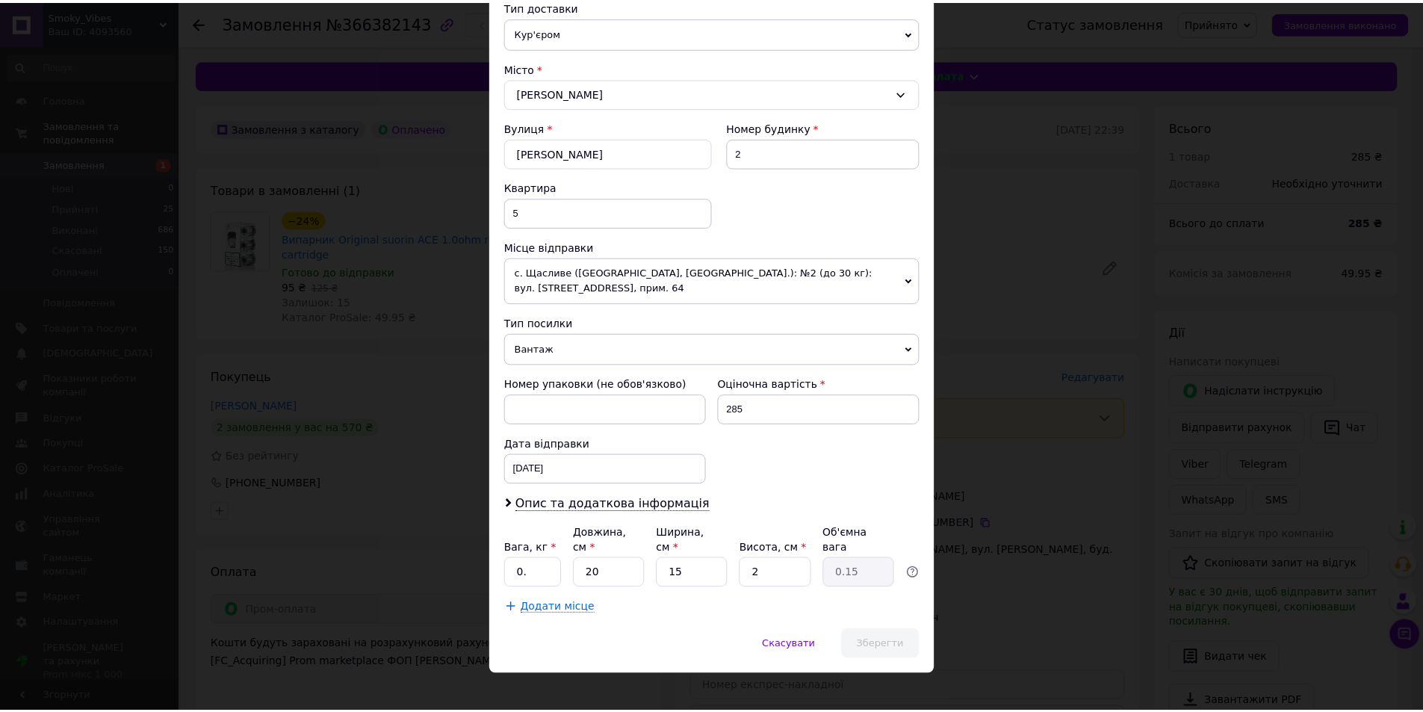
scroll to position [0, 0]
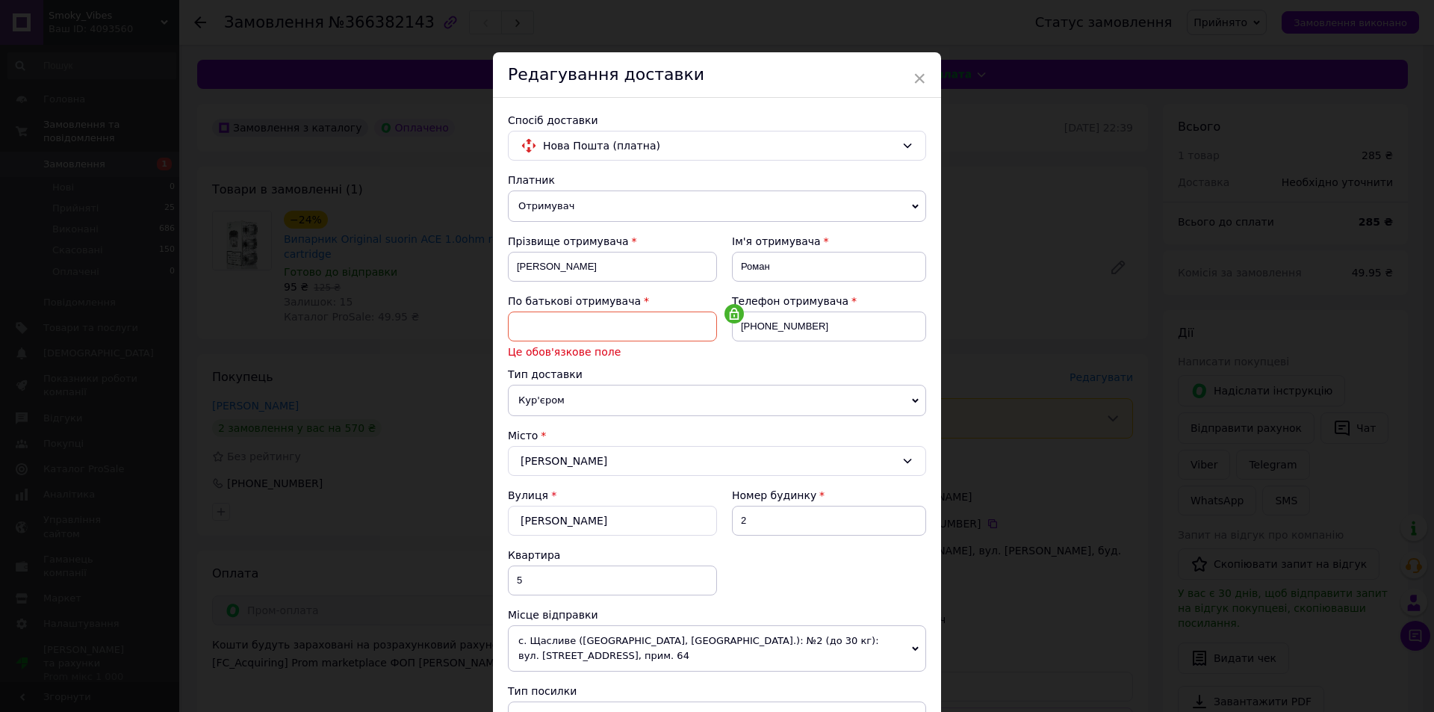
click at [166, 271] on div "× Редагування доставки Спосіб доставки Нова Пошта (платна) Платник Отримувач Ві…" at bounding box center [717, 356] width 1434 height 712
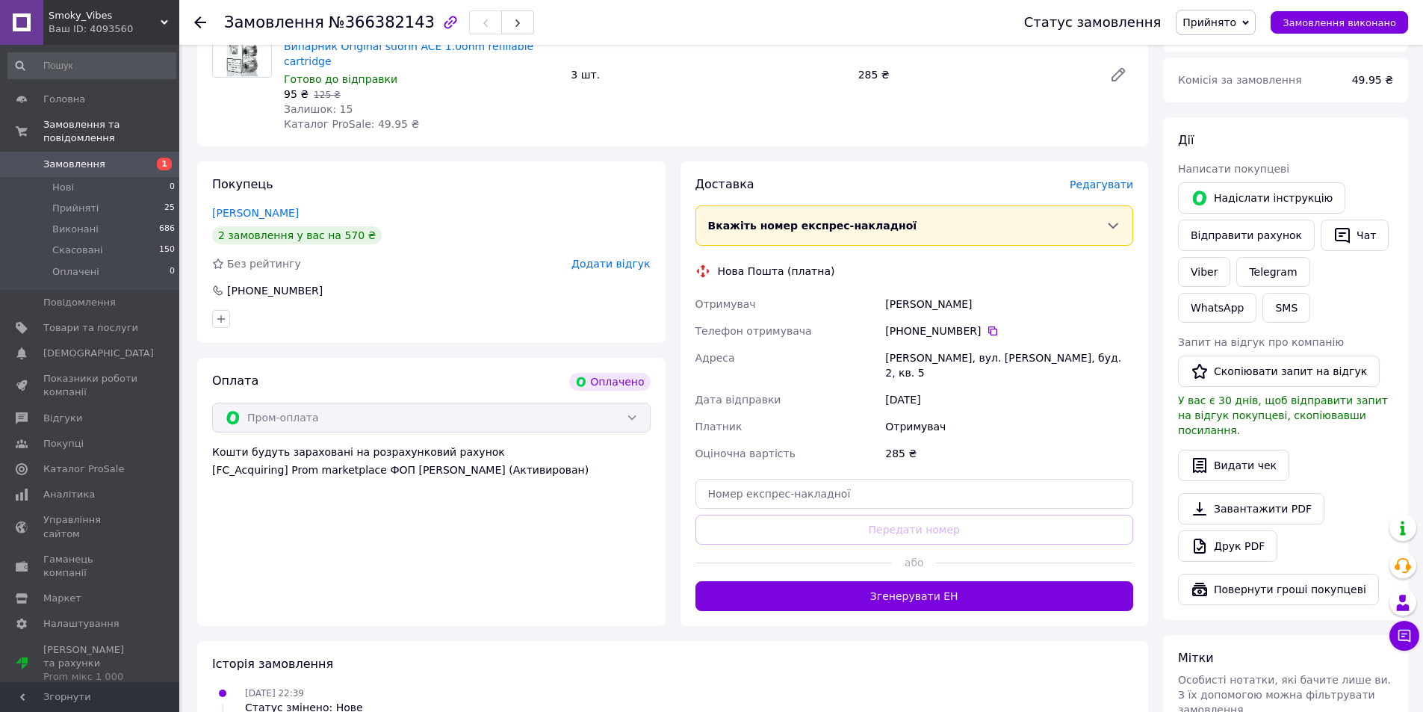
scroll to position [224, 0]
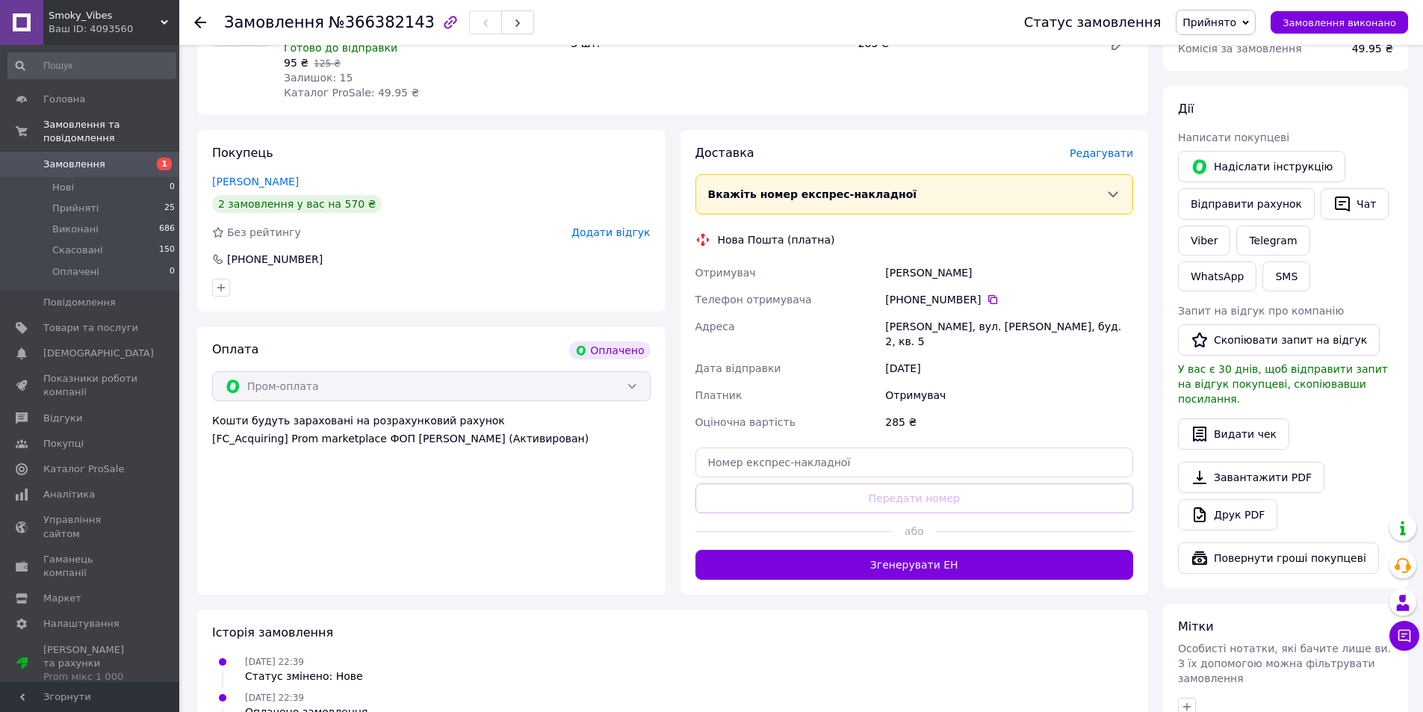
click at [1098, 147] on span "Редагувати" at bounding box center [1101, 153] width 63 height 12
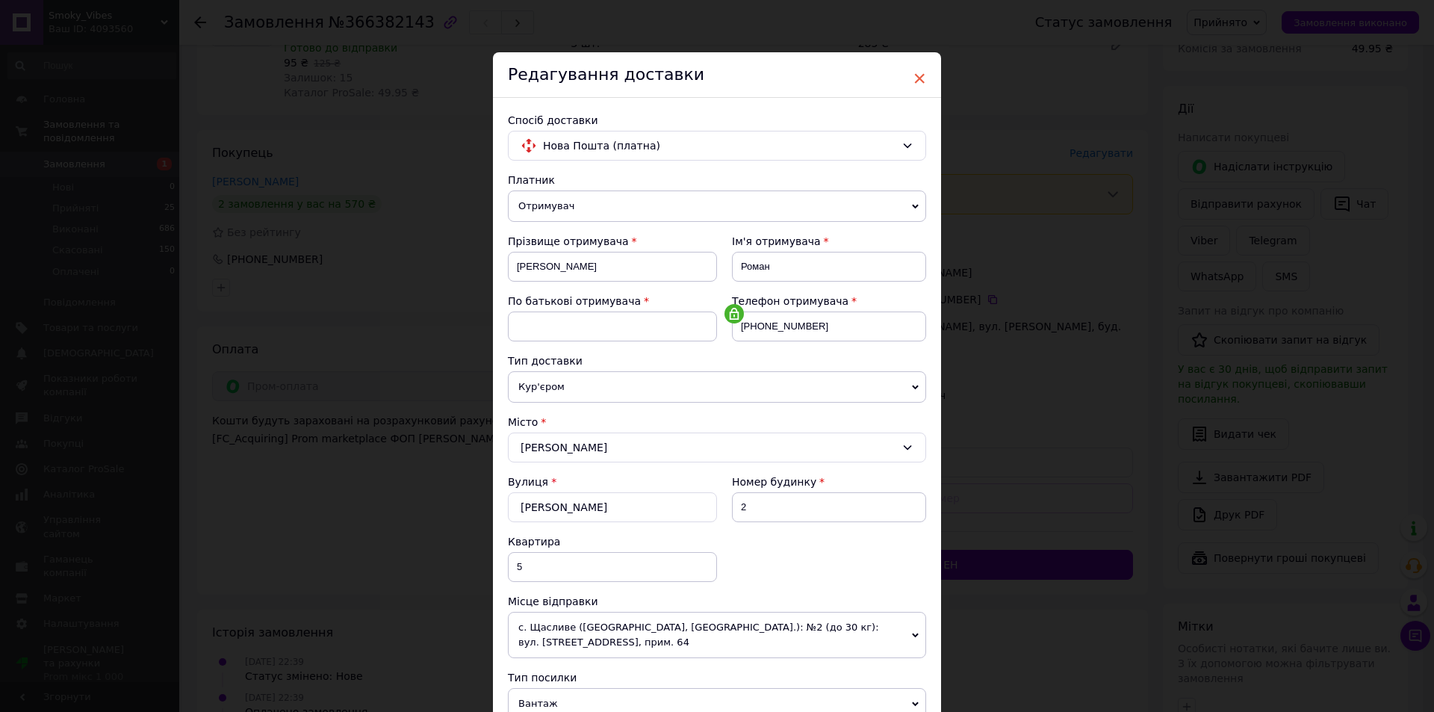
click at [921, 78] on span "×" at bounding box center [919, 78] width 13 height 25
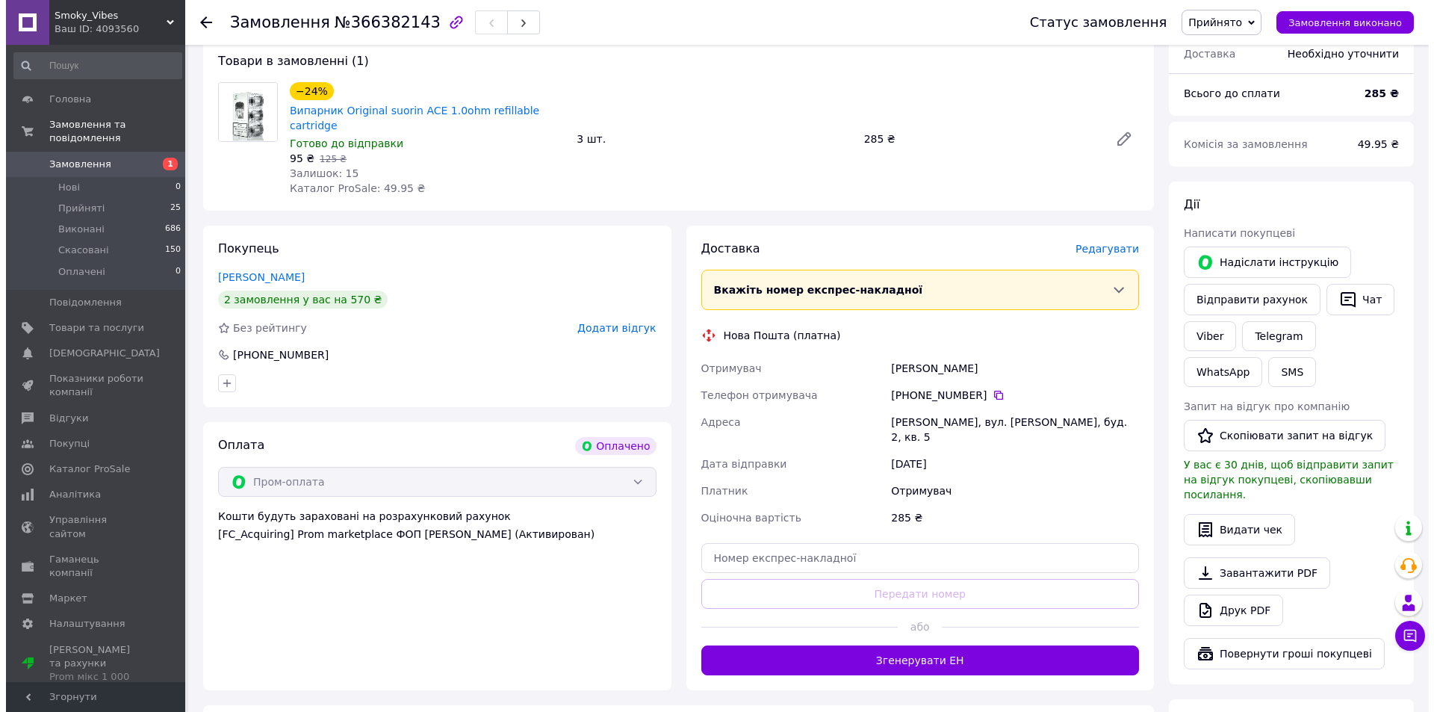
scroll to position [149, 0]
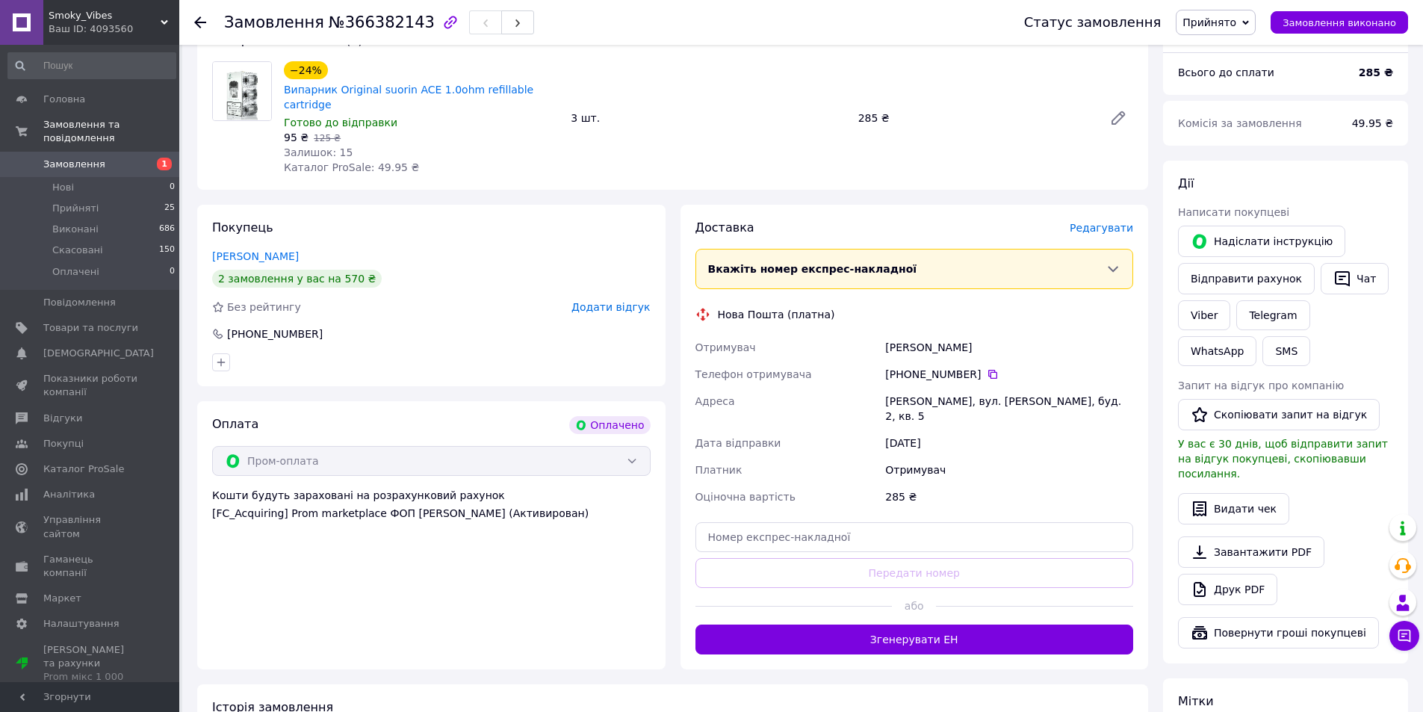
click at [1102, 222] on span "Редагувати" at bounding box center [1101, 228] width 63 height 12
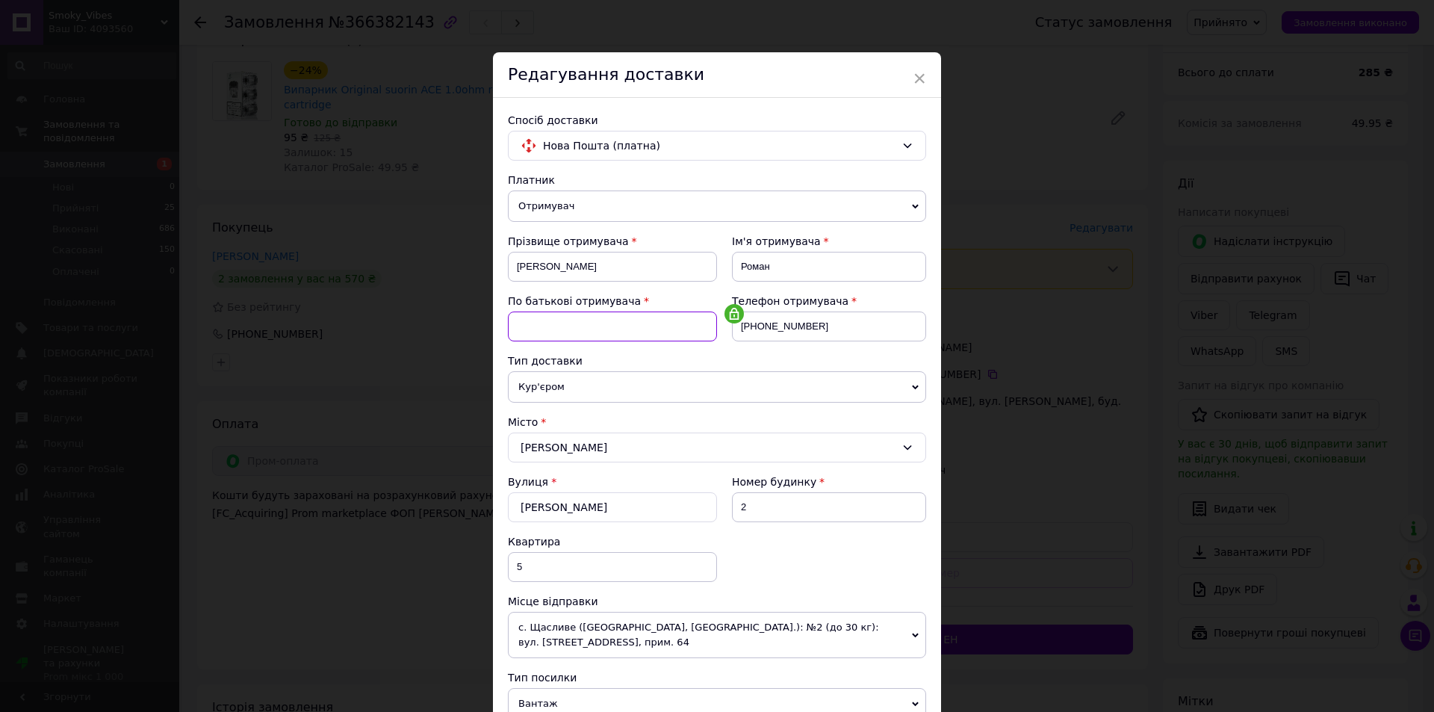
click at [586, 328] on input at bounding box center [612, 327] width 209 height 30
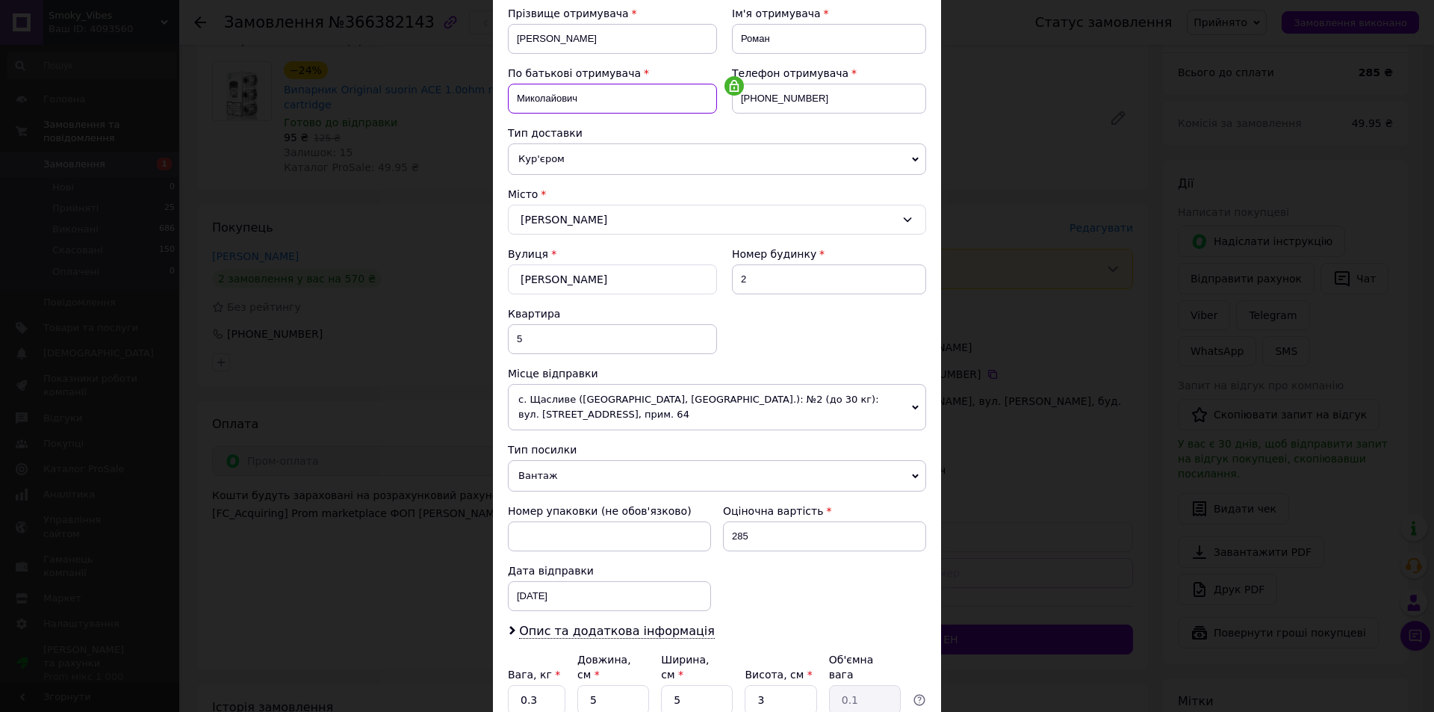
scroll to position [355, 0]
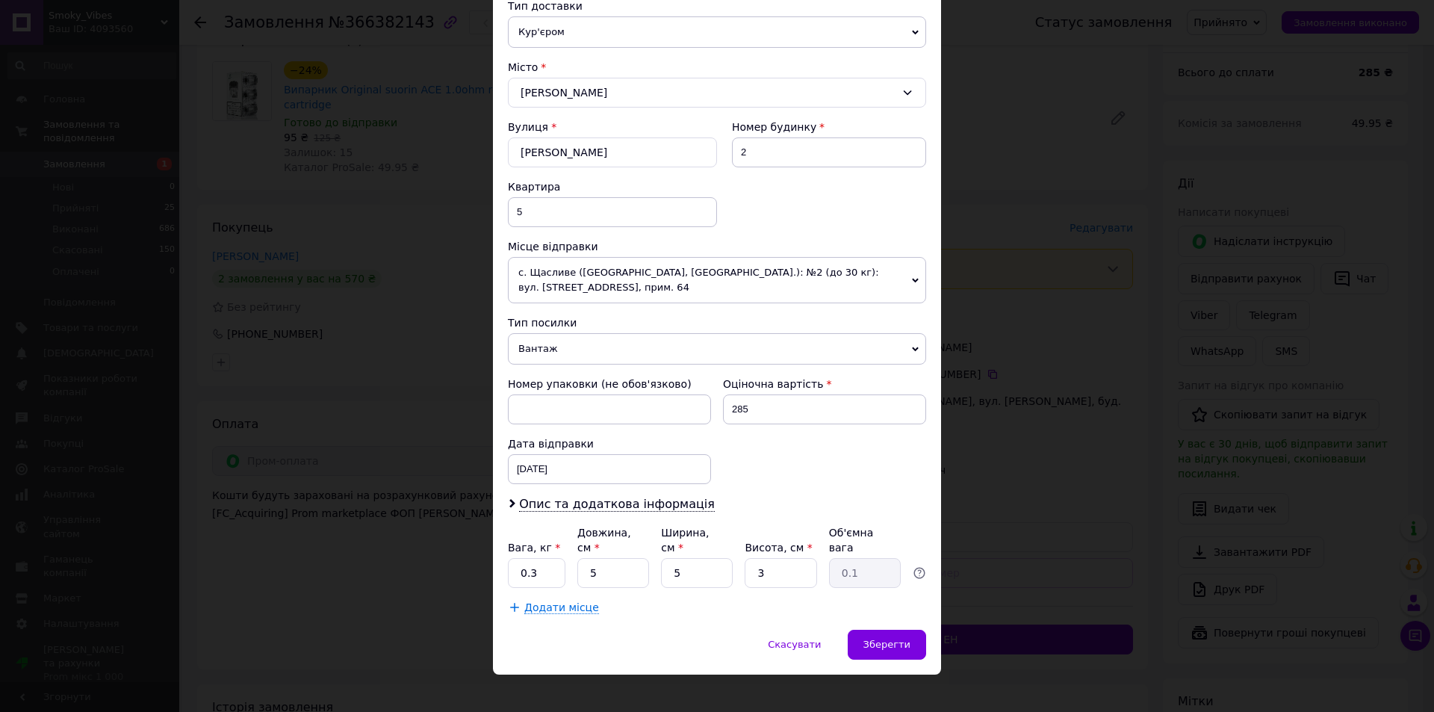
type input "Миколайович"
click at [547, 468] on div "12.10.2025 < 2025 > < Октябрь > Пн Вт Ср Чт Пт Сб Вс 29 30 1 2 3 4 5 6 7 8 9 10…" at bounding box center [609, 469] width 203 height 30
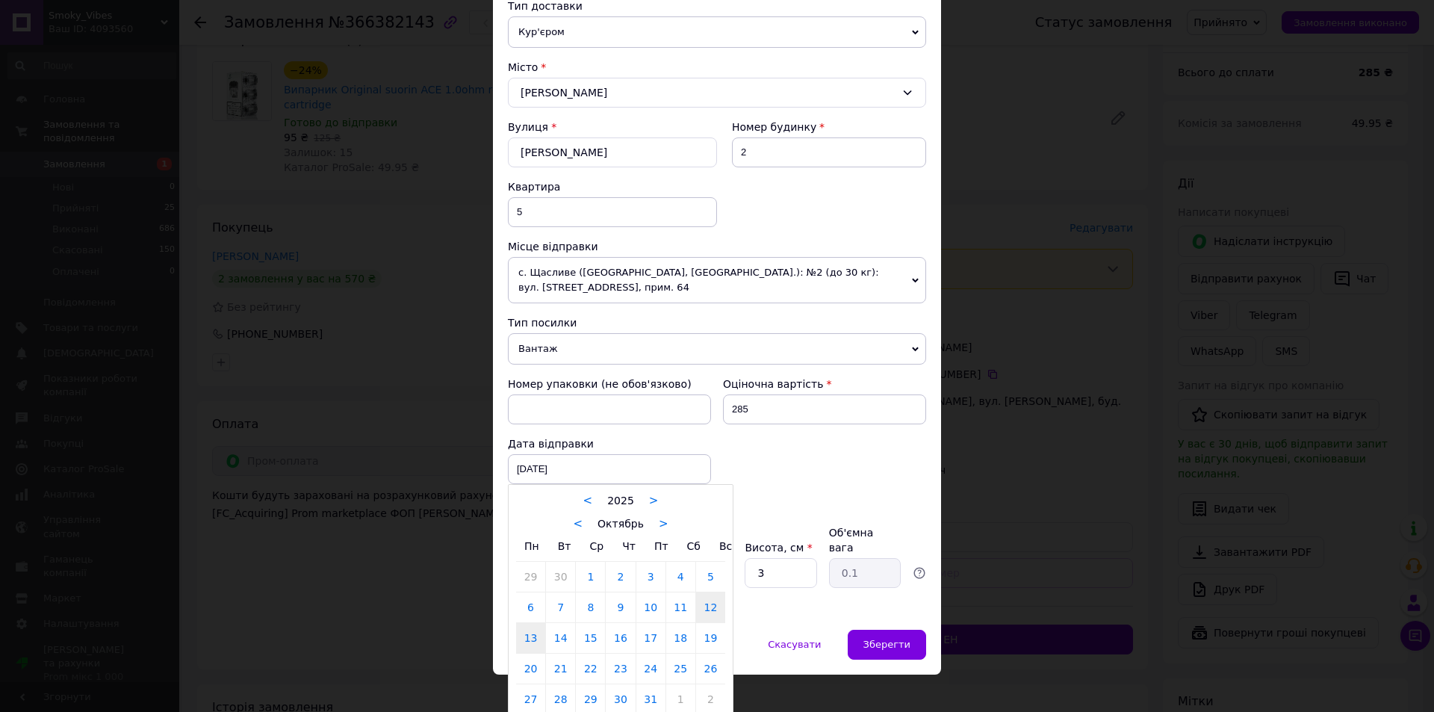
click at [530, 639] on link "13" at bounding box center [530, 638] width 29 height 30
type input "13.10.2025"
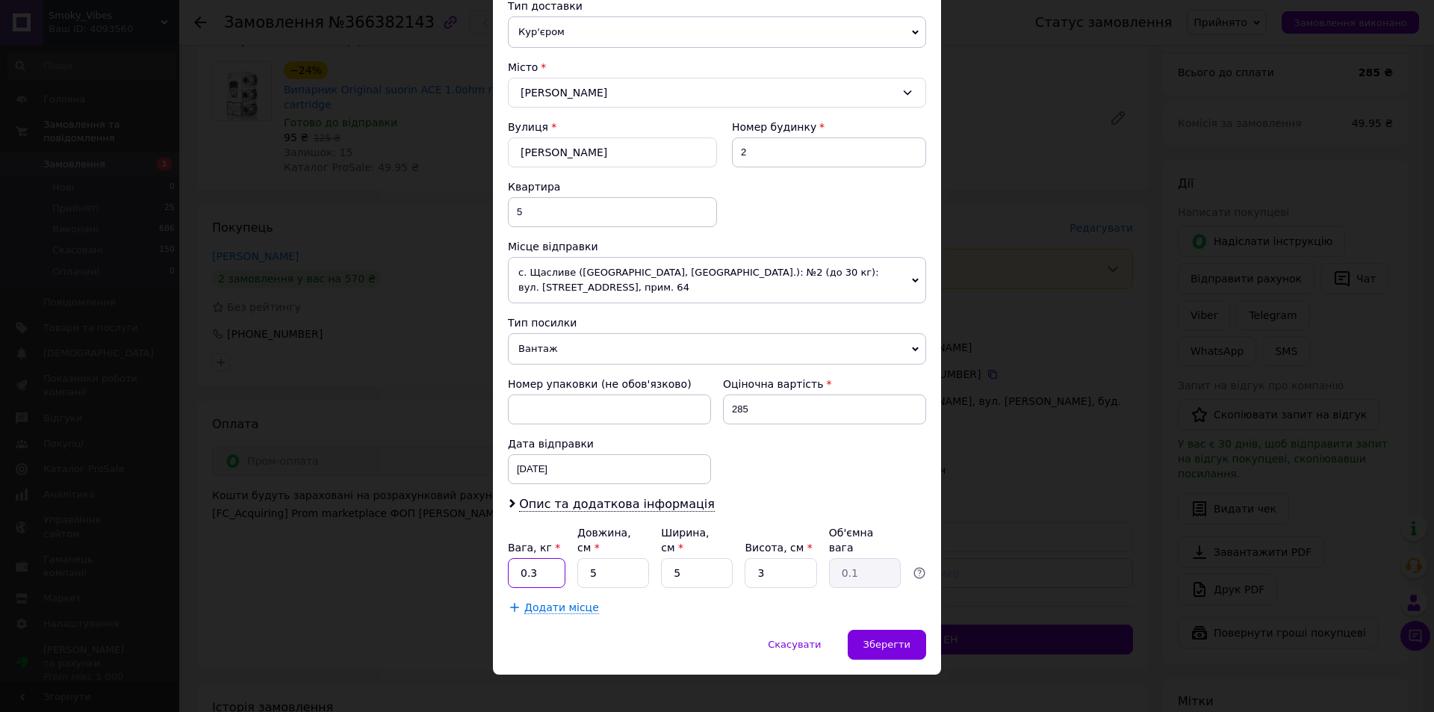
click at [553, 562] on input "0.3" at bounding box center [537, 573] width 58 height 30
type input "0.1"
drag, startPoint x: 593, startPoint y: 557, endPoint x: 576, endPoint y: 558, distance: 17.2
click at [577, 558] on input "5" at bounding box center [613, 573] width 72 height 30
type input "20"
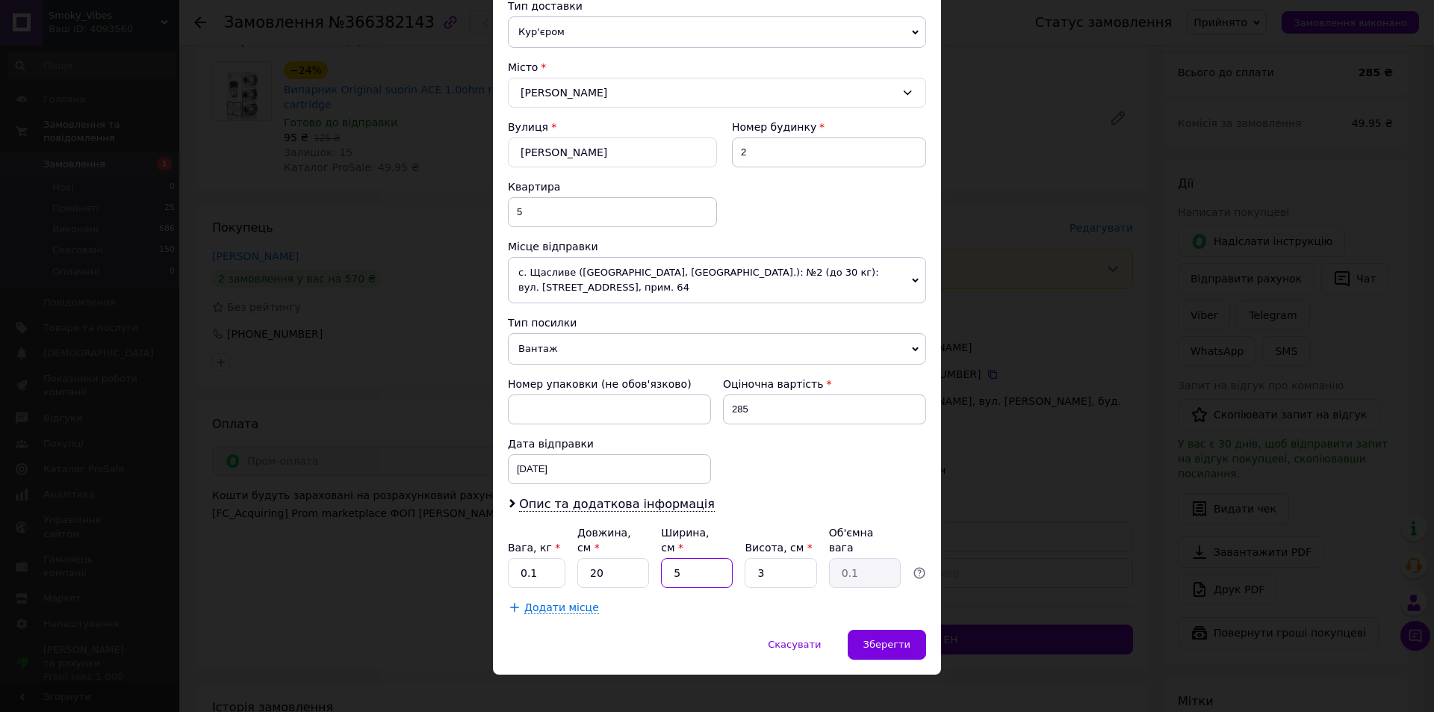
drag, startPoint x: 692, startPoint y: 562, endPoint x: 668, endPoint y: 561, distance: 23.9
click at [668, 561] on input "5" at bounding box center [697, 573] width 72 height 30
type input "15"
type input "0.23"
type input "15"
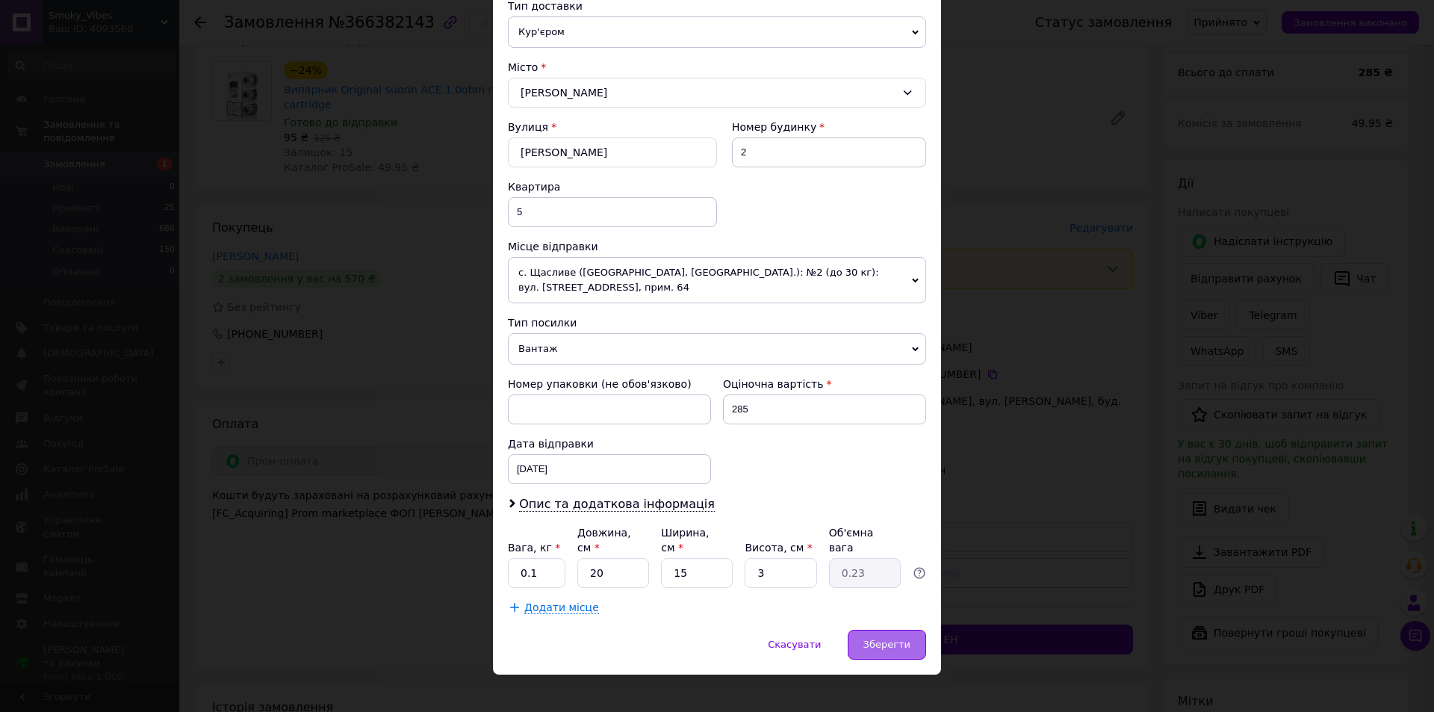
click at [890, 639] on span "Зберегти" at bounding box center [887, 644] width 47 height 11
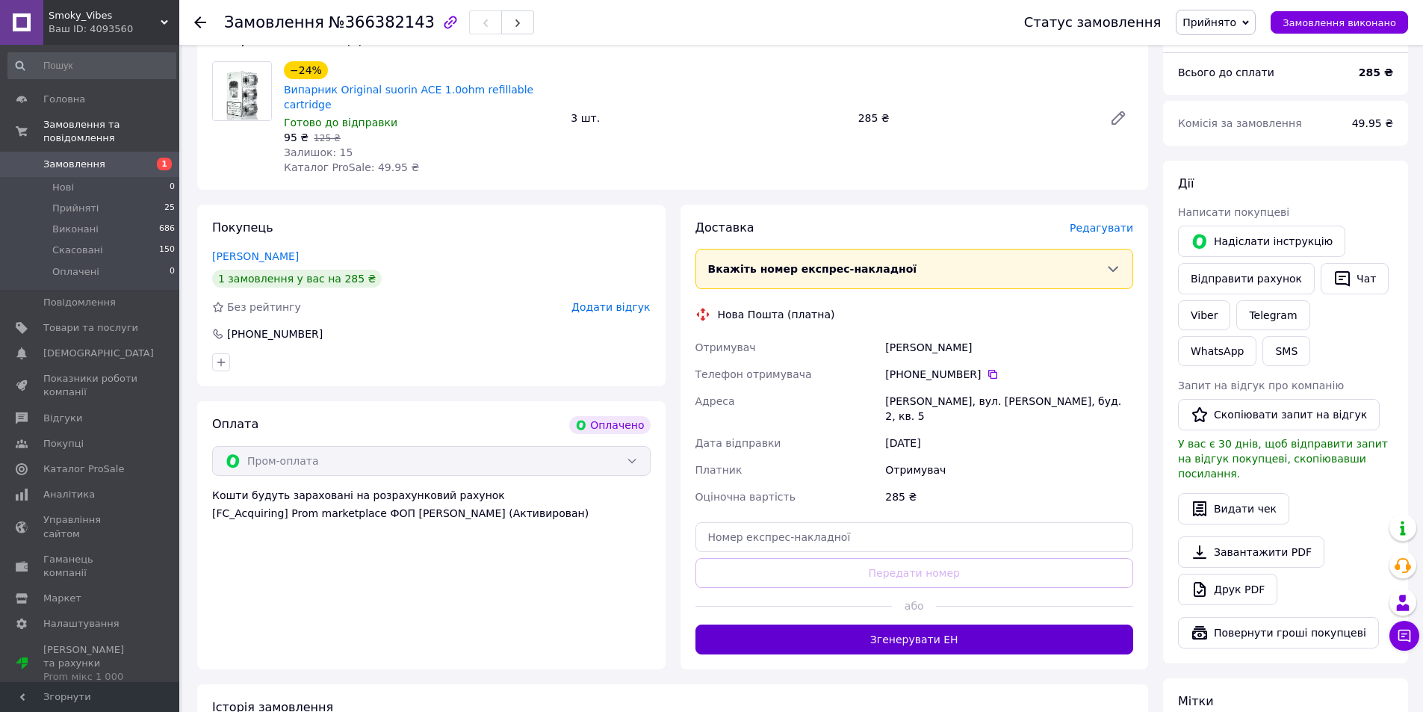
click at [926, 625] on button "Згенерувати ЕН" at bounding box center [914, 640] width 439 height 30
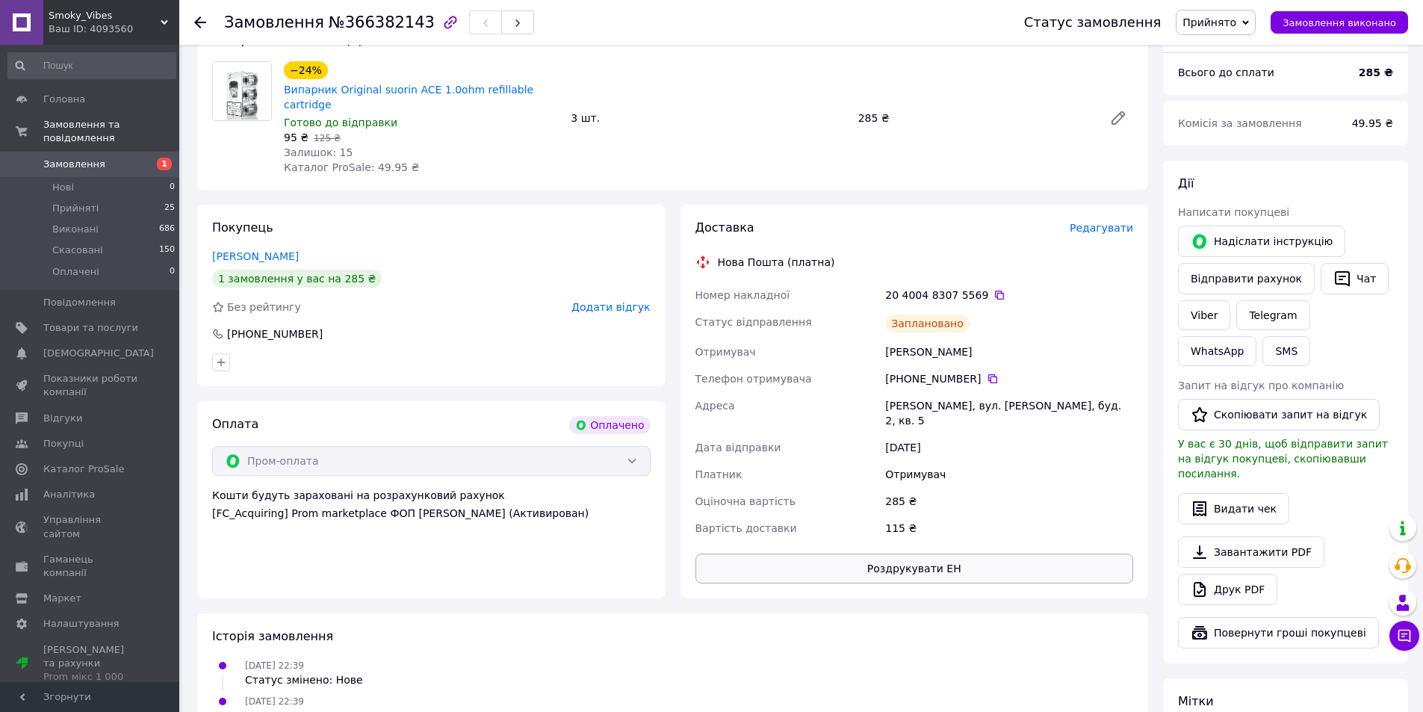
click at [933, 554] on button "Роздрукувати ЕН" at bounding box center [914, 569] width 439 height 30
